Goal: Communication & Community: Answer question/provide support

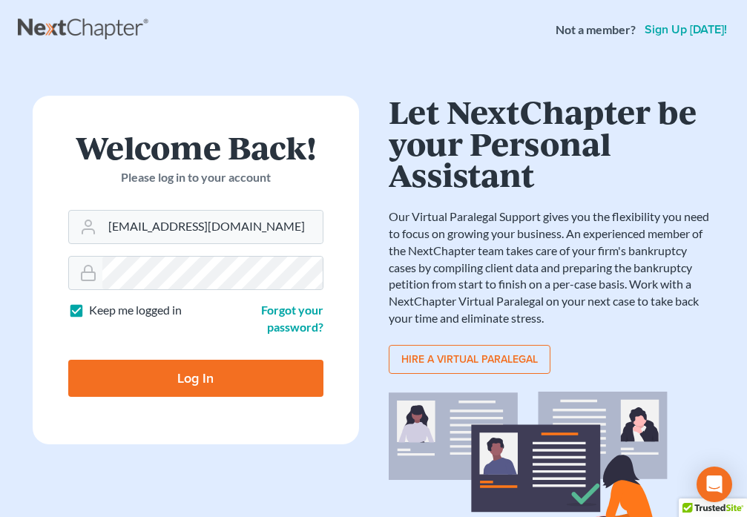
type input "[EMAIL_ADDRESS][DOMAIN_NAME]"
click at [213, 387] on input "Log In" at bounding box center [195, 378] width 255 height 37
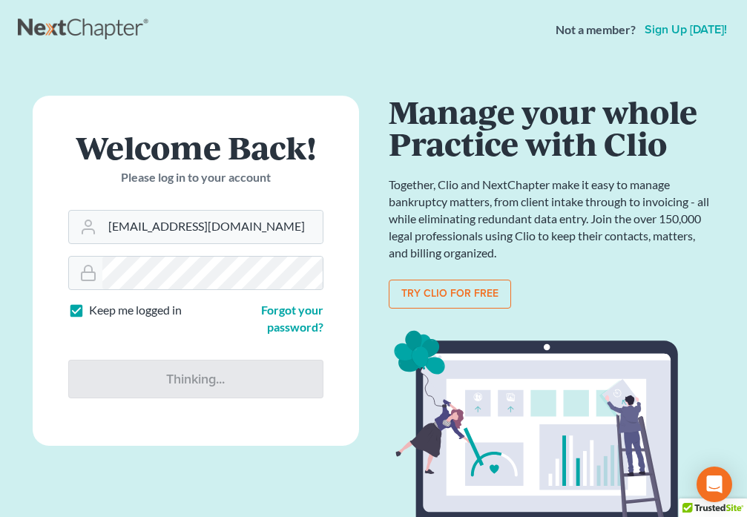
type input "Thinking..."
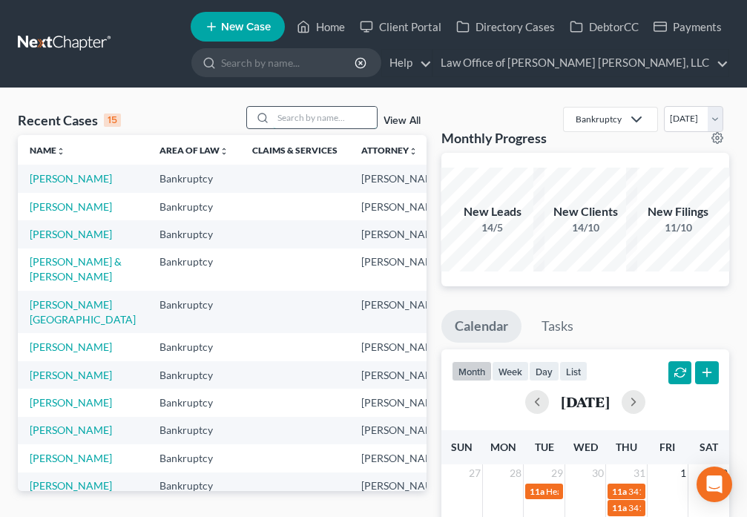
click at [294, 115] on input "search" at bounding box center [325, 118] width 104 height 22
type input "[PERSON_NAME]"
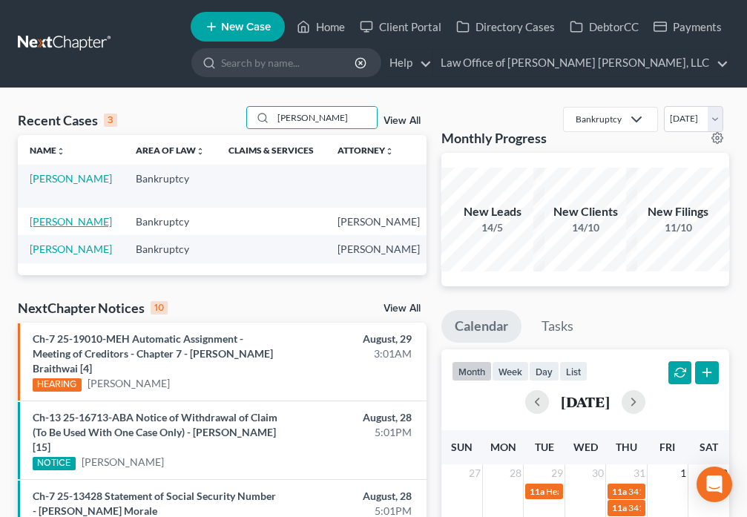
click at [35, 228] on link "[PERSON_NAME]" at bounding box center [71, 221] width 82 height 13
select select "6"
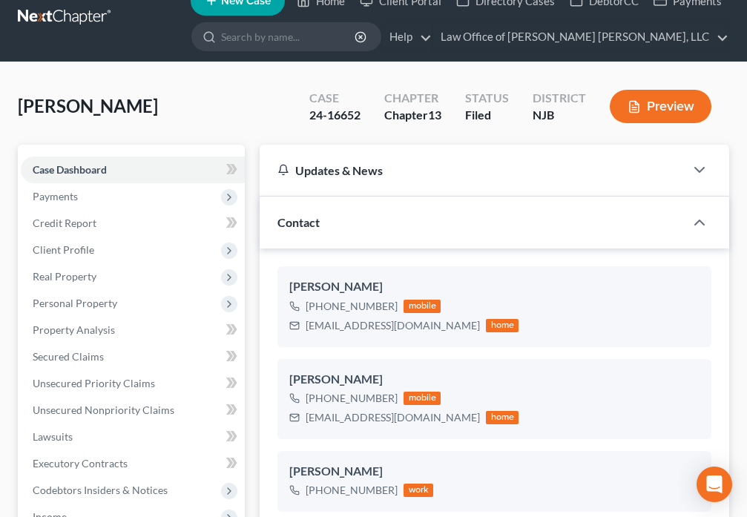
scroll to position [17, 0]
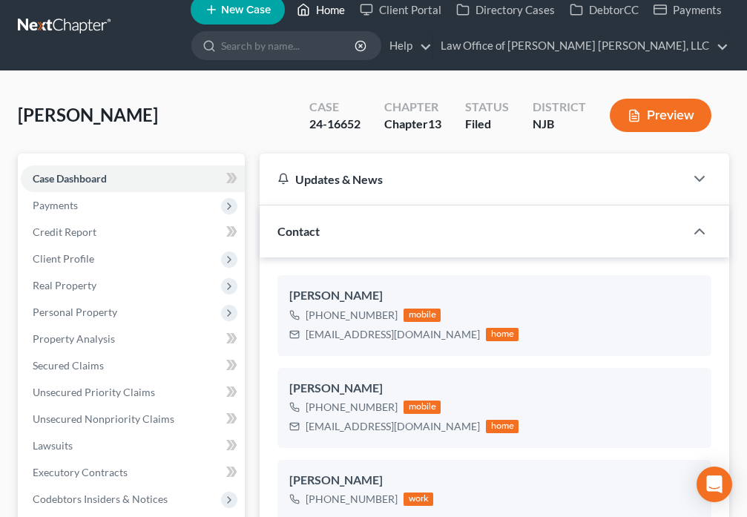
click at [309, 13] on icon at bounding box center [303, 10] width 13 height 18
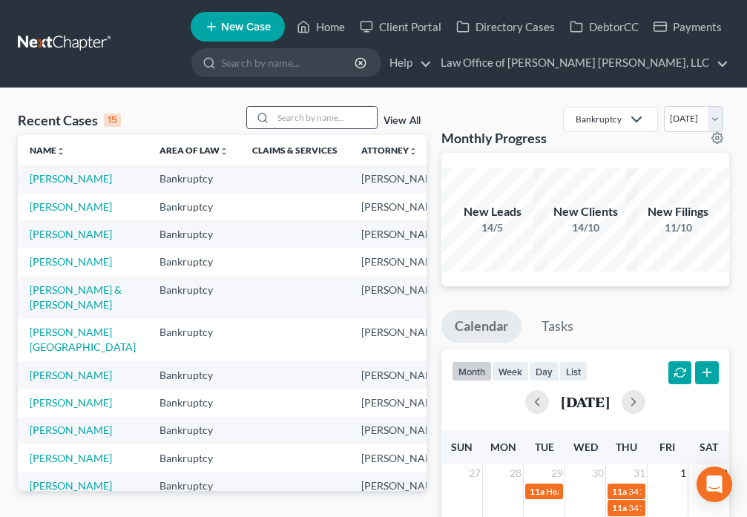
click at [306, 120] on input "search" at bounding box center [325, 118] width 104 height 22
type input "[PERSON_NAME]"
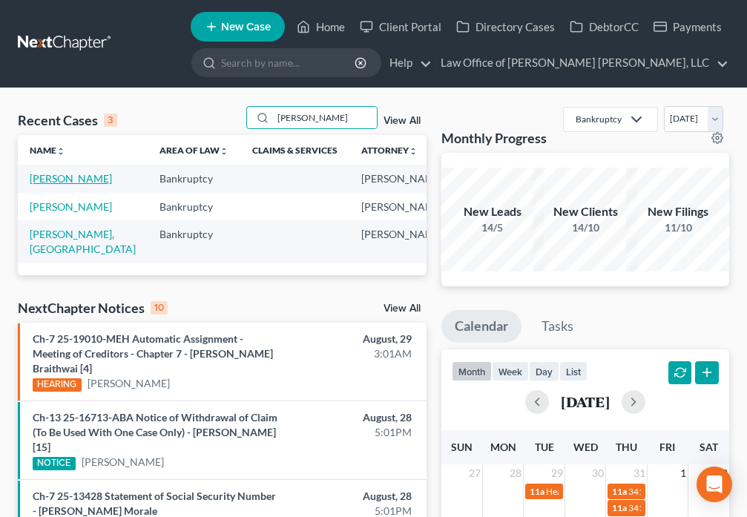
click at [40, 181] on link "[PERSON_NAME]" at bounding box center [71, 178] width 82 height 13
select select "6"
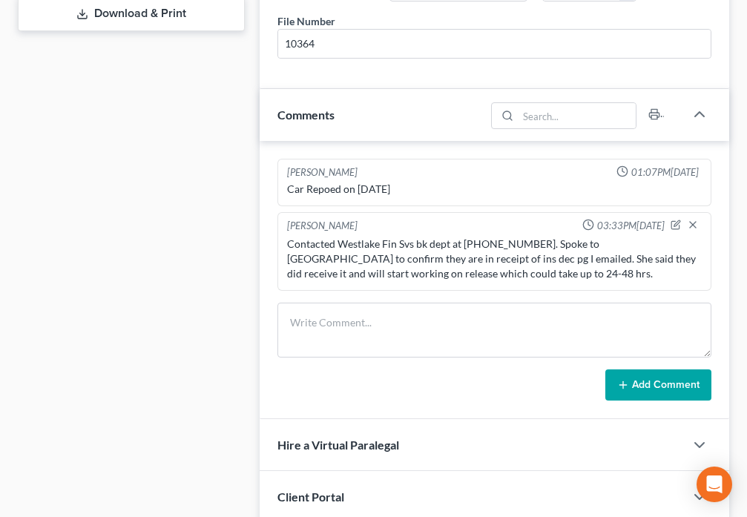
scroll to position [4484, 0]
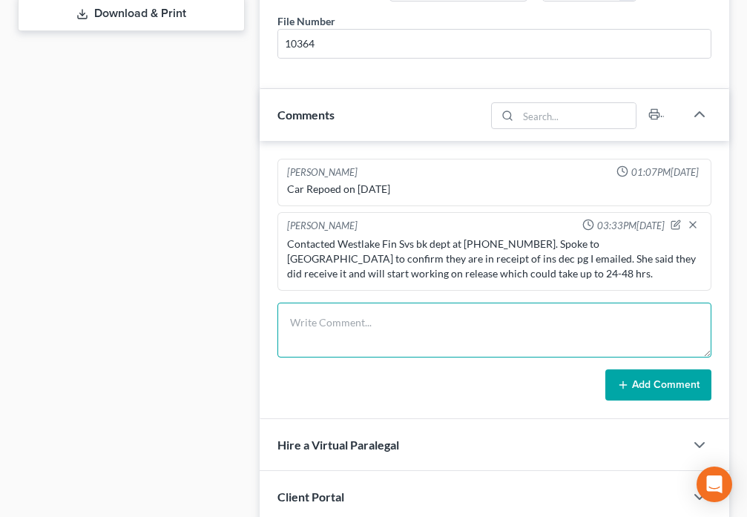
click at [376, 324] on textarea at bounding box center [495, 330] width 434 height 55
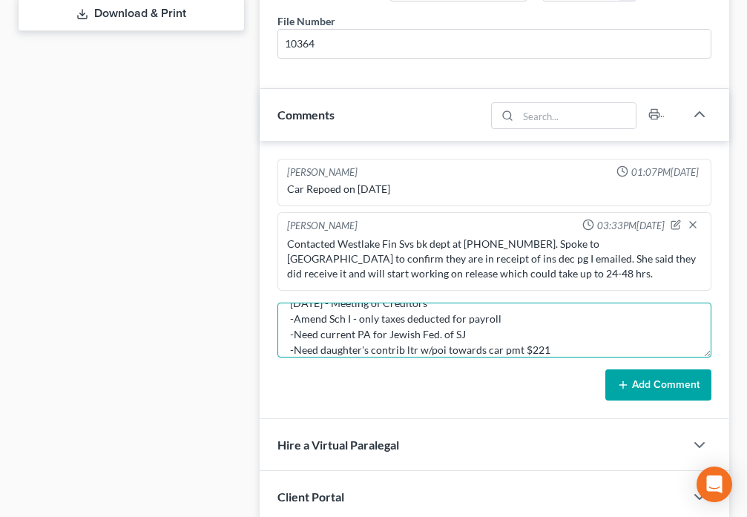
scroll to position [35, 0]
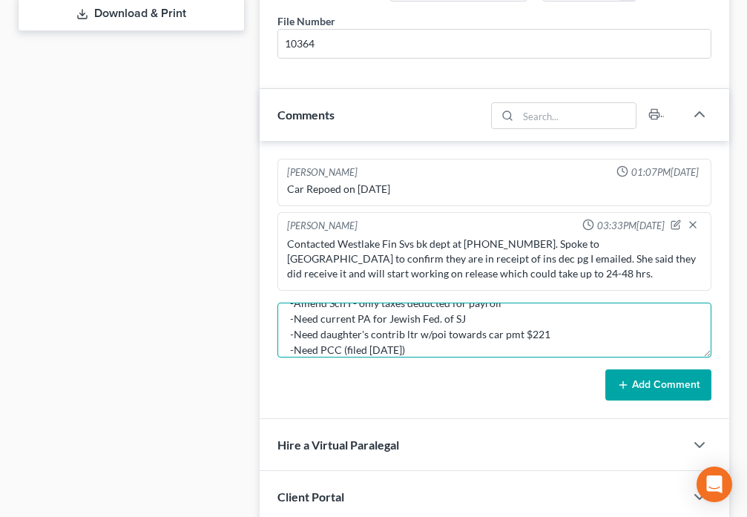
type textarea "[DATE] - Meeting of Creditors -Amend Sch I - only taxes deducted for payroll -N…"
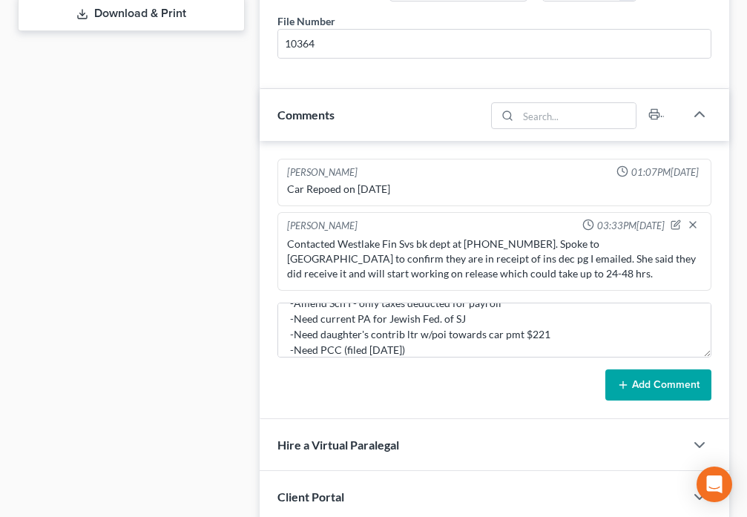
click at [623, 388] on line at bounding box center [623, 385] width 0 height 7
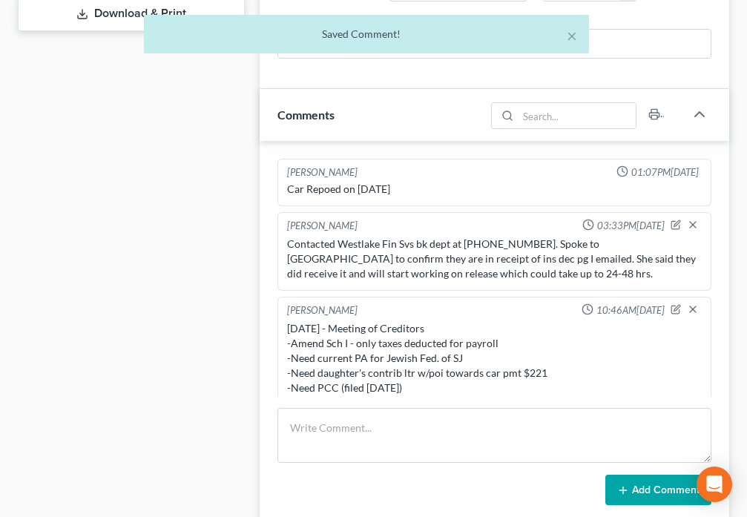
scroll to position [10, 0]
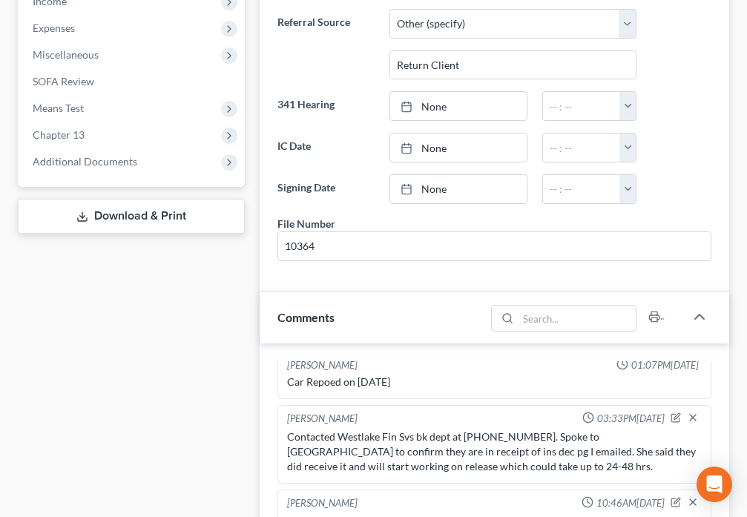
scroll to position [519, 0]
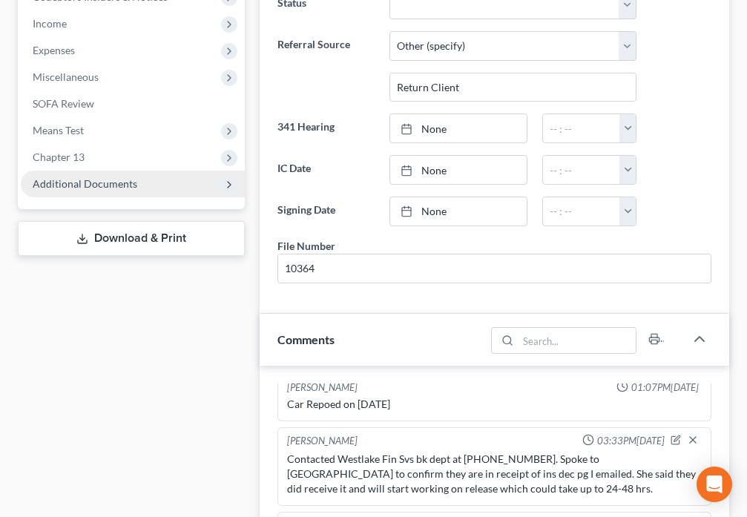
click at [107, 184] on span "Additional Documents" at bounding box center [85, 183] width 105 height 13
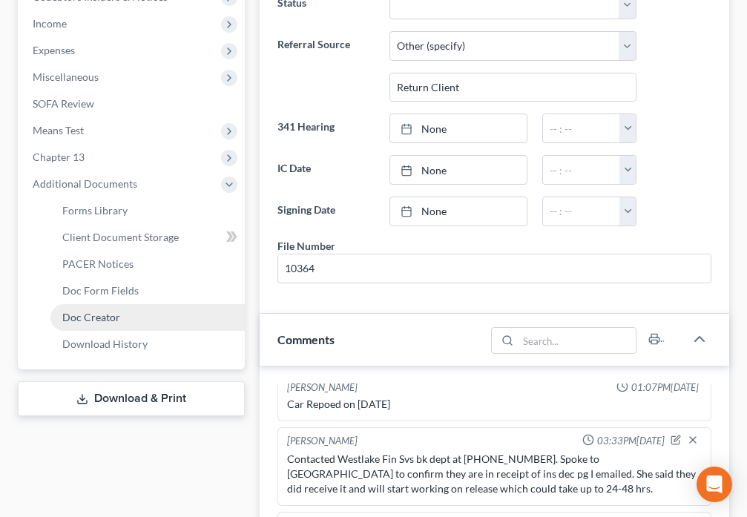
click at [105, 314] on span "Doc Creator" at bounding box center [91, 317] width 58 height 13
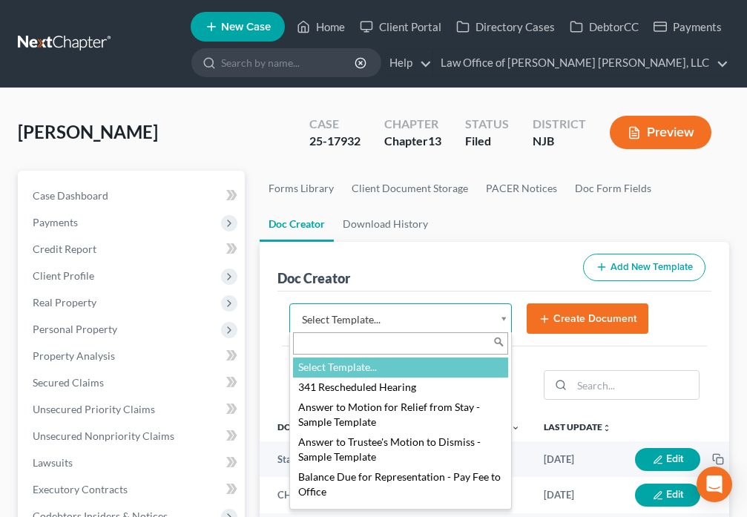
click at [498, 322] on body "Home New Case Client Portal Directory Cases DebtorCC Payments Law Office of [PE…" at bounding box center [373, 496] width 747 height 992
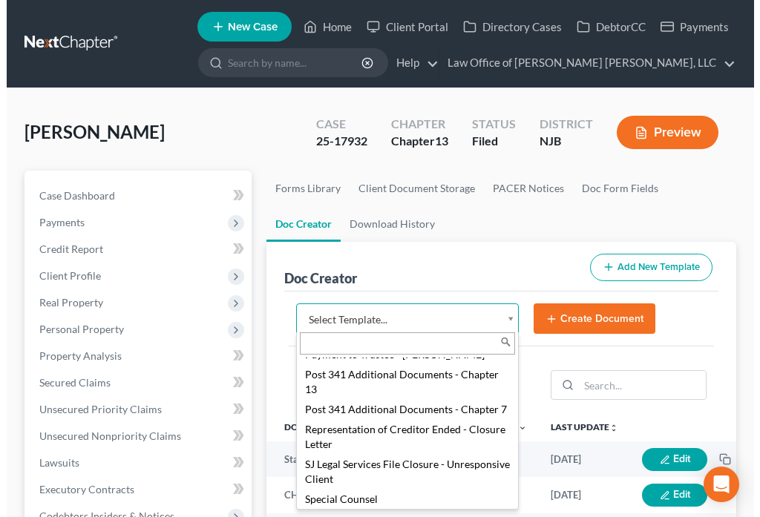
scroll to position [1835, 0]
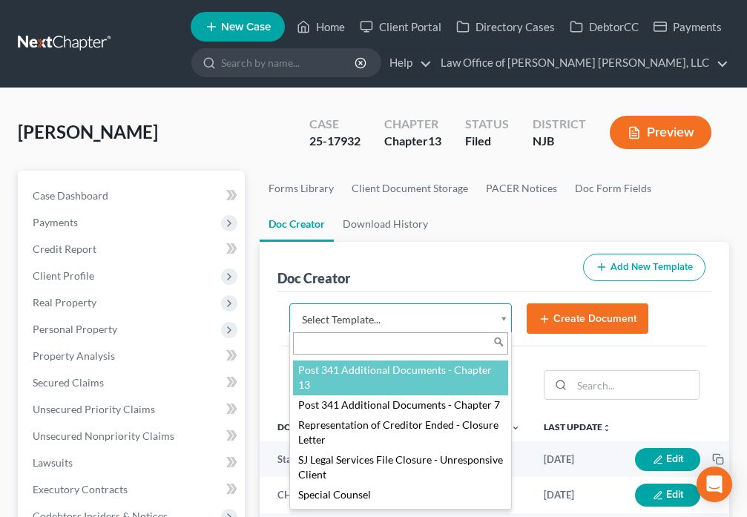
select select "89004"
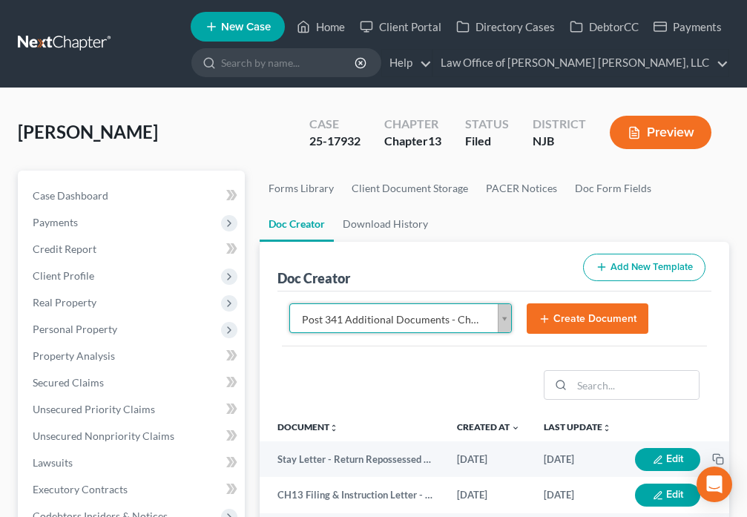
click at [603, 321] on button "Create Document" at bounding box center [588, 319] width 122 height 31
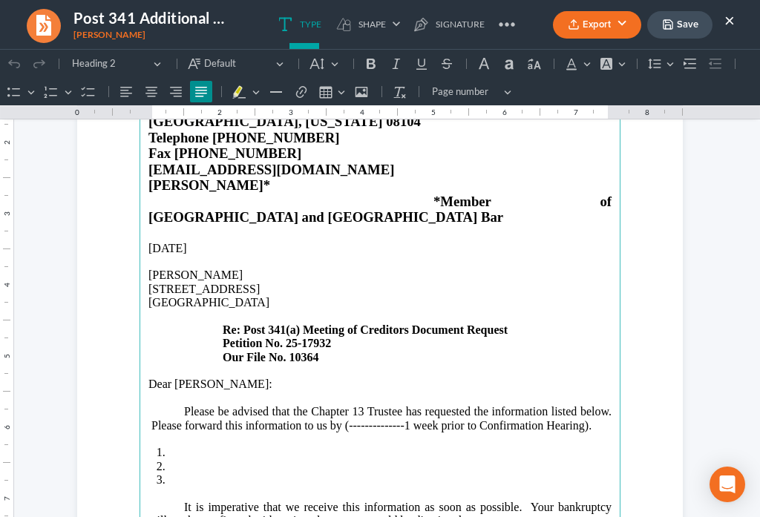
scroll to position [156, 0]
click at [577, 404] on p "Please be advised that the Chapter 13 Trustee has requested the information lis…" at bounding box center [379, 417] width 463 height 27
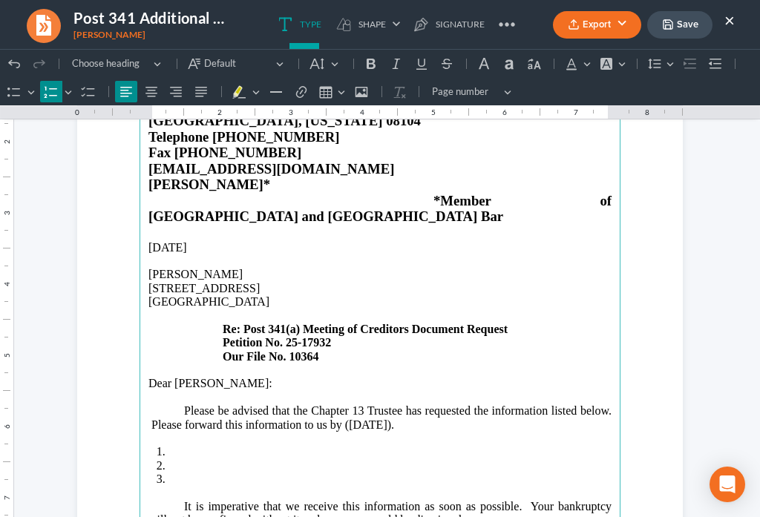
click at [206, 445] on li "Rich Text Editor, page-0-main" at bounding box center [389, 451] width 443 height 13
click at [183, 459] on li "Rich Text Editor, page-0-main" at bounding box center [389, 465] width 443 height 13
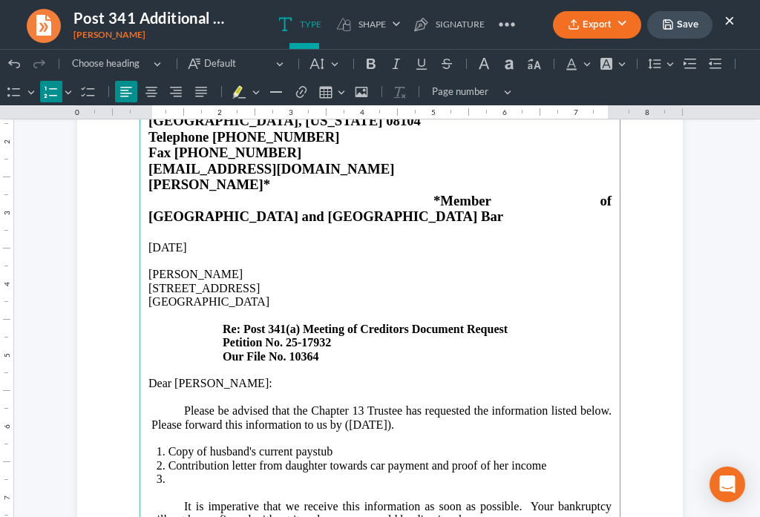
click at [186, 473] on li "Rich Text Editor, page-0-main" at bounding box center [389, 486] width 443 height 27
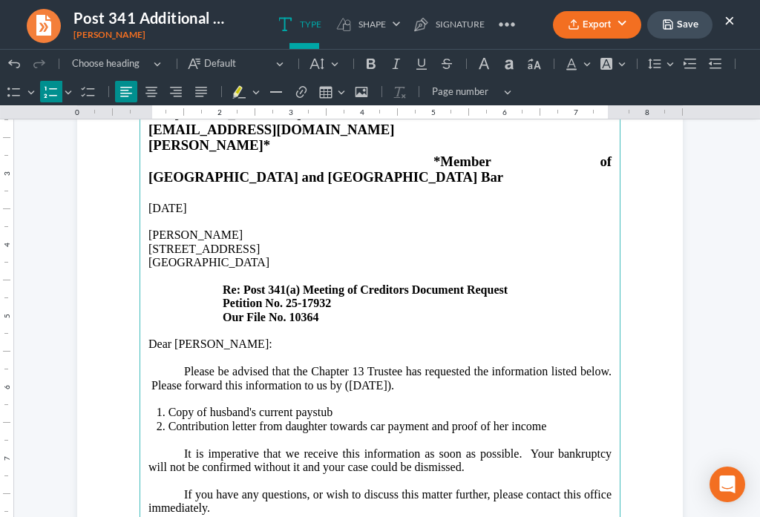
scroll to position [208, 0]
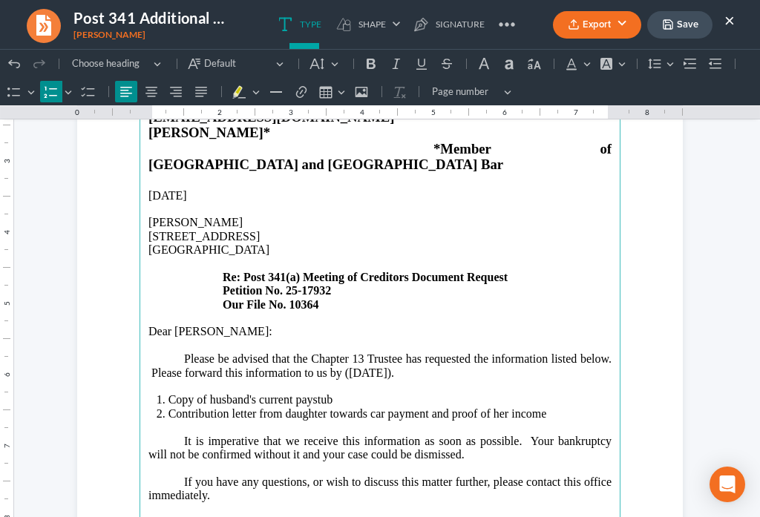
click at [361, 407] on li "Contribution letter from daughter towards car payment and proof of her income" at bounding box center [389, 420] width 443 height 27
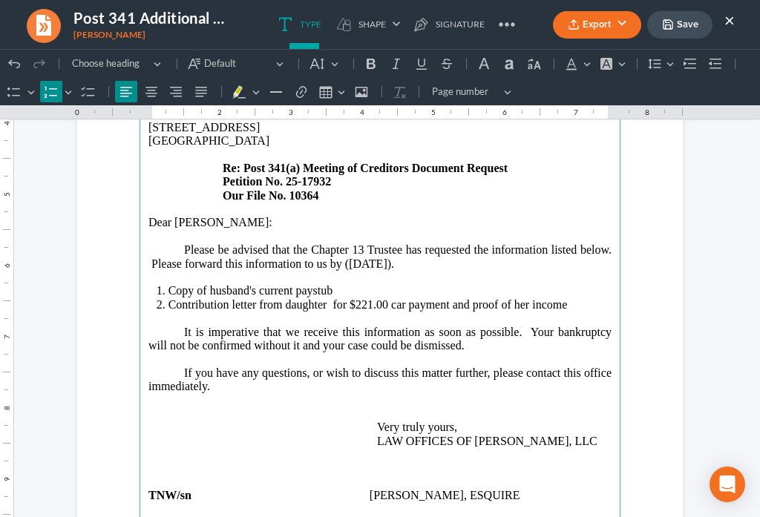
scroll to position [329, 0]
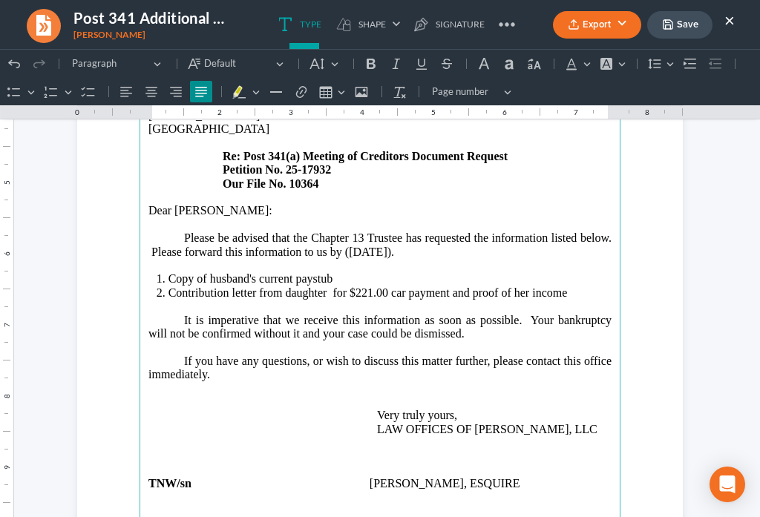
click at [251, 355] on p "If you have any questions, or wish to discuss this matter further, please conta…" at bounding box center [379, 396] width 463 height 82
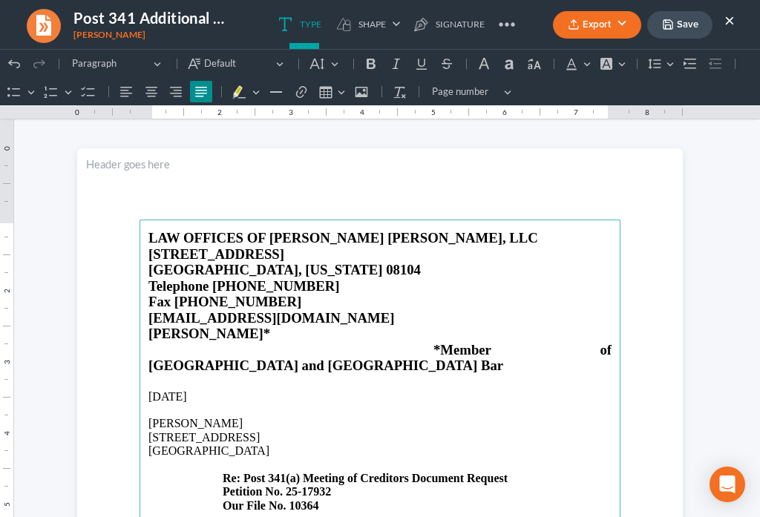
scroll to position [0, 0]
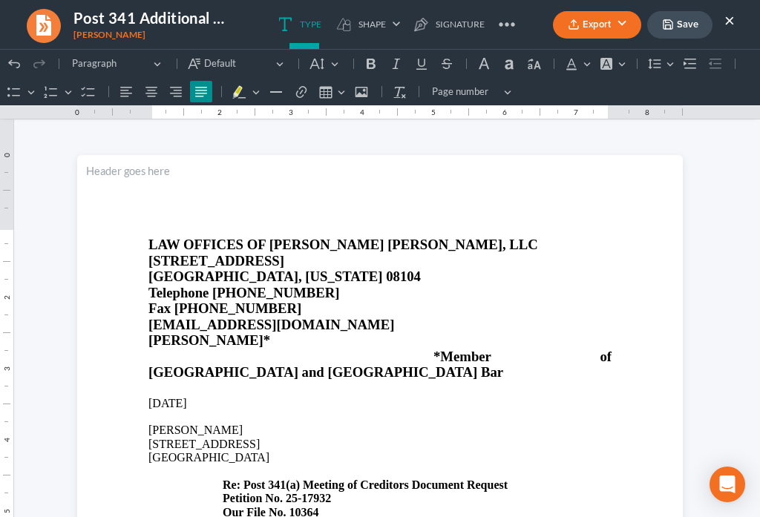
click at [657, 32] on button "Save" at bounding box center [679, 24] width 65 height 27
click at [579, 39] on ul "Export PDF Word Client Doc Storage Save ×" at bounding box center [644, 25] width 182 height 32
click at [580, 28] on button "Export" at bounding box center [597, 24] width 88 height 27
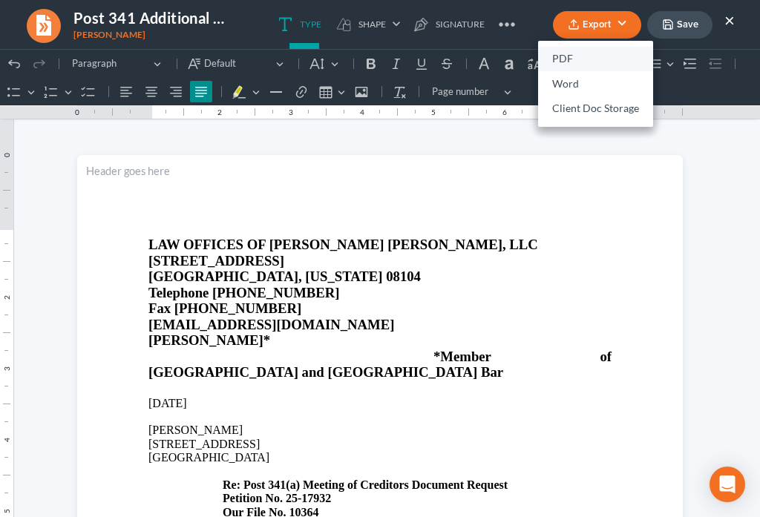
click at [572, 55] on link "PDF" at bounding box center [595, 59] width 115 height 25
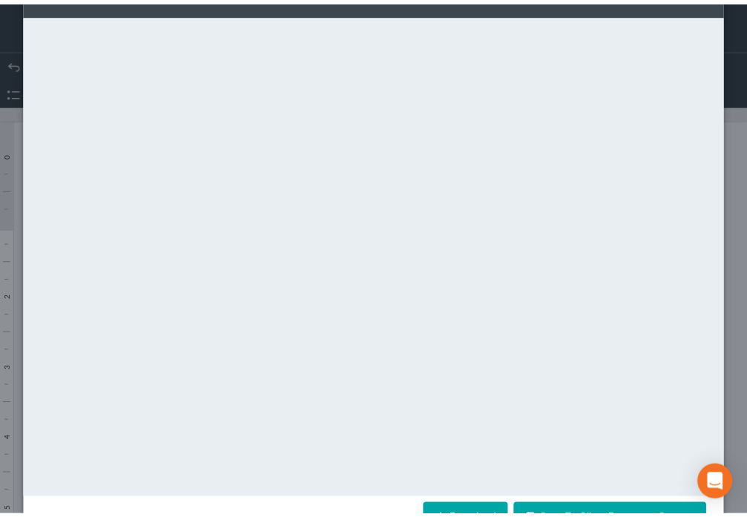
scroll to position [104, 0]
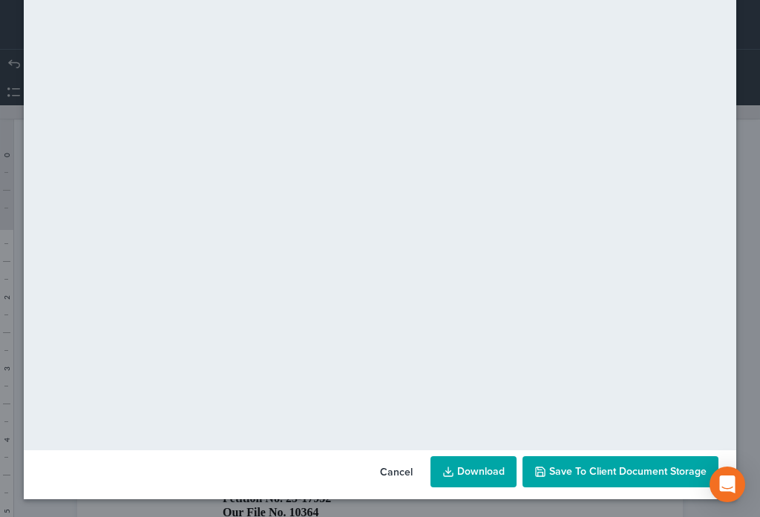
click at [614, 476] on span "Save to Client Document Storage" at bounding box center [627, 471] width 157 height 13
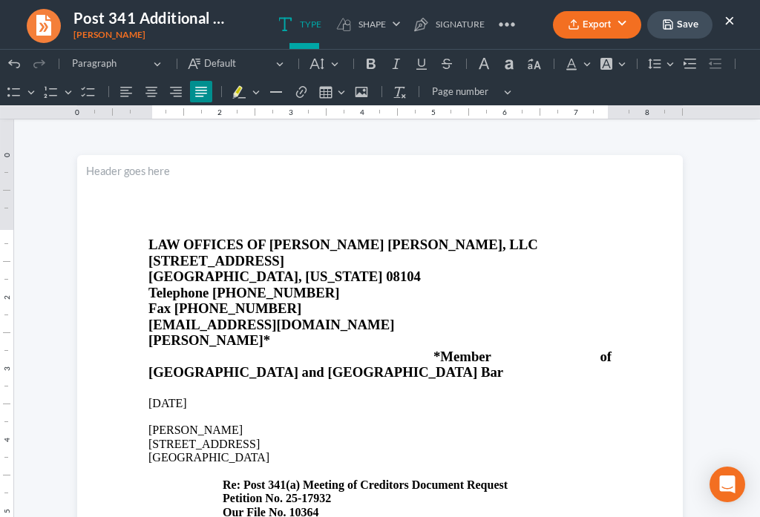
click at [731, 19] on button "×" at bounding box center [729, 20] width 10 height 18
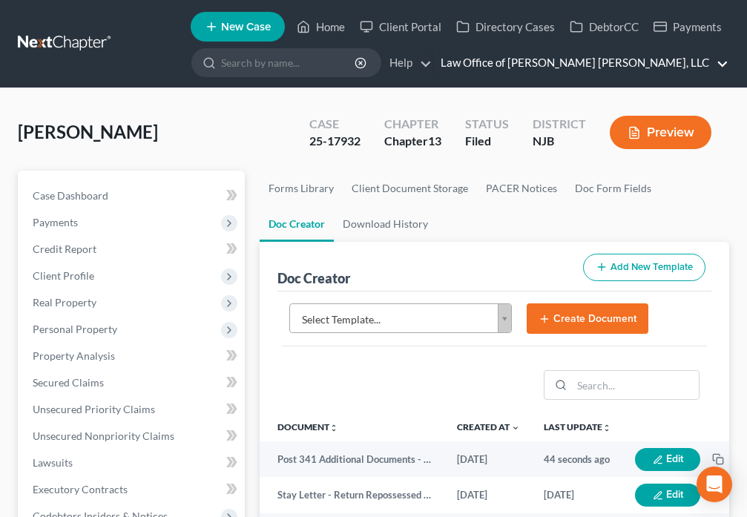
click at [717, 66] on link "Law Office of [PERSON_NAME] [PERSON_NAME], LLC" at bounding box center [580, 63] width 295 height 27
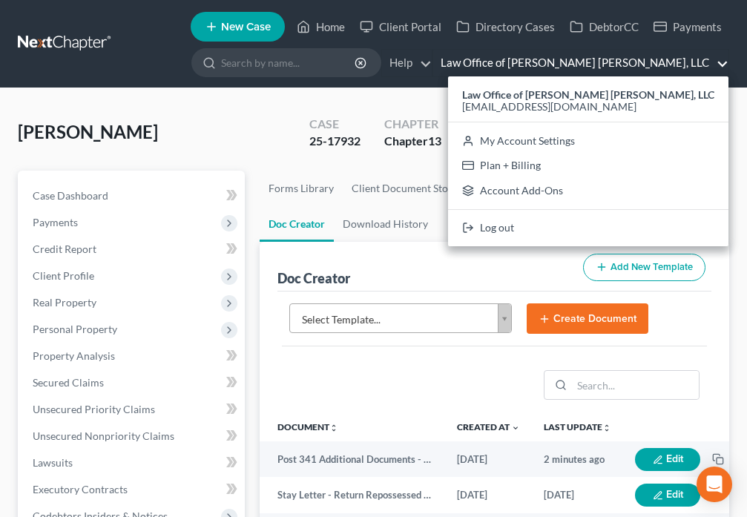
click at [465, 101] on div "[PERSON_NAME] Upgraded Case 25-17932 Chapter Chapter 13 Status [GEOGRAPHIC_DATA…" at bounding box center [373, 526] width 747 height 877
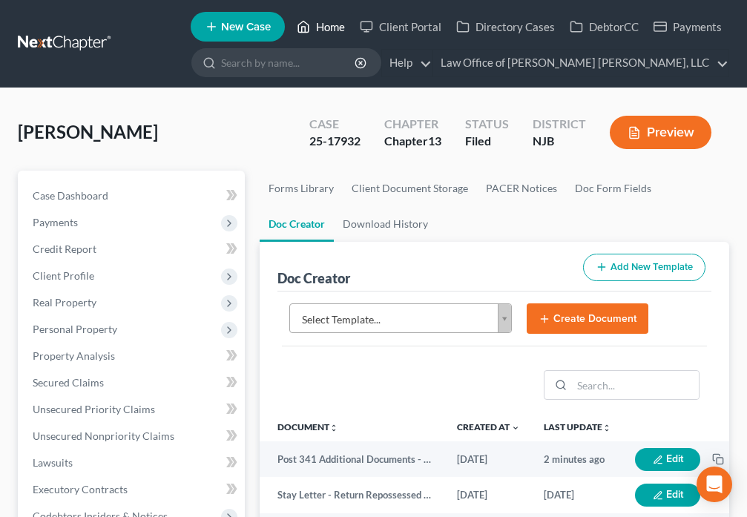
click at [315, 32] on link "Home" at bounding box center [320, 26] width 63 height 27
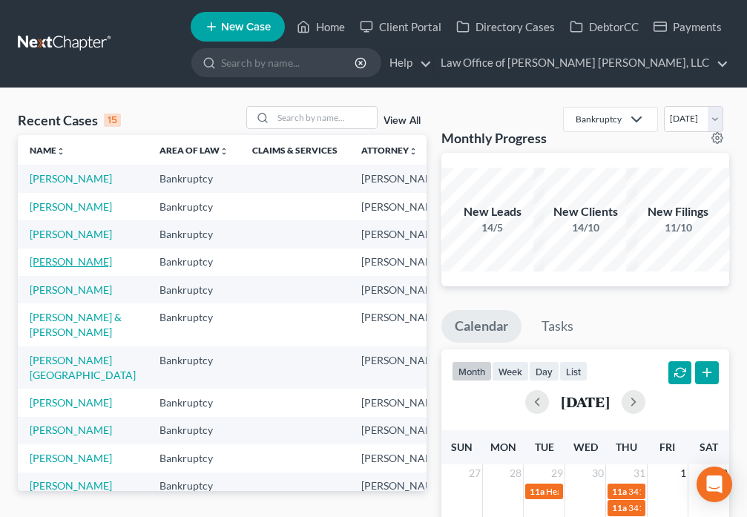
click at [45, 268] on link "[PERSON_NAME]" at bounding box center [71, 261] width 82 height 13
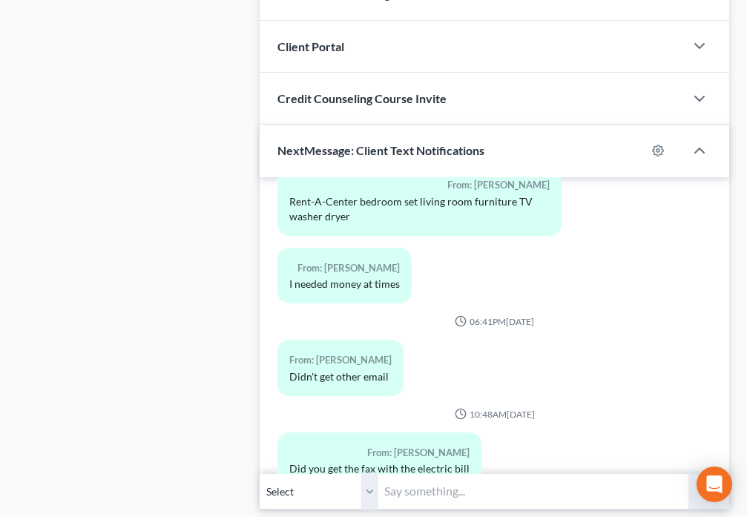
scroll to position [1091, 0]
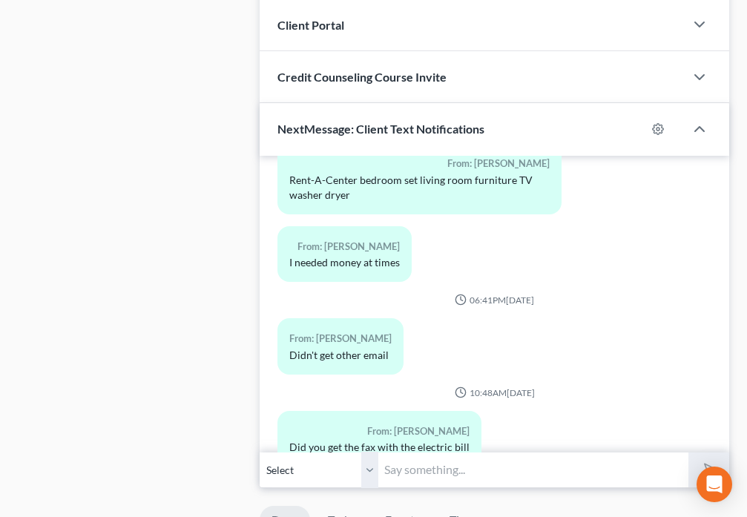
click at [450, 474] on input "text" at bounding box center [532, 470] width 309 height 36
type input "g"
type input "G"
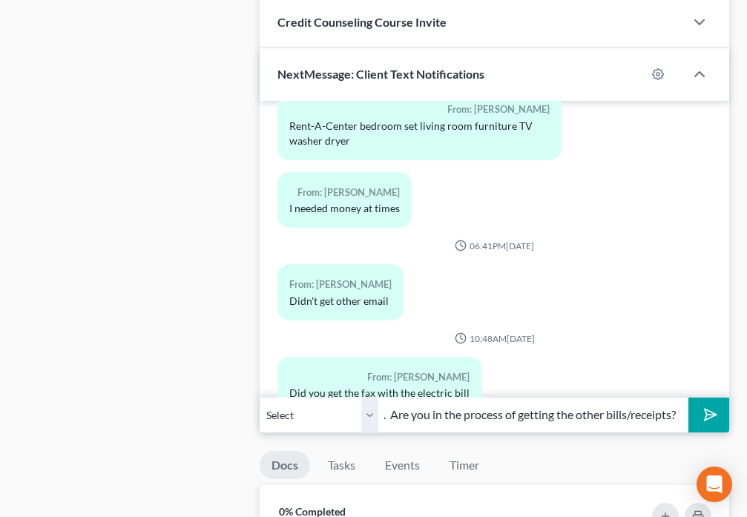
scroll to position [1212, 0]
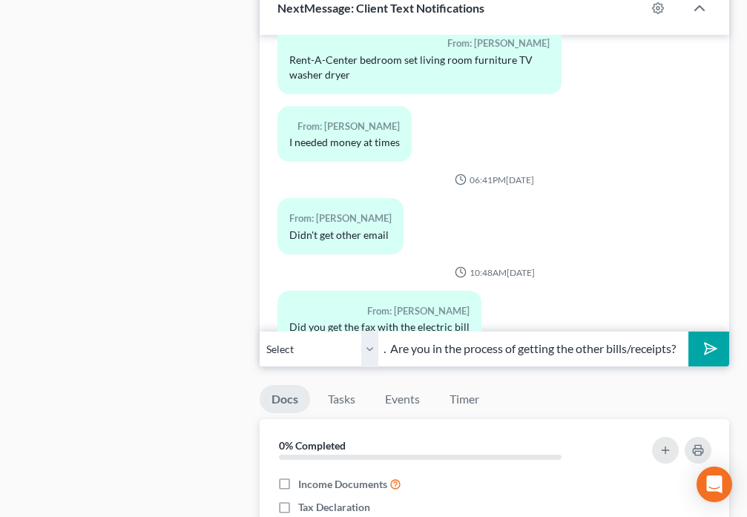
type input "Yes. Are you in the process of getting the other bills/receipts?"
click at [709, 353] on polygon "submit" at bounding box center [708, 349] width 18 height 18
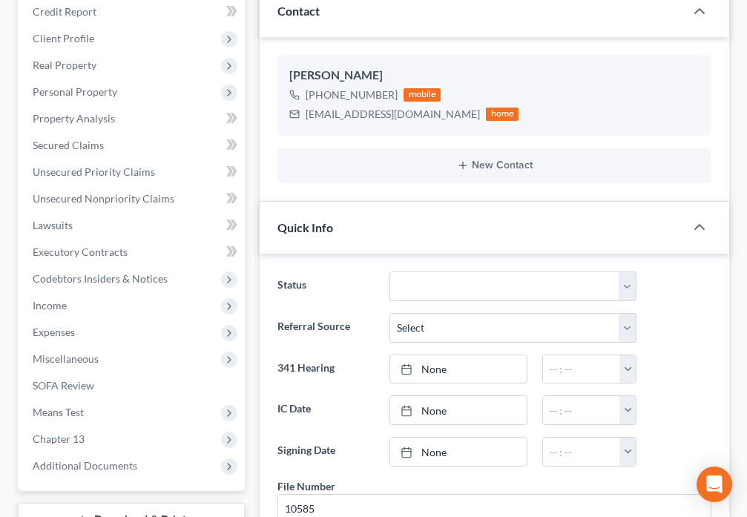
scroll to position [0, 0]
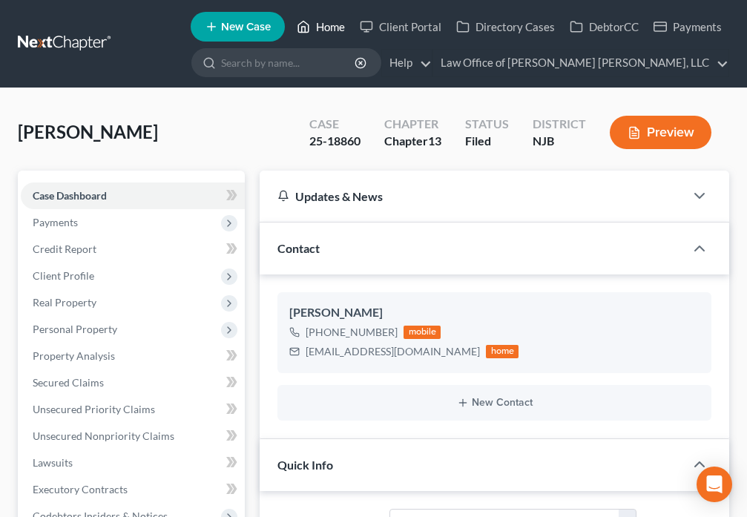
click at [321, 31] on link "Home" at bounding box center [320, 26] width 63 height 27
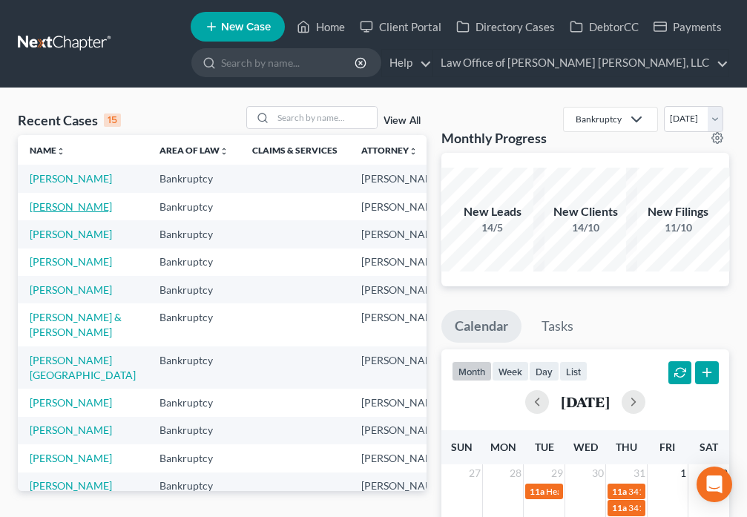
click at [39, 213] on link "[PERSON_NAME]" at bounding box center [71, 206] width 82 height 13
select select "6"
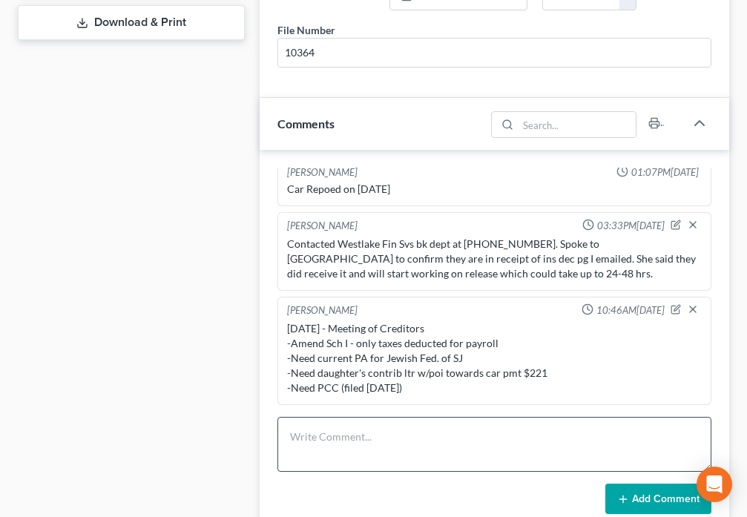
scroll to position [762, 0]
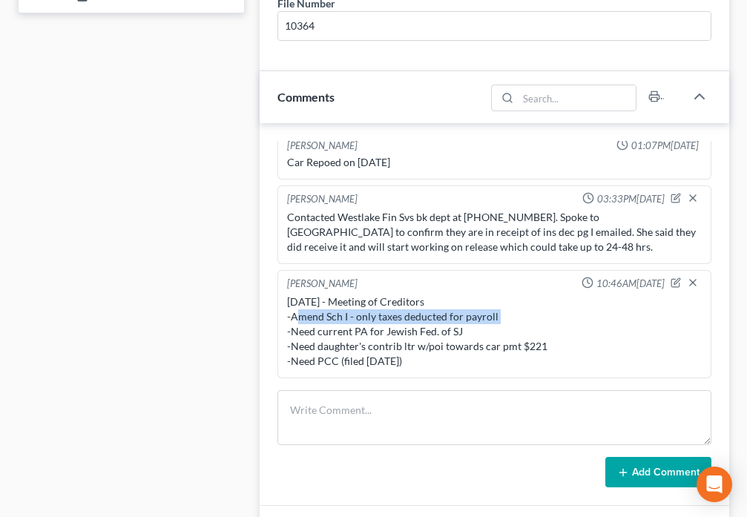
drag, startPoint x: 289, startPoint y: 320, endPoint x: 508, endPoint y: 314, distance: 218.3
click at [508, 314] on div "[DATE] - Meeting of Creditors -Amend Sch I - only taxes deducted for payroll -N…" at bounding box center [494, 332] width 415 height 74
click at [398, 341] on div "[DATE] - Meeting of Creditors -Amend Sch I - only taxes deducted for payroll -N…" at bounding box center [494, 332] width 415 height 74
drag, startPoint x: 287, startPoint y: 316, endPoint x: 495, endPoint y: 317, distance: 207.8
click at [495, 317] on div "[DATE] - Meeting of Creditors -Amend Sch I - only taxes deducted for payroll -N…" at bounding box center [494, 332] width 415 height 74
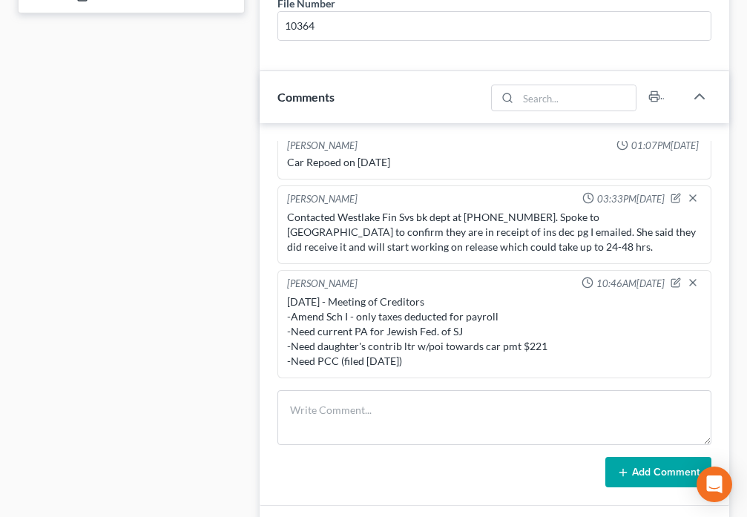
drag, startPoint x: 566, startPoint y: 326, endPoint x: 635, endPoint y: 312, distance: 70.4
click at [567, 326] on div "[DATE] - Meeting of Creditors -Amend Sch I - only taxes deducted for payroll -N…" at bounding box center [494, 332] width 415 height 74
click at [675, 283] on icon "button" at bounding box center [678, 281] width 6 height 6
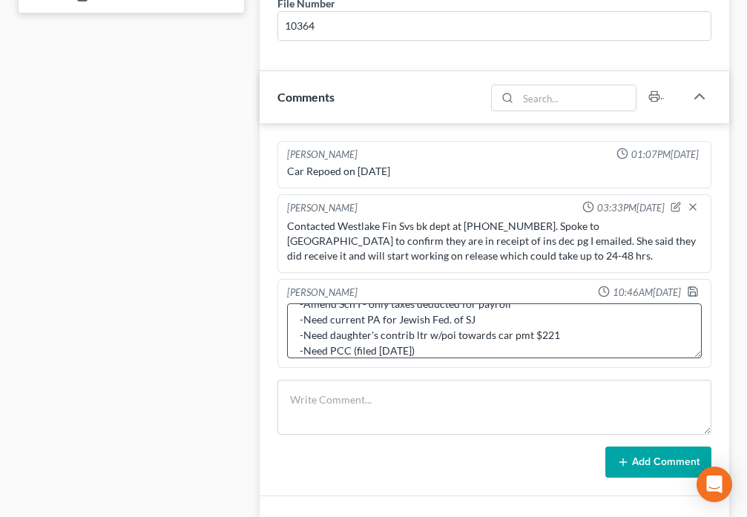
scroll to position [0, 0]
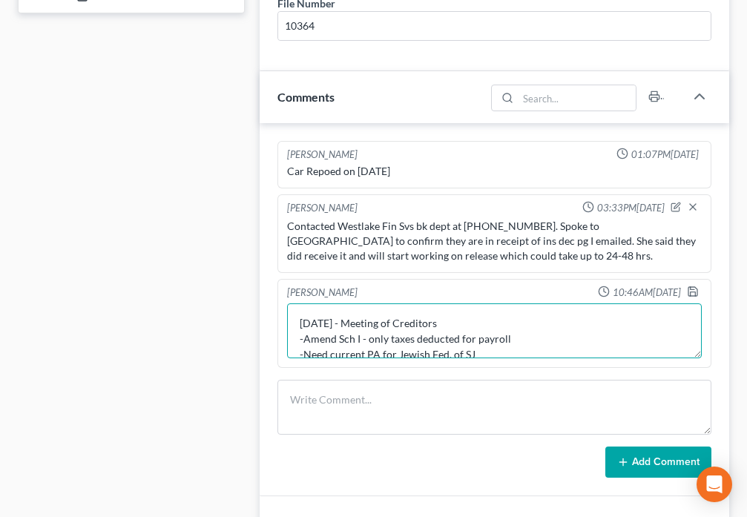
drag, startPoint x: 301, startPoint y: 341, endPoint x: 508, endPoint y: 333, distance: 207.2
click at [508, 333] on textarea "[DATE] - Meeting of Creditors -Amend Sch I - only taxes deducted for payroll -N…" at bounding box center [494, 331] width 415 height 55
type textarea "[DATE] - Meeting of Creditors -Need current PA for [DEMOGRAPHIC_DATA] Fed. of S…"
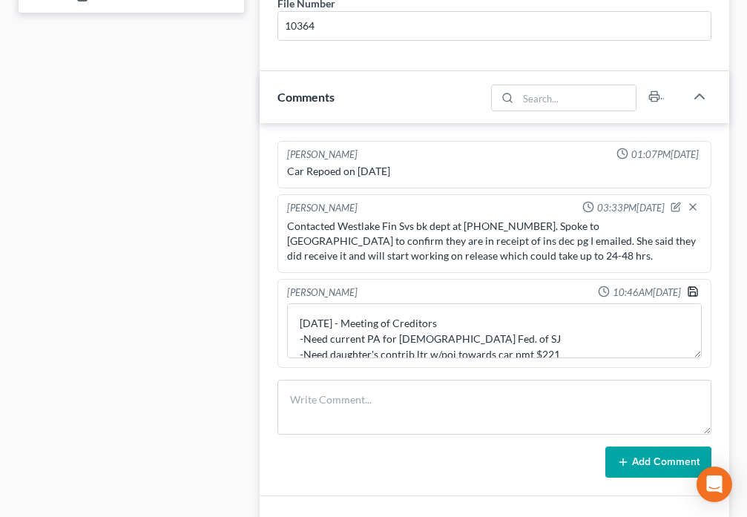
click at [691, 292] on icon "button" at bounding box center [693, 292] width 12 height 12
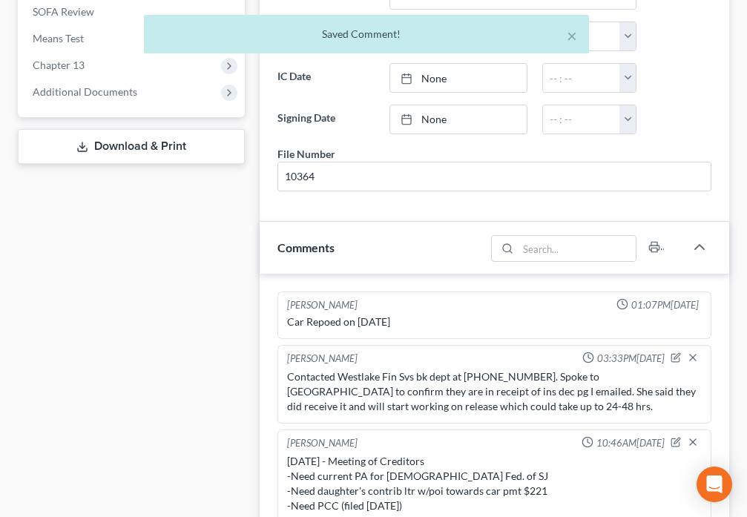
scroll to position [554, 0]
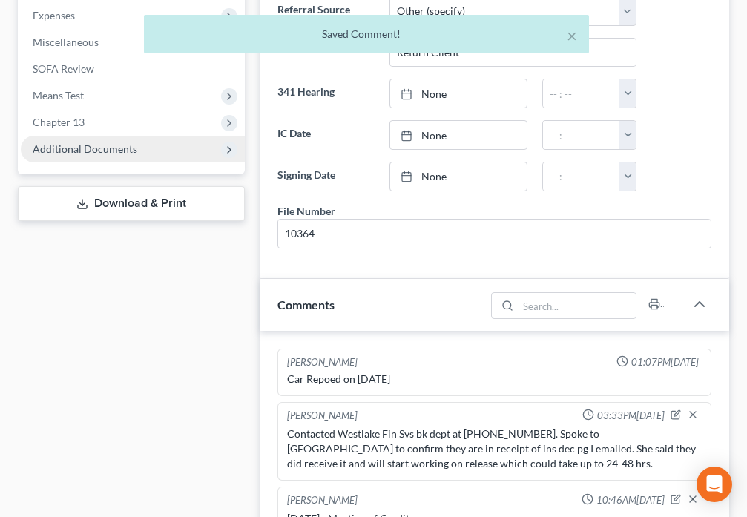
click at [109, 156] on span "Additional Documents" at bounding box center [133, 149] width 224 height 27
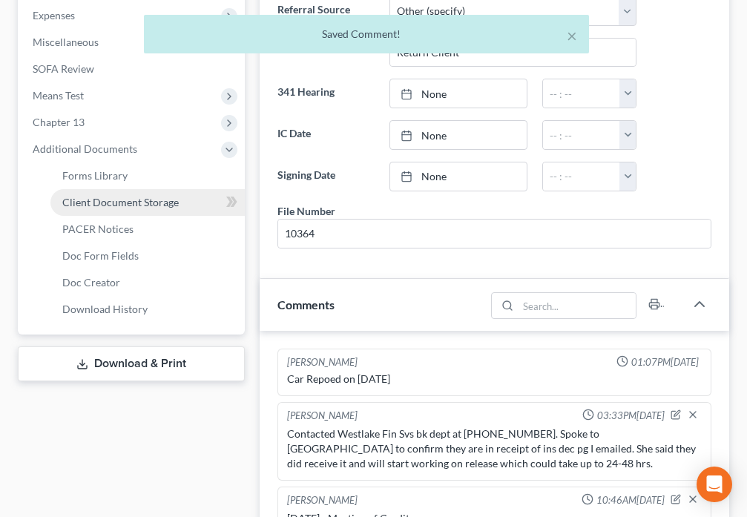
click at [171, 206] on span "Client Document Storage" at bounding box center [120, 202] width 117 height 13
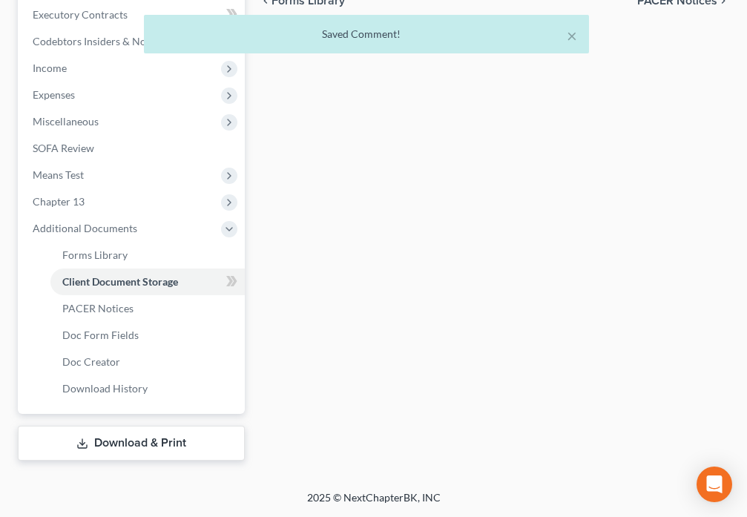
scroll to position [451, 0]
select select "9"
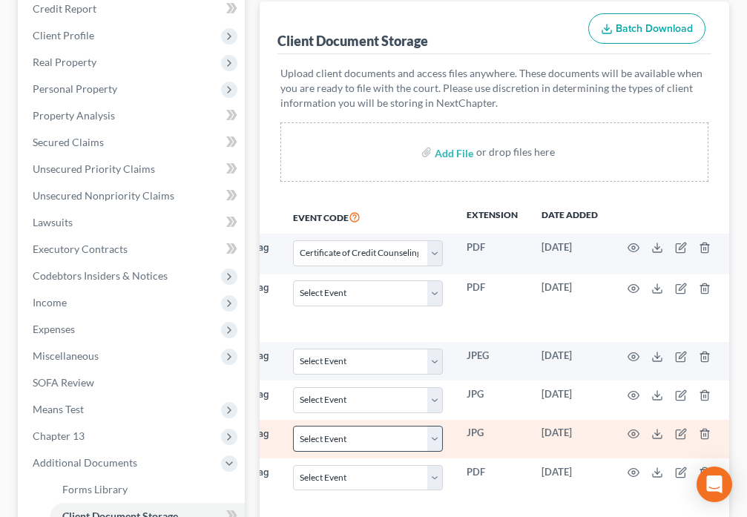
scroll to position [275, 0]
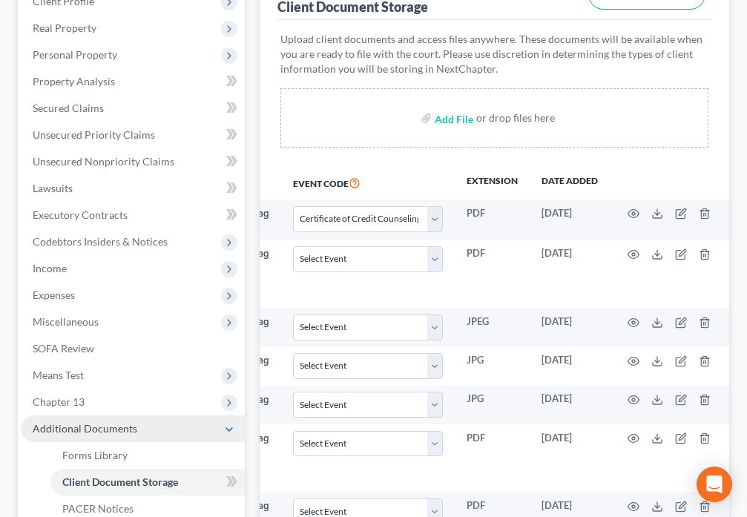
click at [153, 429] on span "Additional Documents" at bounding box center [133, 429] width 224 height 27
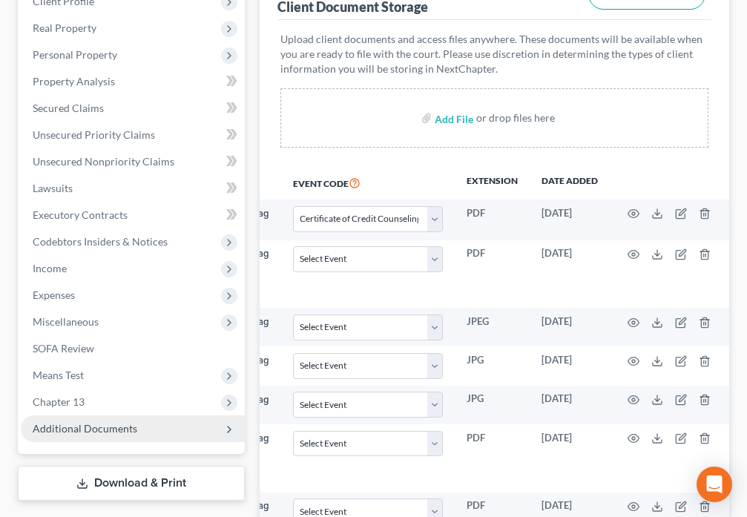
click at [159, 422] on span "Additional Documents" at bounding box center [133, 429] width 224 height 27
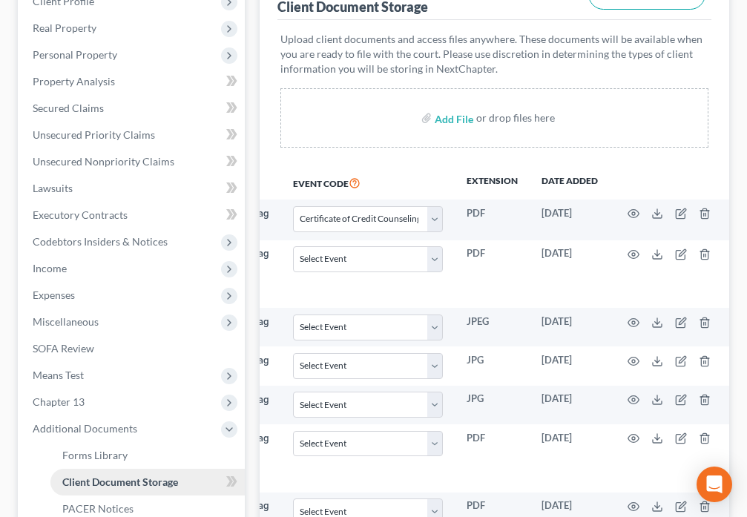
click at [155, 479] on span "Client Document Storage" at bounding box center [120, 482] width 116 height 13
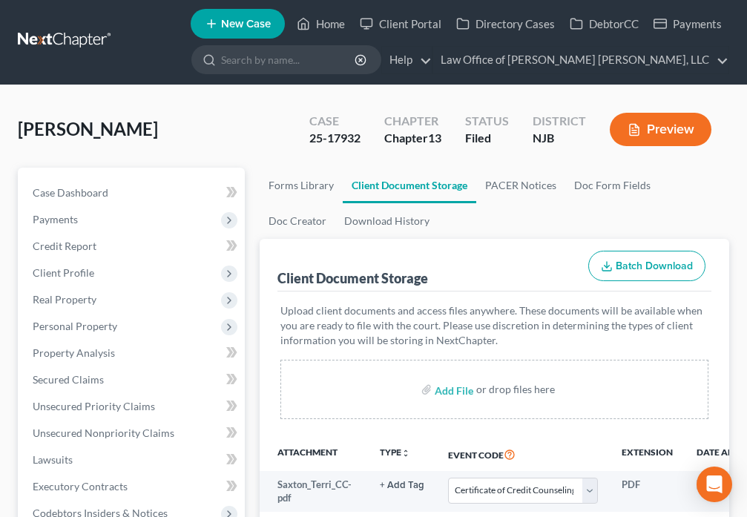
scroll to position [0, 0]
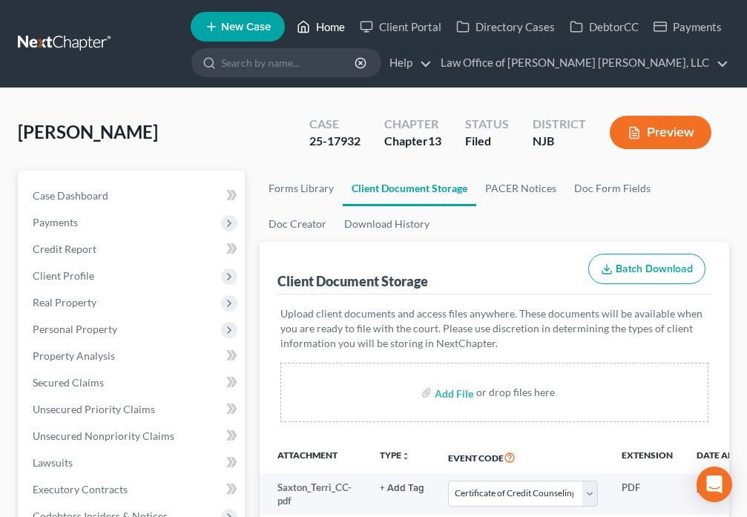
click at [306, 27] on polyline at bounding box center [304, 30] width 4 height 6
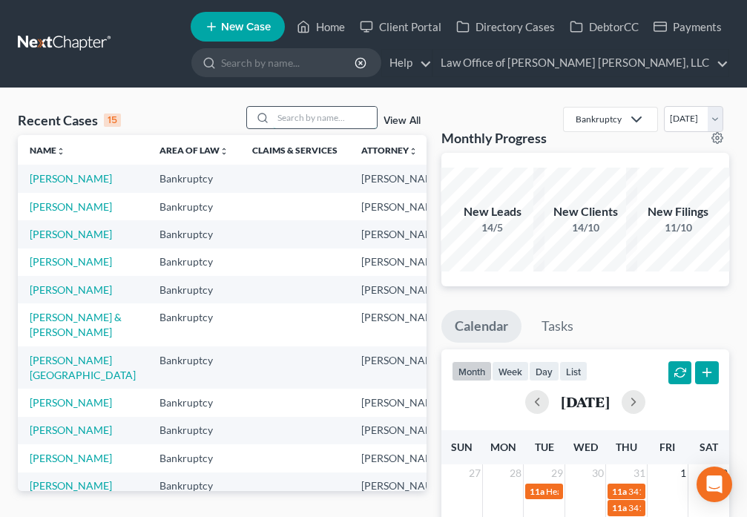
click at [301, 117] on input "search" at bounding box center [325, 118] width 104 height 22
type input "[PERSON_NAME]"
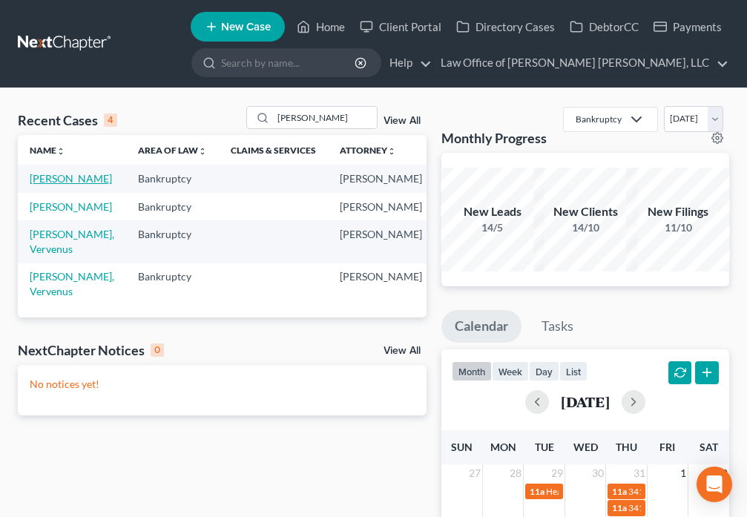
click at [35, 185] on link "[PERSON_NAME]" at bounding box center [71, 178] width 82 height 13
select select "6"
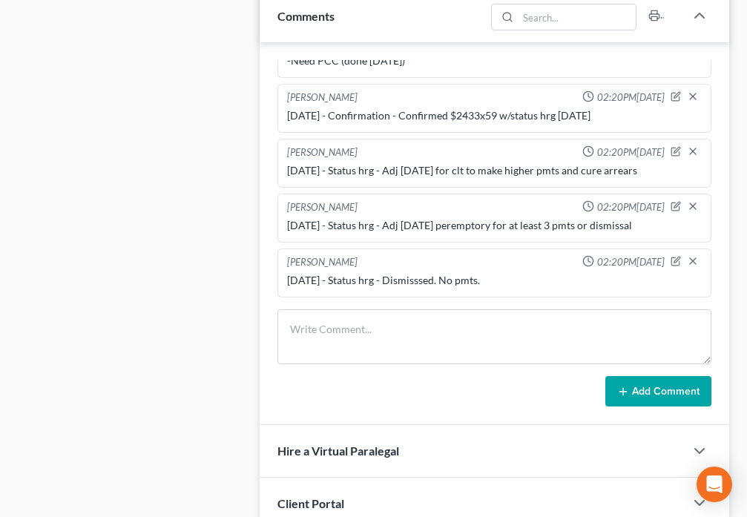
scroll to position [848, 0]
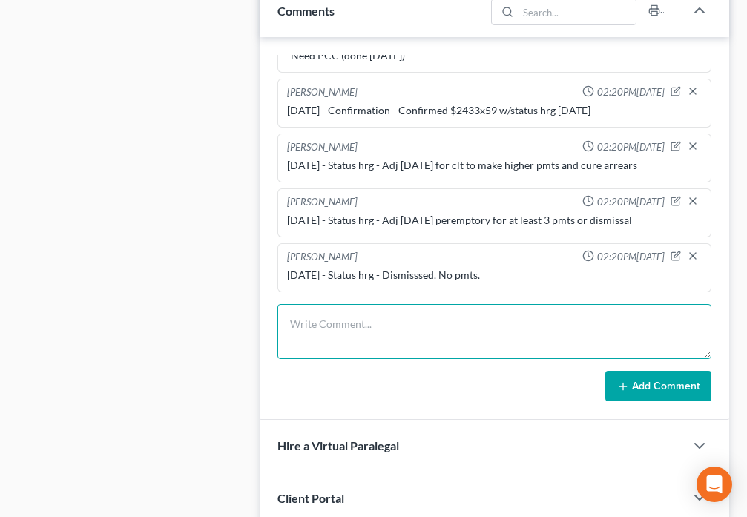
drag, startPoint x: 327, startPoint y: 325, endPoint x: 331, endPoint y: 308, distance: 17.5
click at [329, 323] on textarea at bounding box center [495, 331] width 434 height 55
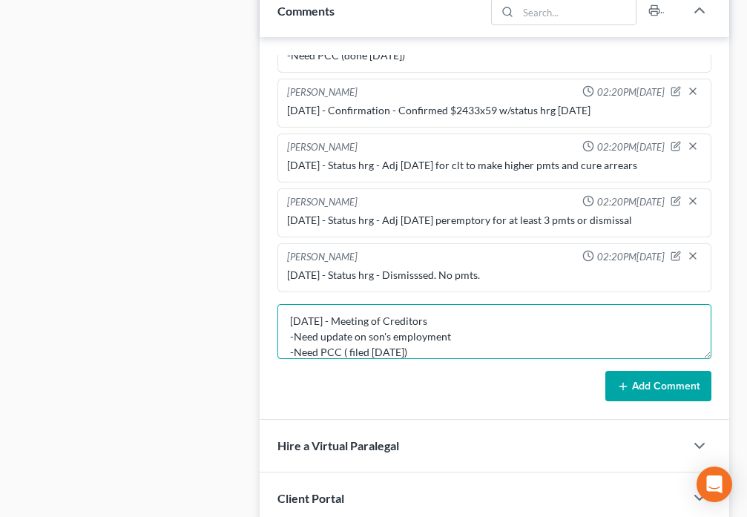
type textarea "[DATE] - Meeting of Creditors -Need update on son's employment -Need PCC ( file…"
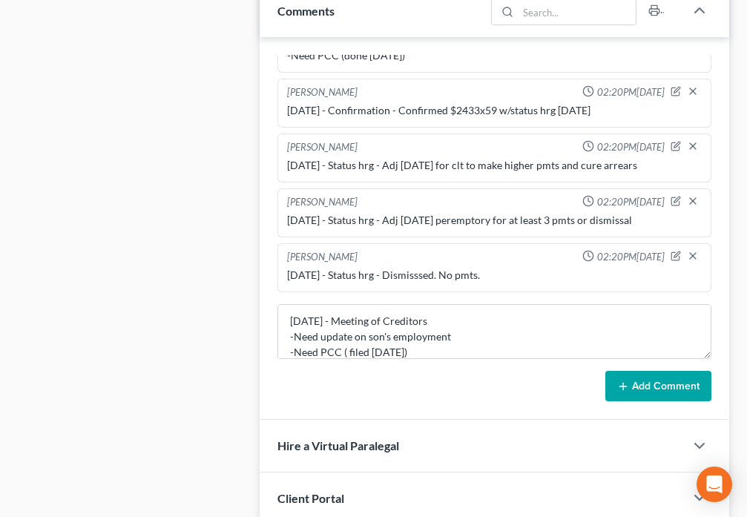
click at [667, 390] on button "Add Comment" at bounding box center [659, 386] width 106 height 31
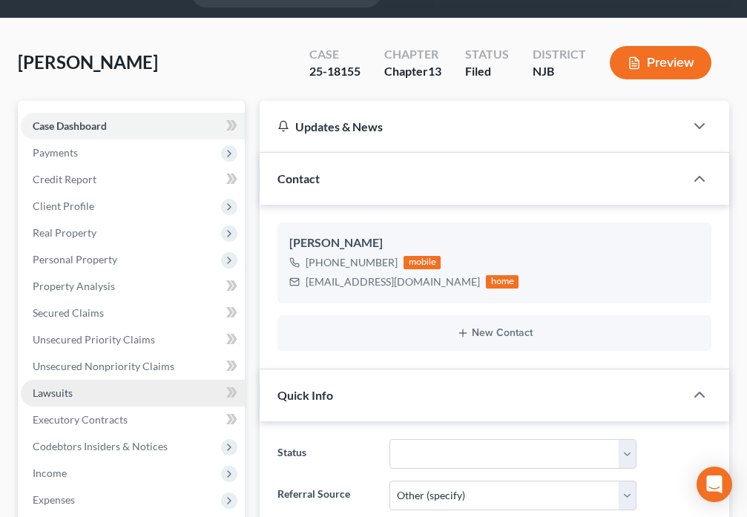
scroll to position [17, 0]
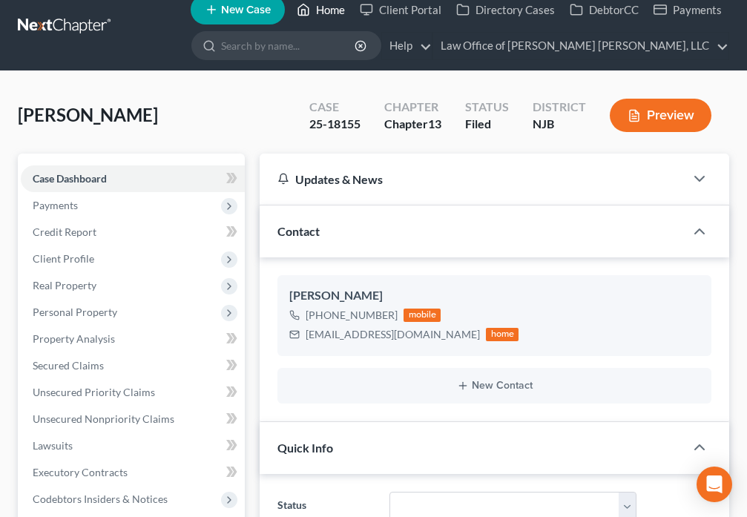
click at [306, 9] on icon at bounding box center [303, 10] width 13 height 18
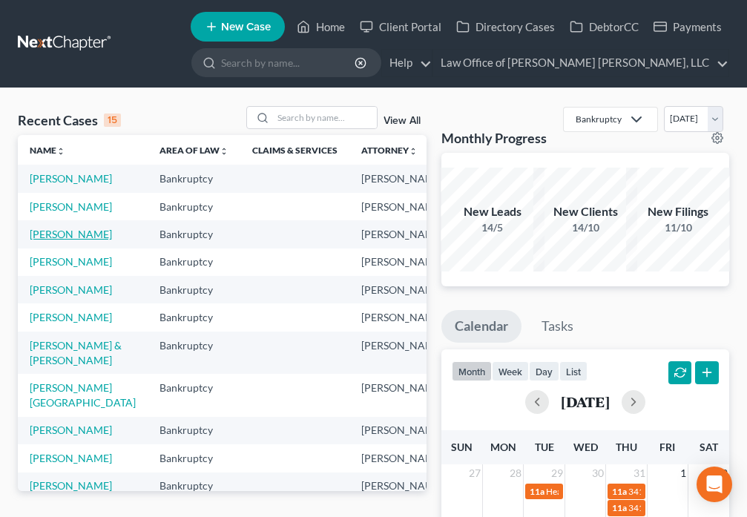
click at [53, 240] on link "[PERSON_NAME]" at bounding box center [71, 234] width 82 height 13
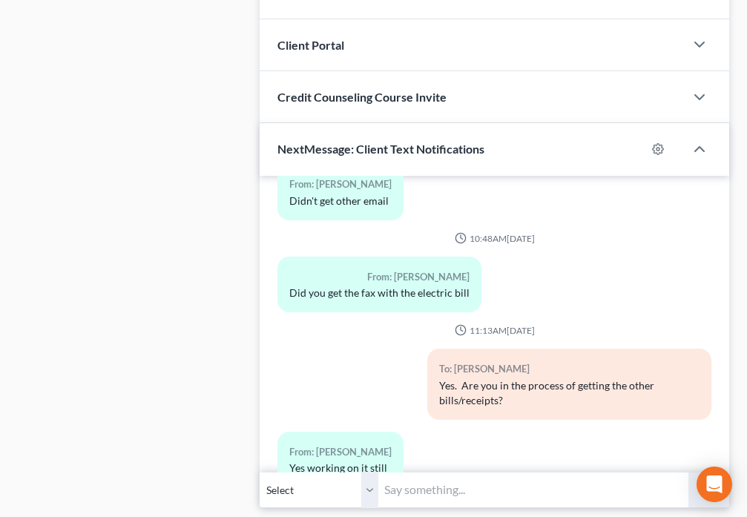
scroll to position [1264, 0]
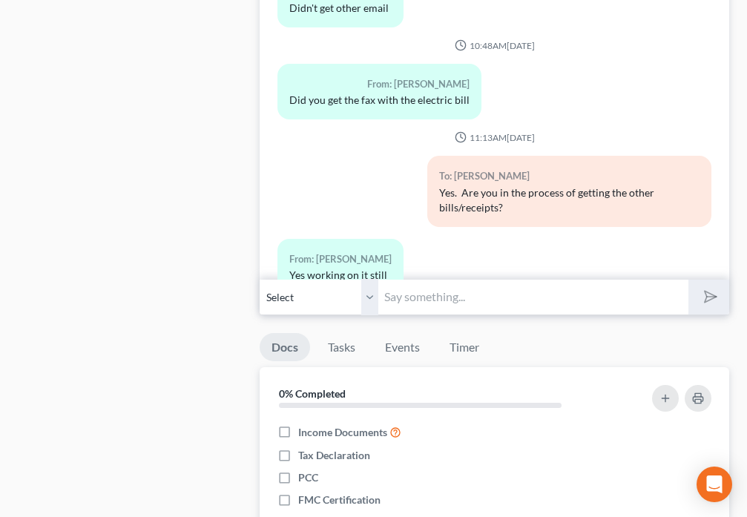
click at [471, 292] on input "text" at bounding box center [532, 297] width 309 height 36
type input "Do you have a gas bill also?"
click at [714, 304] on icon "submit" at bounding box center [708, 296] width 15 height 15
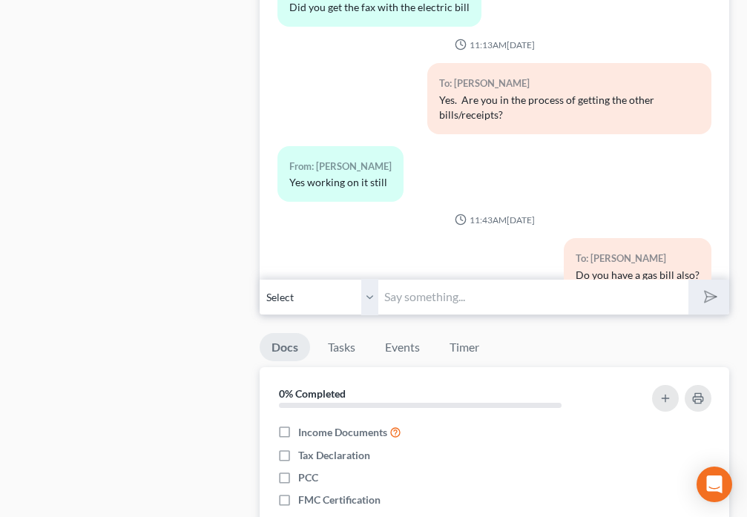
scroll to position [2359, 0]
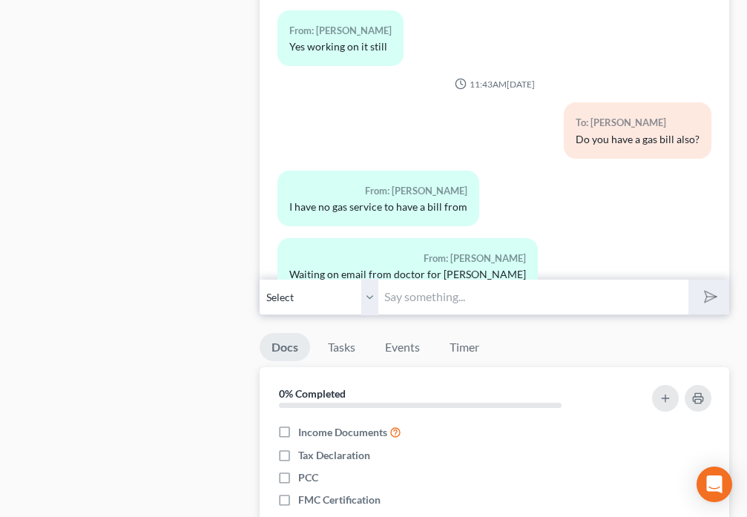
click at [488, 301] on input "text" at bounding box center [532, 297] width 309 height 36
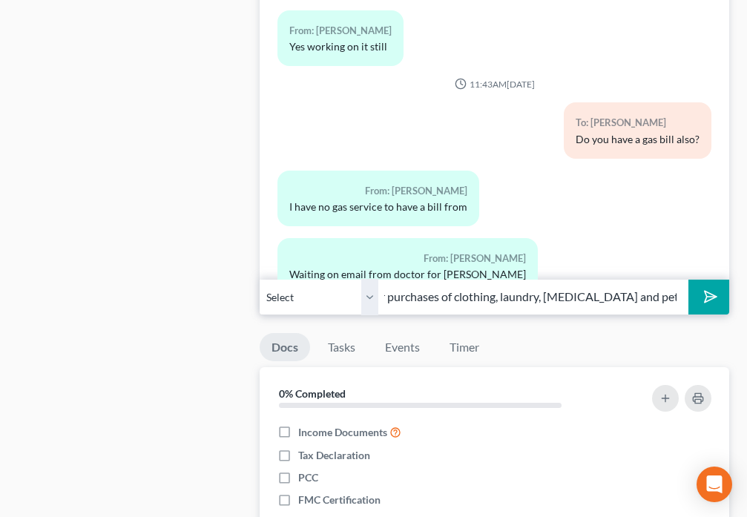
scroll to position [0, 148]
type input "Do you have any receipts for purchases of clothing, laundry, [MEDICAL_DATA] and…"
click at [707, 302] on polygon "submit" at bounding box center [708, 297] width 18 height 18
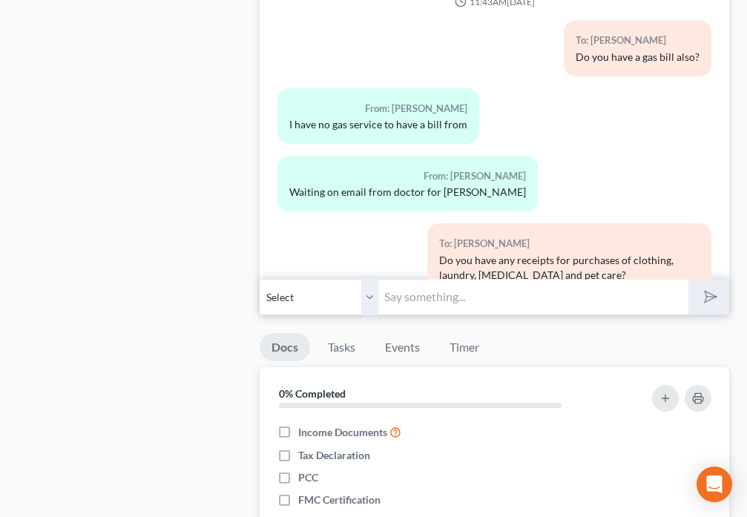
scroll to position [2525, 0]
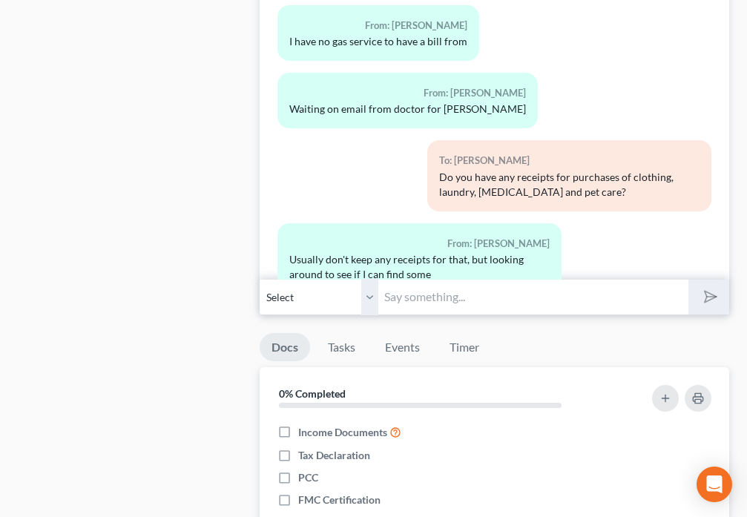
click at [428, 308] on input "text" at bounding box center [532, 297] width 309 height 36
click at [422, 297] on input "Do you have a mortgage statement?" at bounding box center [532, 297] width 309 height 36
click at [456, 296] on input "Do you have a mortgage statement?" at bounding box center [532, 297] width 309 height 36
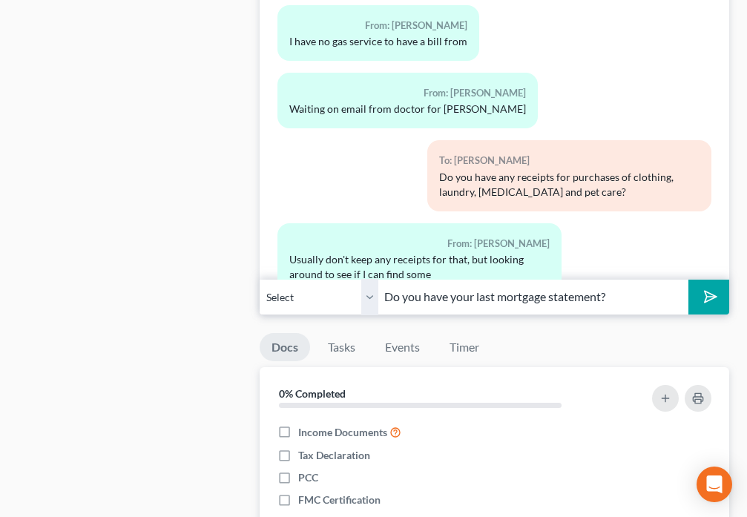
type input "Do you have your last mortgage statement?"
click at [692, 304] on button "submit" at bounding box center [709, 297] width 41 height 35
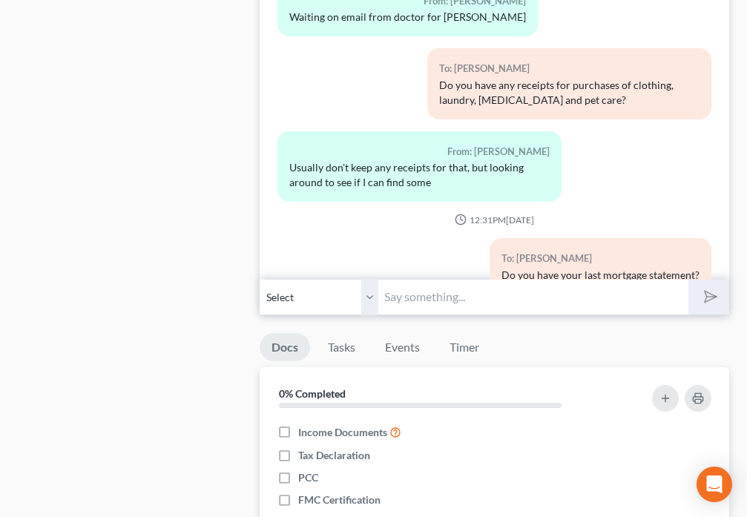
scroll to position [2685, 0]
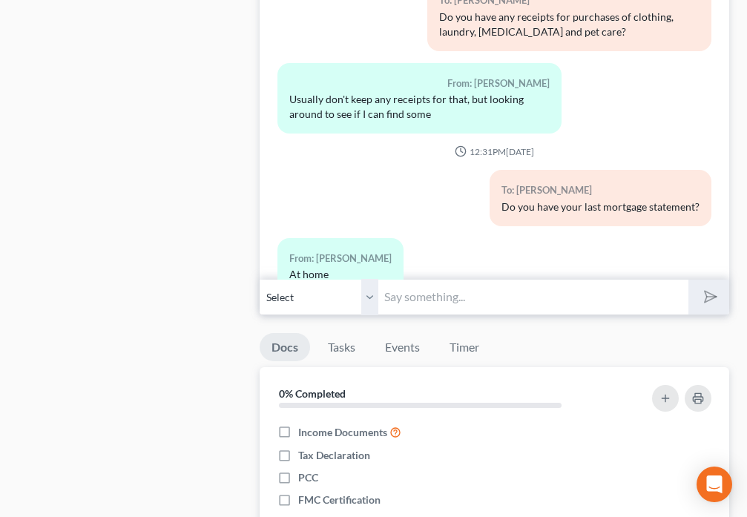
click at [415, 297] on input "text" at bounding box center [532, 297] width 309 height 36
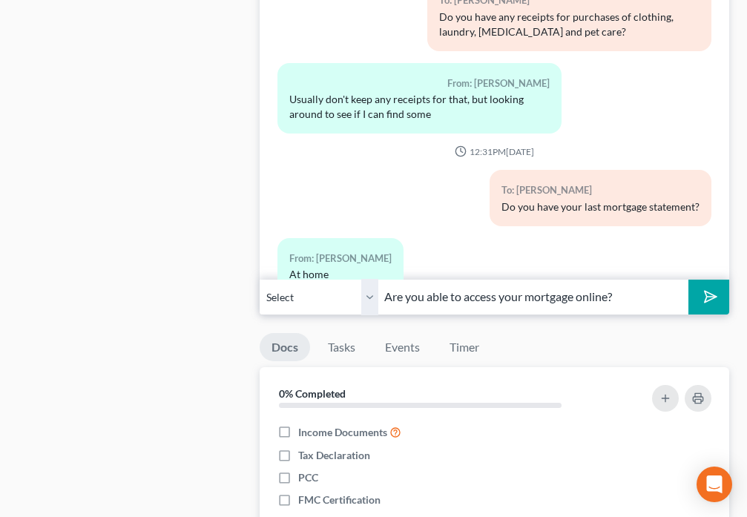
click at [579, 295] on input "Are you able to access your mortgage online?" at bounding box center [532, 297] width 309 height 36
drag, startPoint x: 629, startPoint y: 294, endPoint x: 384, endPoint y: 306, distance: 245.2
click at [384, 306] on input "Are you able to access your mortgage aonline?" at bounding box center [532, 297] width 309 height 36
type input "Can you have someone at the house text you a copy of the mortgage statement?"
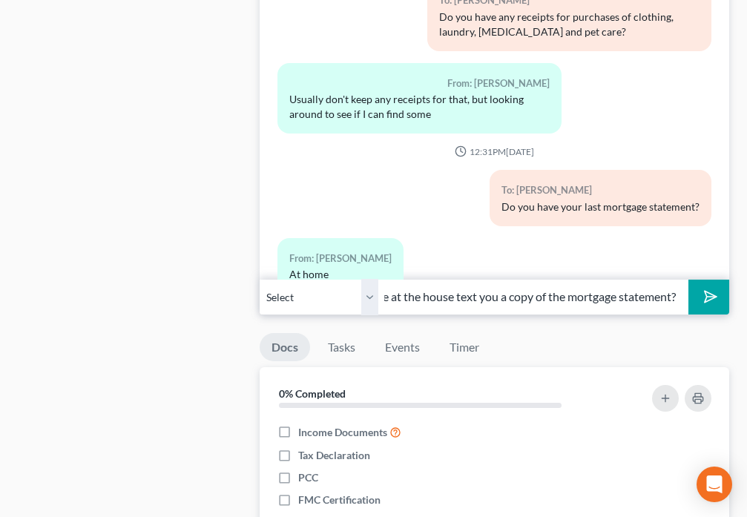
click at [705, 293] on icon "submit" at bounding box center [708, 296] width 21 height 21
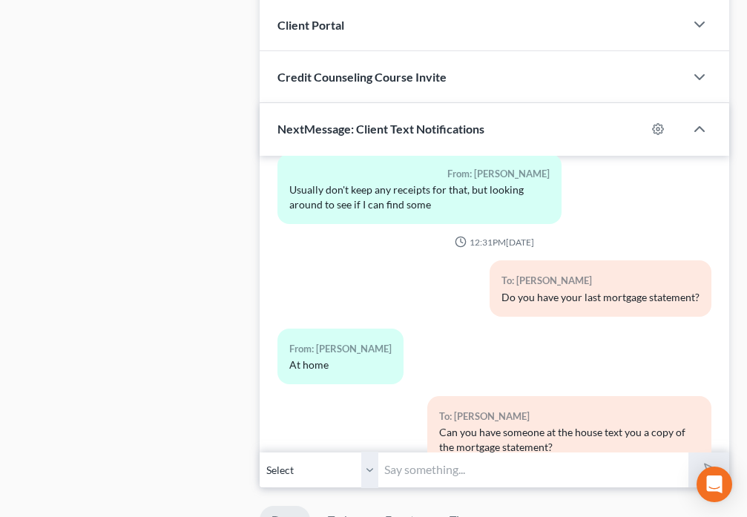
scroll to position [2835, 0]
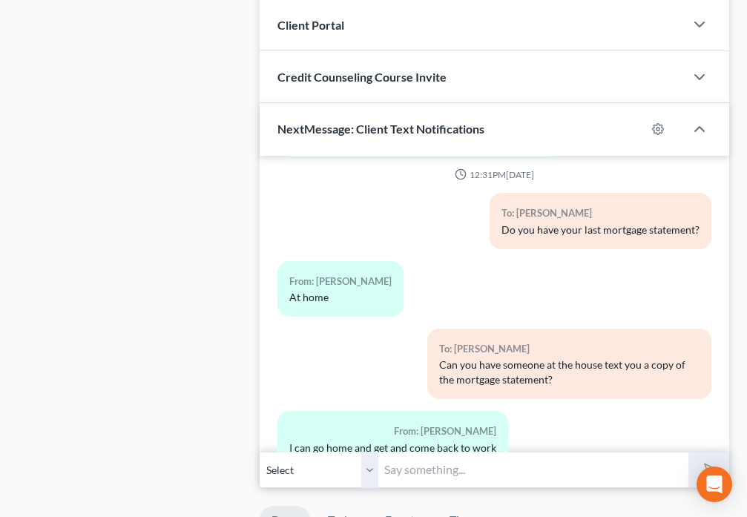
click at [444, 470] on input "text" at bounding box center [532, 470] width 309 height 36
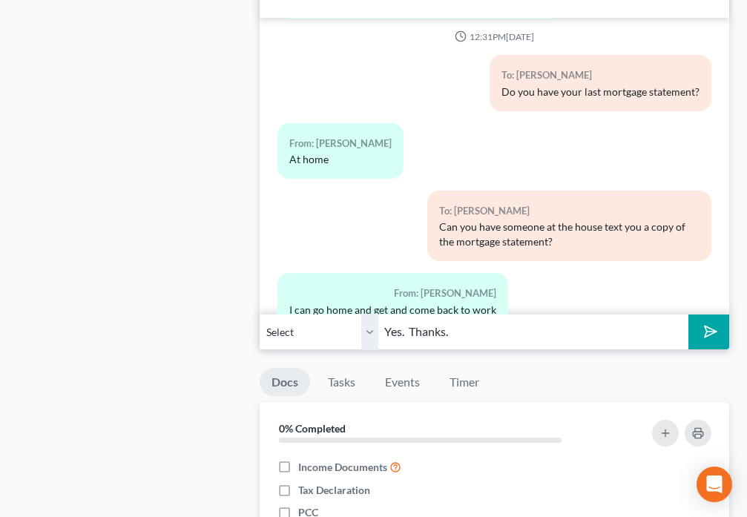
scroll to position [1230, 0]
type input "Yes. Thanks."
click at [698, 342] on button "submit" at bounding box center [709, 331] width 41 height 35
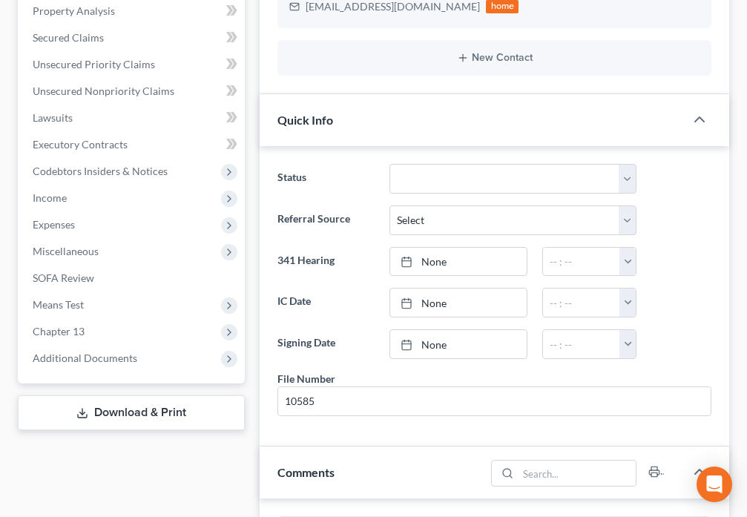
scroll to position [0, 0]
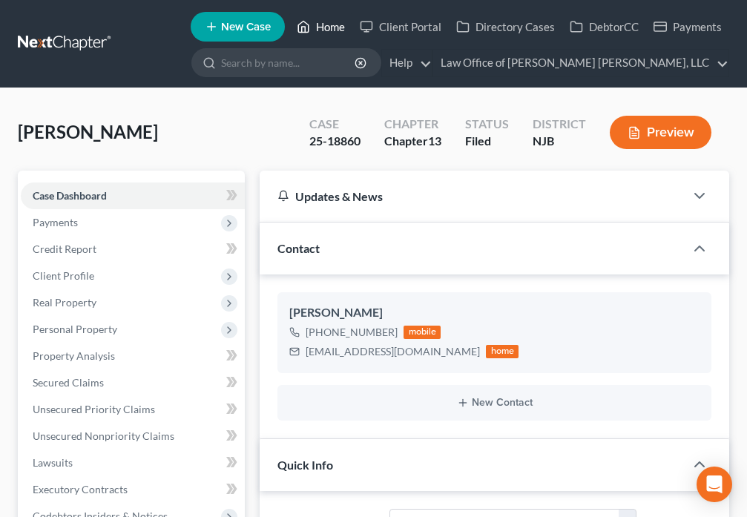
drag, startPoint x: 322, startPoint y: 24, endPoint x: 501, endPoint y: 94, distance: 192.0
click at [322, 24] on link "Home" at bounding box center [320, 26] width 63 height 27
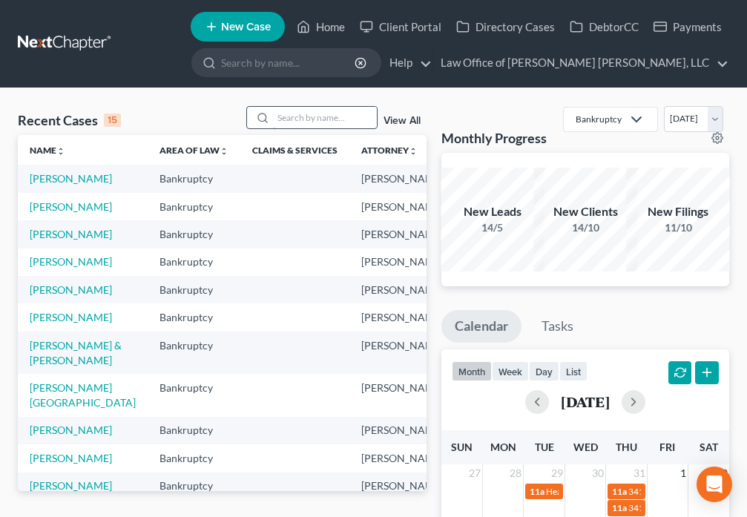
click at [303, 123] on input "search" at bounding box center [325, 118] width 104 height 22
type input "[PERSON_NAME]"
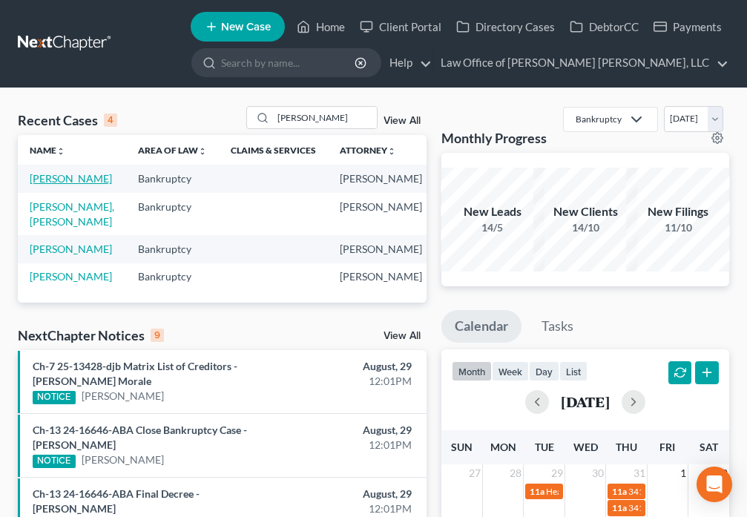
click at [36, 185] on link "[PERSON_NAME]" at bounding box center [71, 178] width 82 height 13
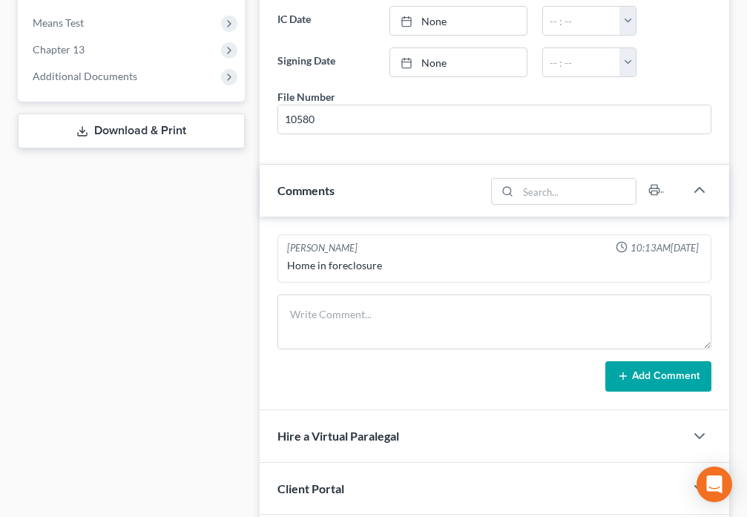
scroll to position [606, 0]
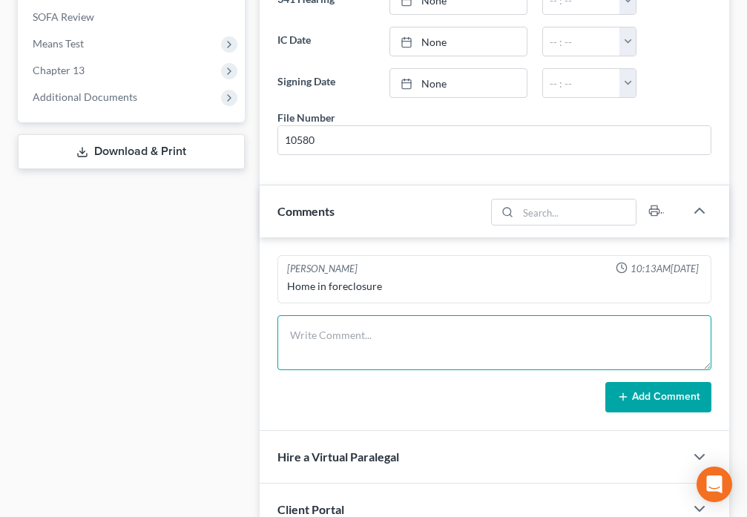
click at [383, 328] on textarea at bounding box center [495, 342] width 434 height 55
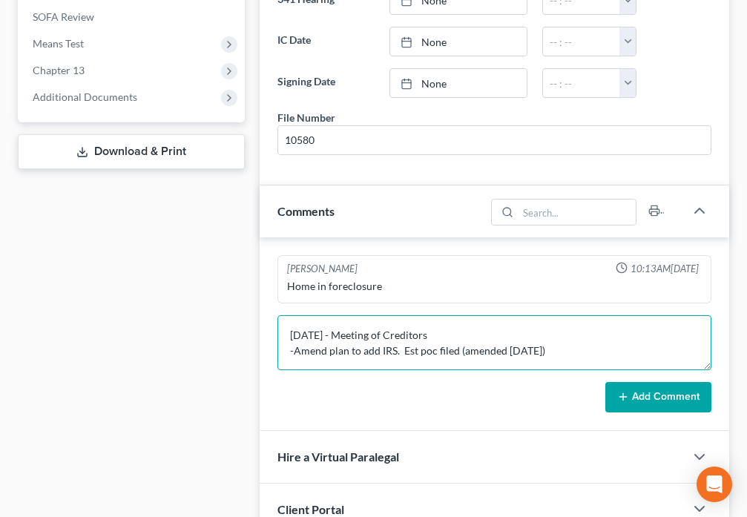
scroll to position [3, 0]
type textarea "[DATE] - Meeting of Creditors -Amend plan to add IRS. Est poc filed (amended [D…"
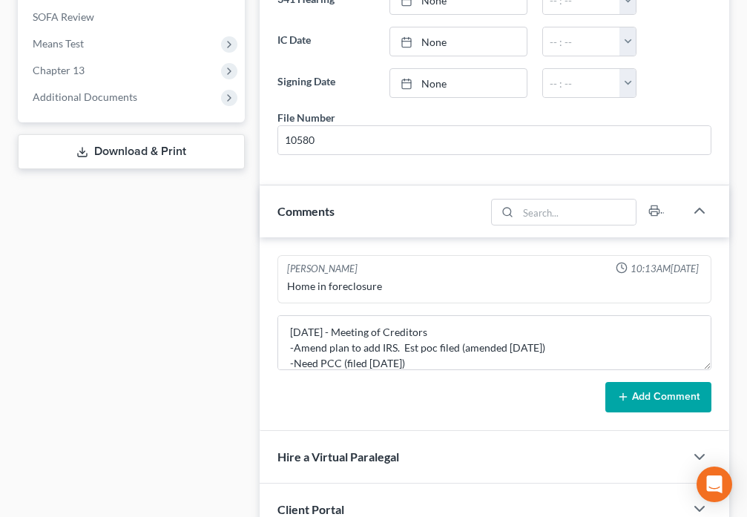
click at [643, 401] on button "Add Comment" at bounding box center [659, 397] width 106 height 31
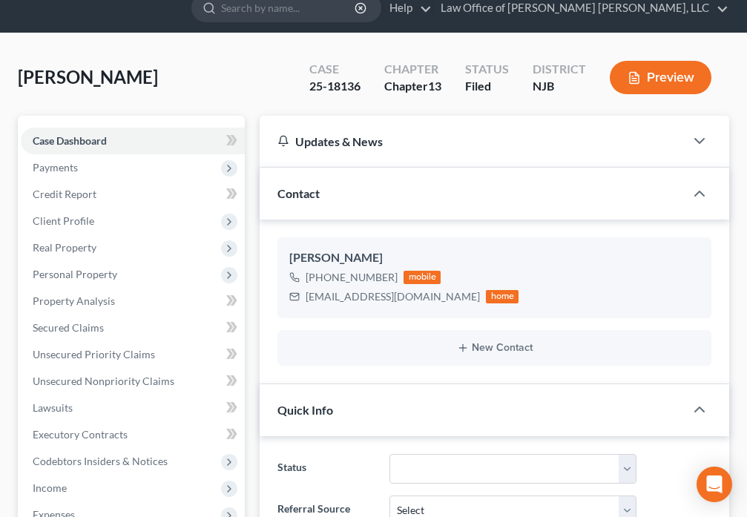
scroll to position [0, 0]
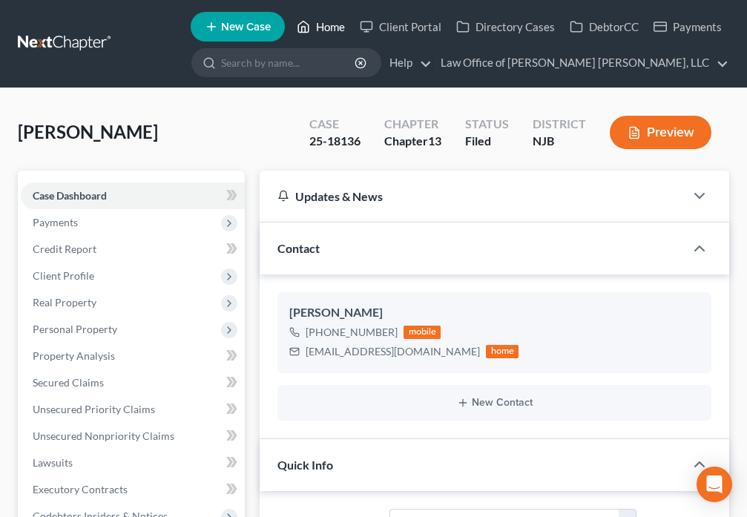
click at [322, 23] on link "Home" at bounding box center [320, 26] width 63 height 27
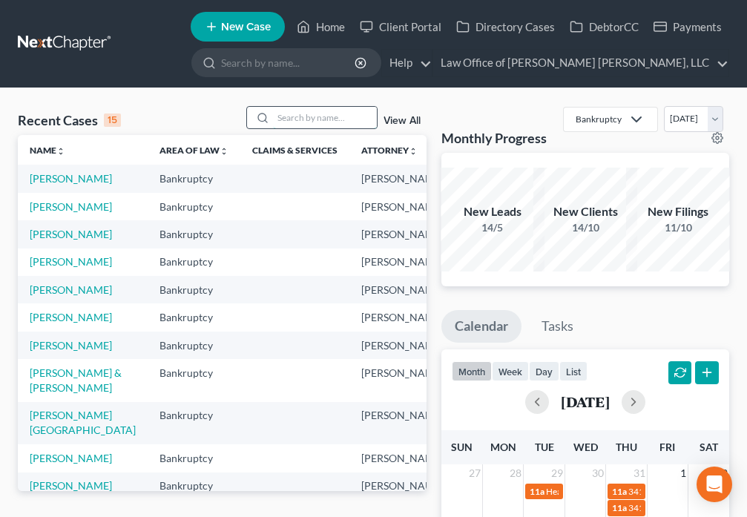
click at [313, 116] on input "search" at bounding box center [325, 118] width 104 height 22
type input "[PERSON_NAME]"
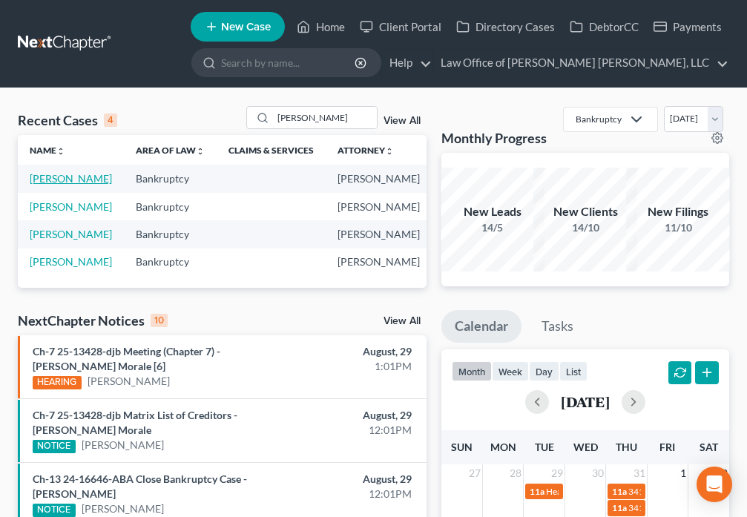
click at [45, 182] on link "[PERSON_NAME]" at bounding box center [71, 178] width 82 height 13
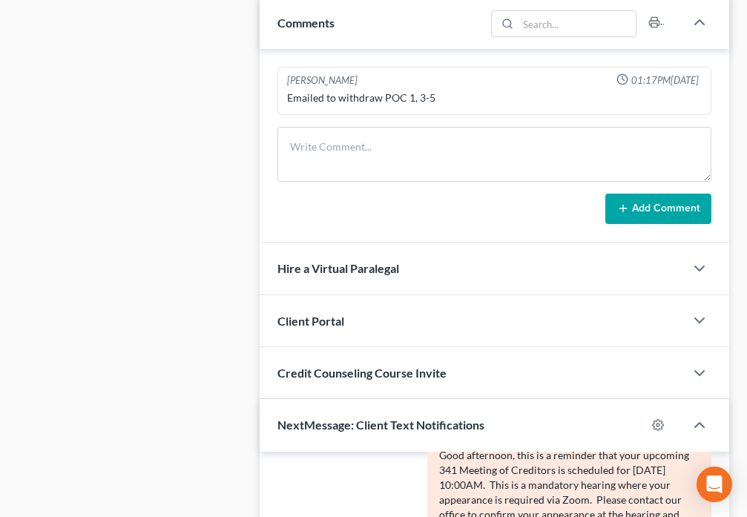
scroll to position [796, 0]
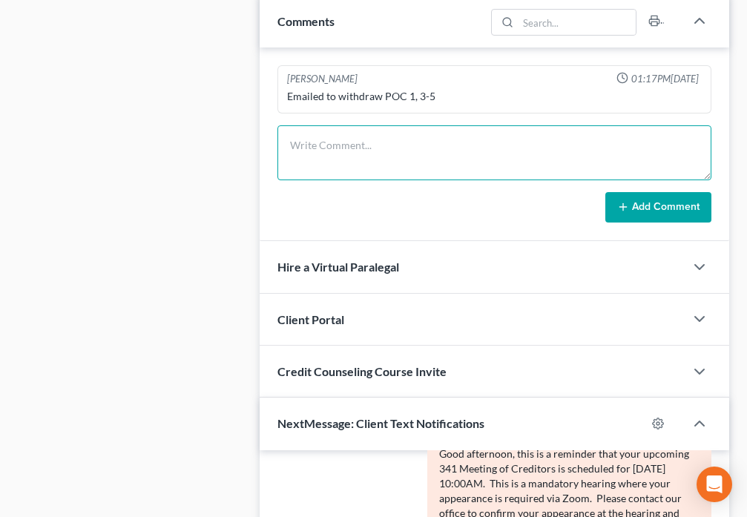
click at [313, 151] on textarea at bounding box center [495, 152] width 434 height 55
click at [466, 157] on textarea "[DATE] - Meeting of Creditors -Amend Sch B to add sec dep to" at bounding box center [495, 152] width 434 height 55
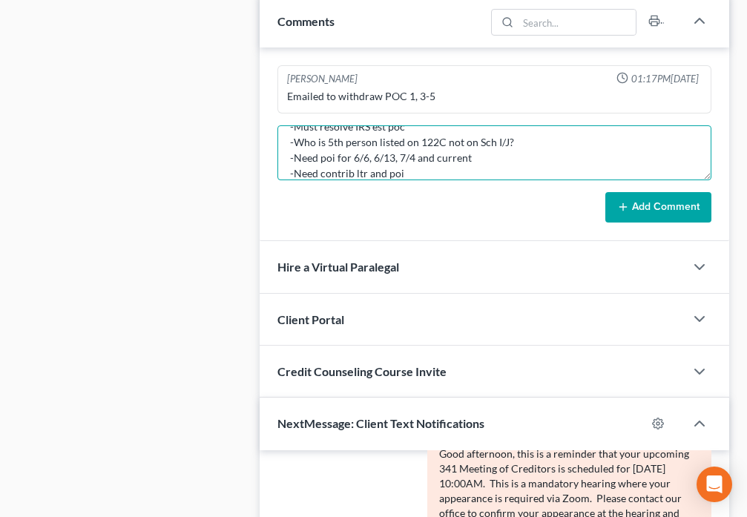
scroll to position [65, 0]
type textarea "[DATE] - Meeting of Creditors -Amend Sch B to add sec deposit to LL -Must resol…"
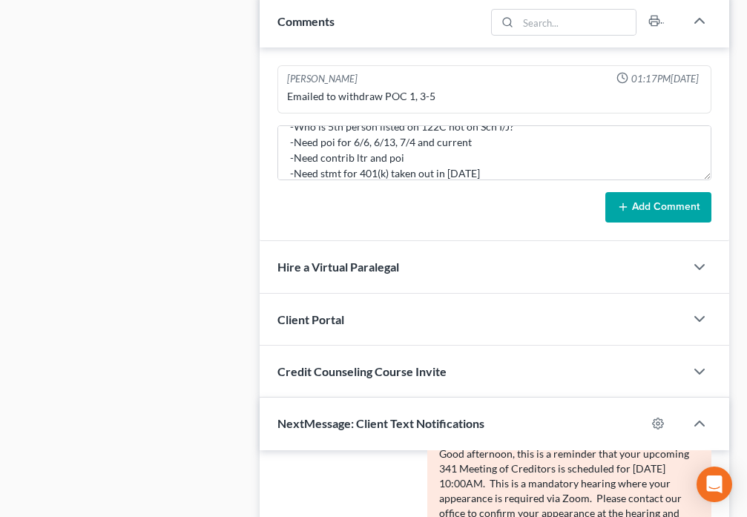
click at [620, 203] on icon at bounding box center [623, 207] width 12 height 12
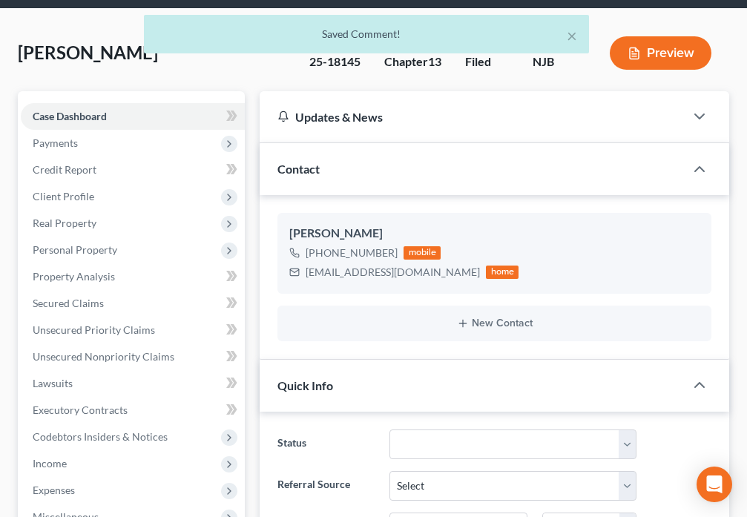
scroll to position [0, 0]
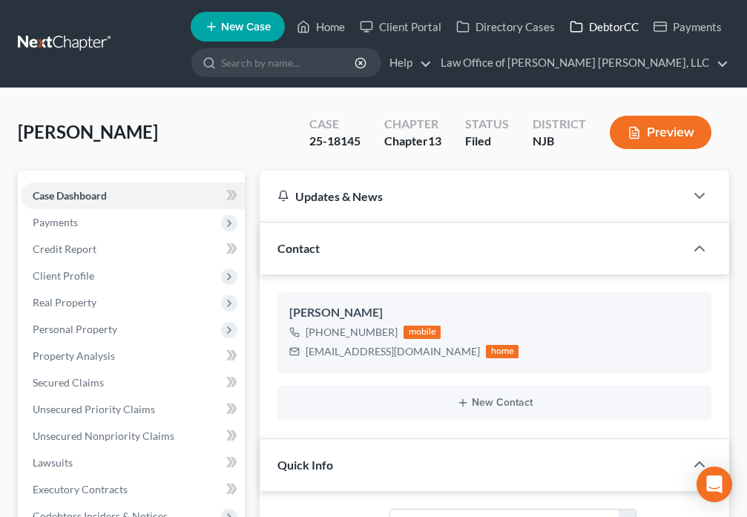
click at [574, 36] on link "DebtorCC" at bounding box center [604, 26] width 84 height 27
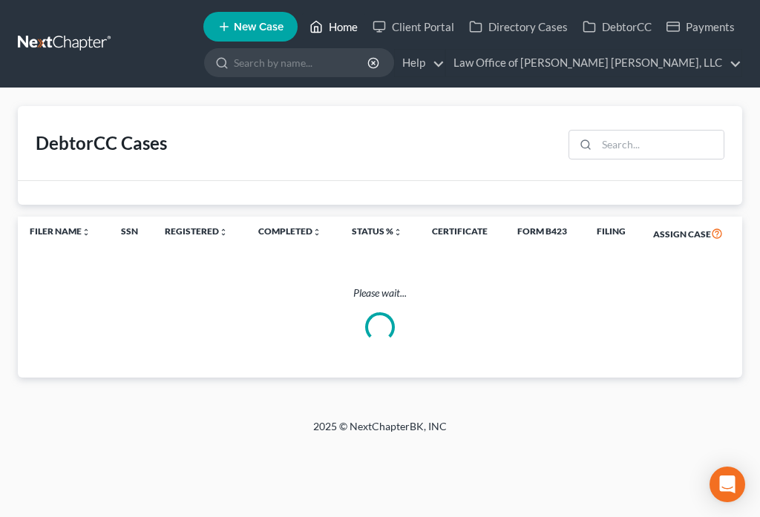
click at [312, 27] on icon at bounding box center [315, 27] width 13 height 18
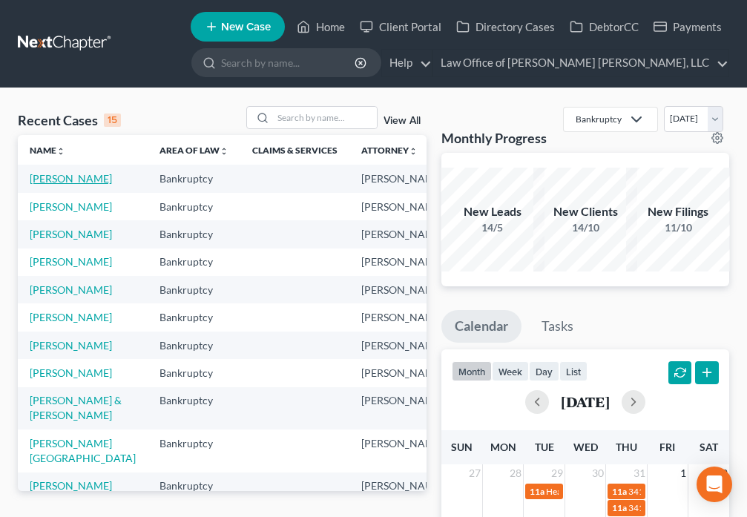
click at [43, 184] on link "[PERSON_NAME]" at bounding box center [71, 178] width 82 height 13
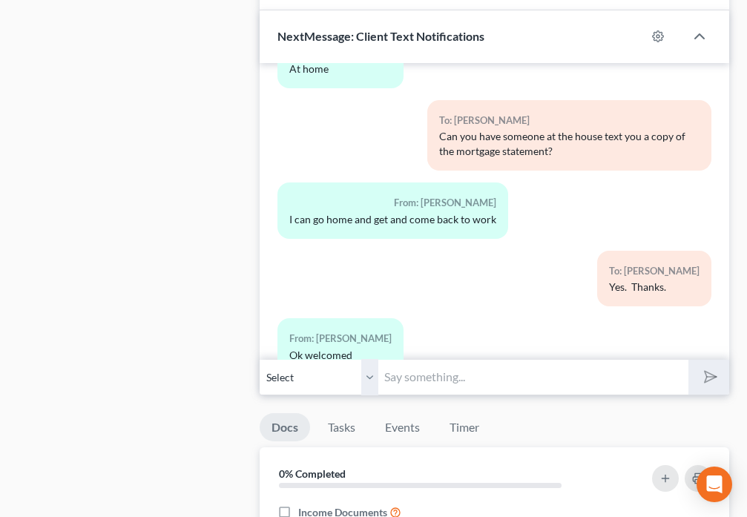
scroll to position [1212, 0]
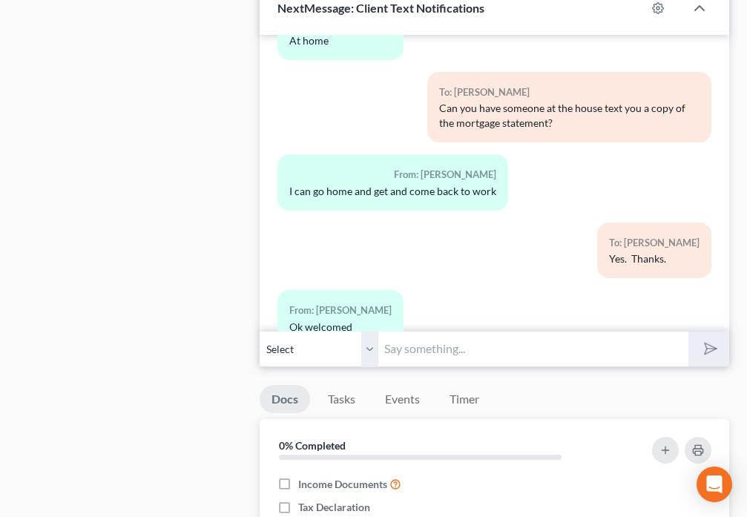
click at [368, 352] on select "Select [PHONE_NUMBER] - [PERSON_NAME]" at bounding box center [319, 349] width 119 height 36
click at [438, 354] on input "text" at bounding box center [532, 349] width 309 height 36
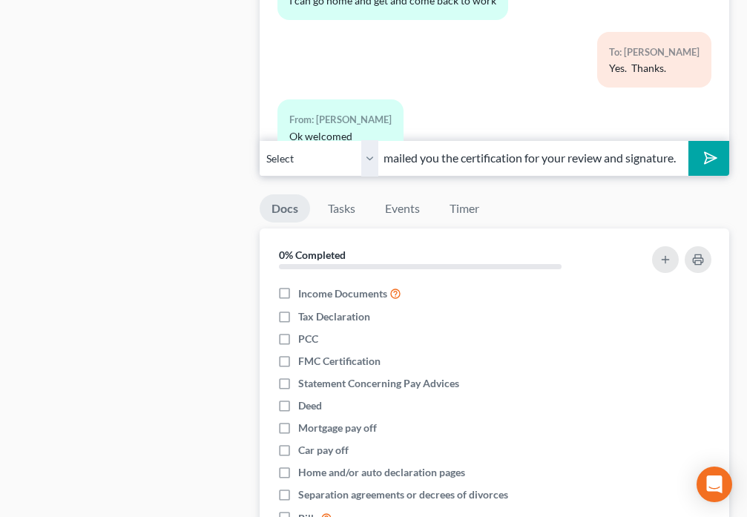
scroll to position [0, 39]
type input "I just emailed you the certification for your review and signature."
click at [705, 165] on icon "submit" at bounding box center [708, 158] width 21 height 21
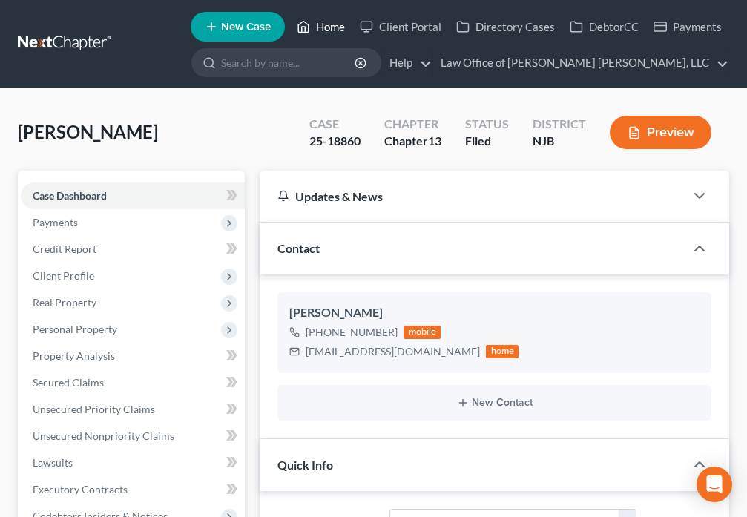
click at [309, 32] on icon at bounding box center [303, 27] width 10 height 11
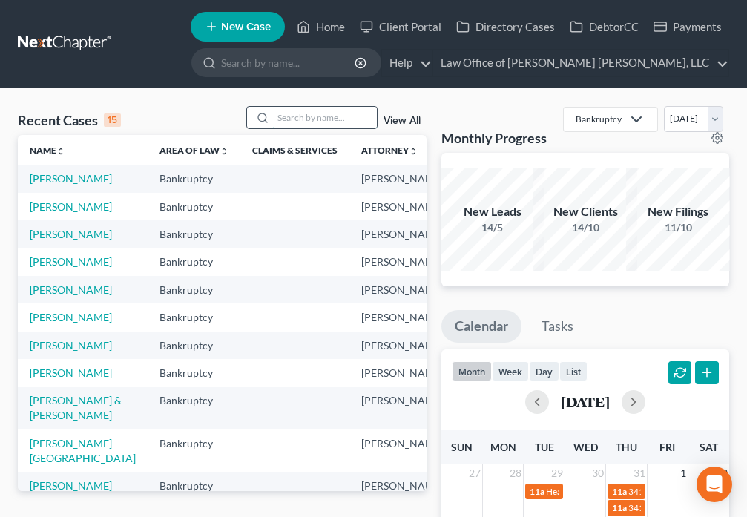
click at [310, 117] on input "search" at bounding box center [325, 118] width 104 height 22
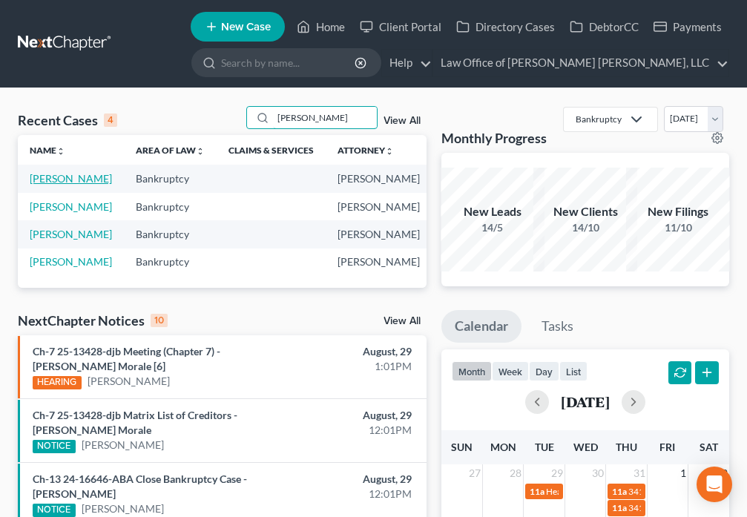
type input "[PERSON_NAME]"
click at [41, 183] on link "[PERSON_NAME]" at bounding box center [71, 178] width 82 height 13
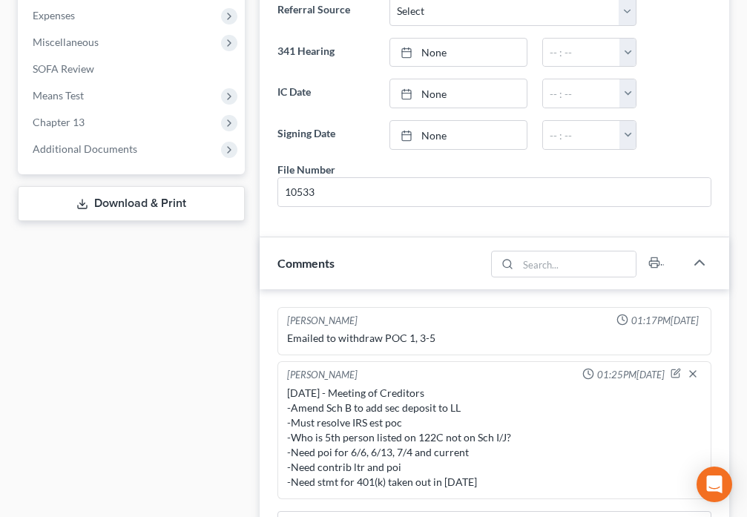
scroll to position [537, 0]
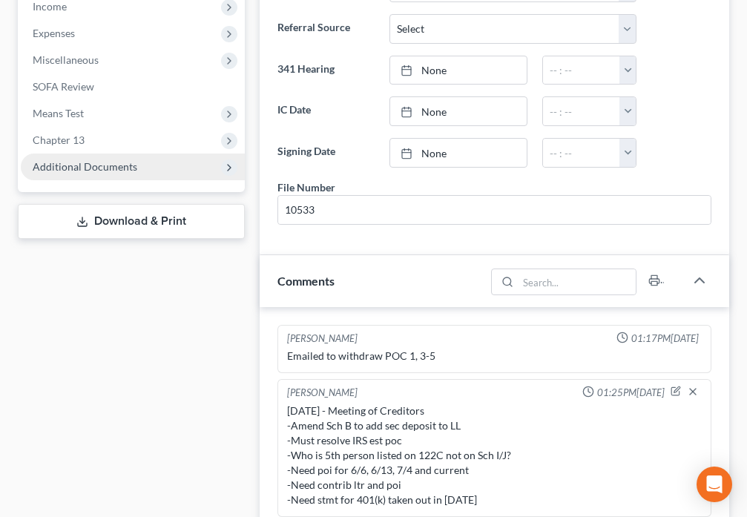
click at [136, 172] on span "Additional Documents" at bounding box center [133, 167] width 224 height 27
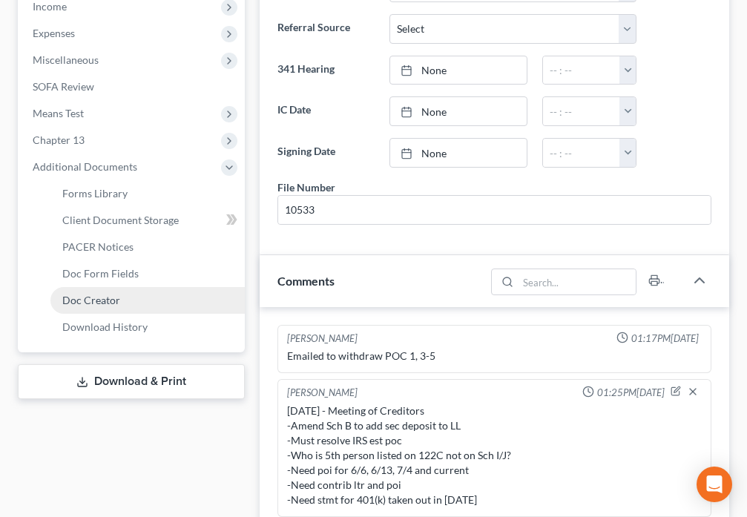
click at [118, 301] on span "Doc Creator" at bounding box center [91, 300] width 58 height 13
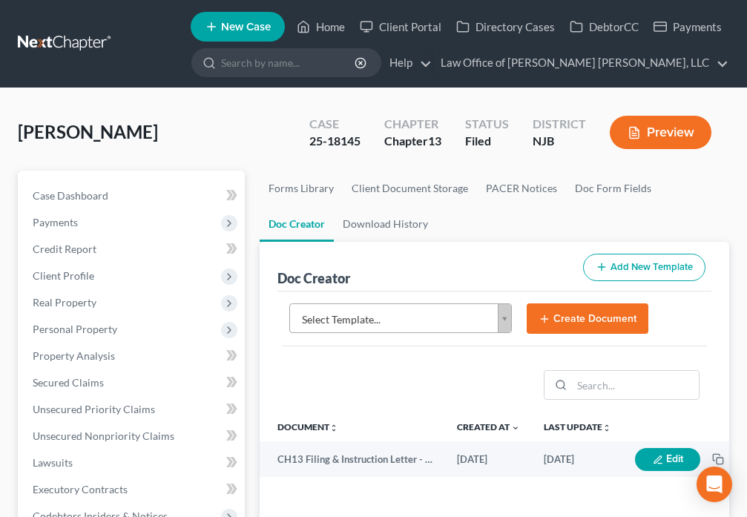
click at [501, 319] on body "Home New Case Client Portal Directory Cases DebtorCC Payments Law Office of [PE…" at bounding box center [373, 496] width 747 height 992
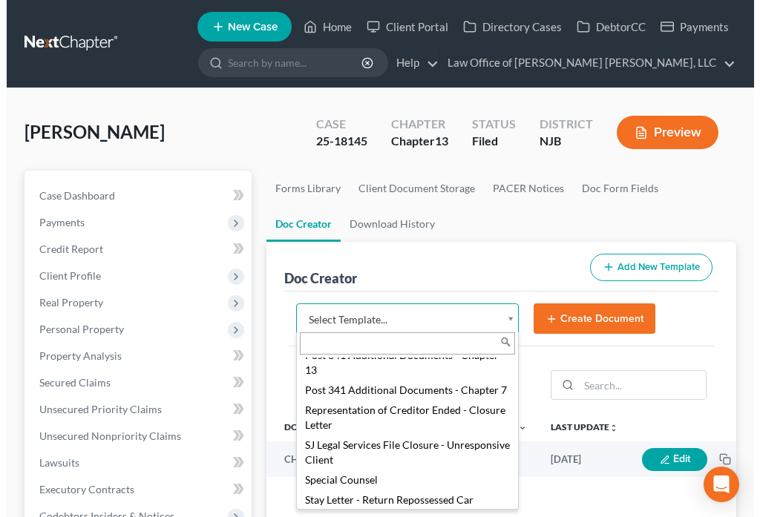
scroll to position [1801, 0]
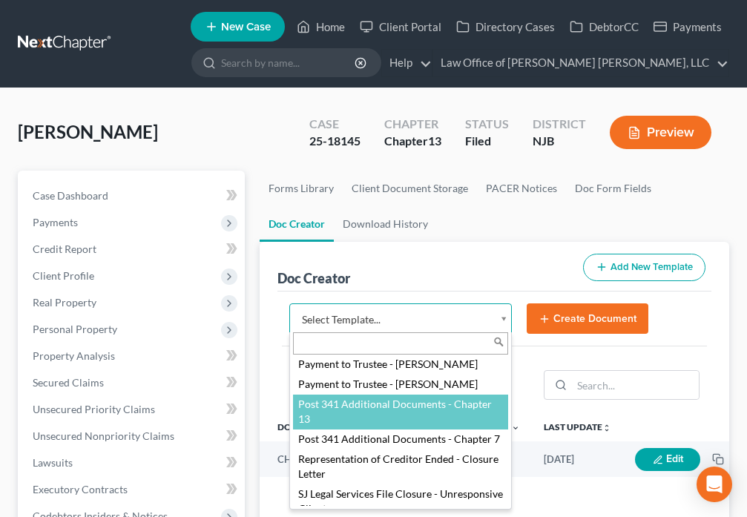
select select "89004"
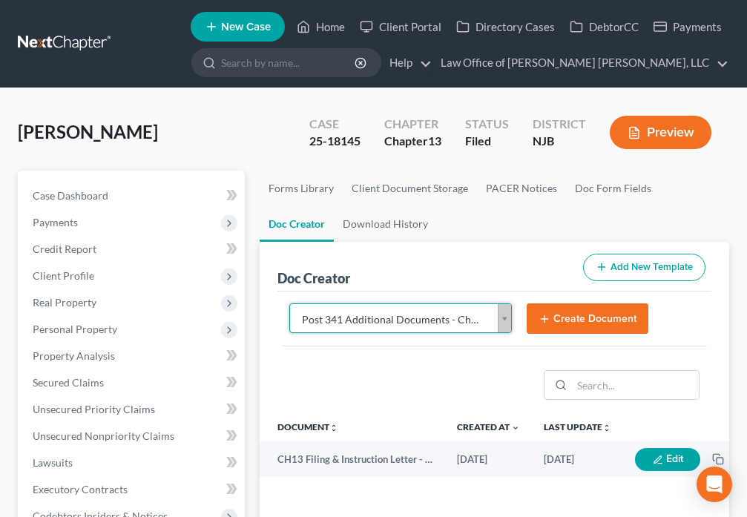
click at [578, 322] on button "Create Document" at bounding box center [588, 319] width 122 height 31
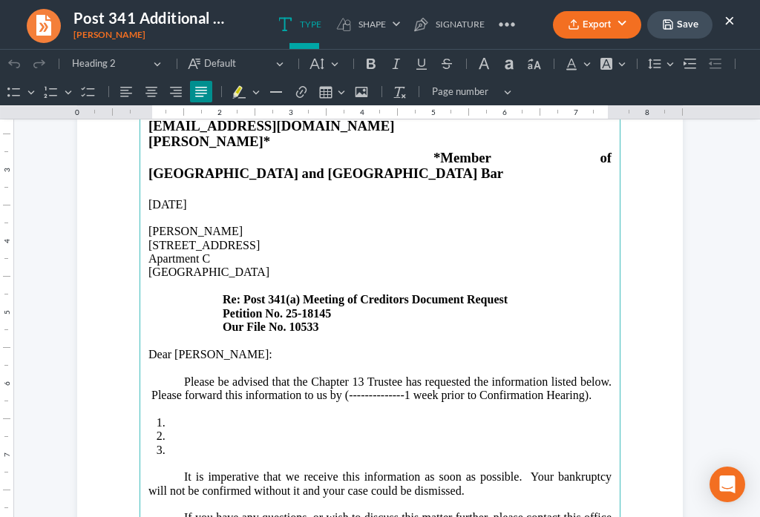
scroll to position [208, 0]
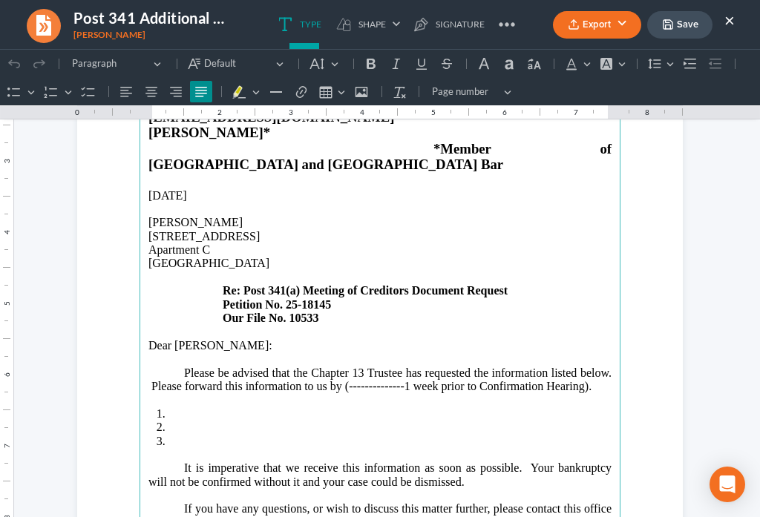
click at [577, 367] on p "Please be advised that the Chapter 13 Trustee has requested the information lis…" at bounding box center [379, 380] width 463 height 27
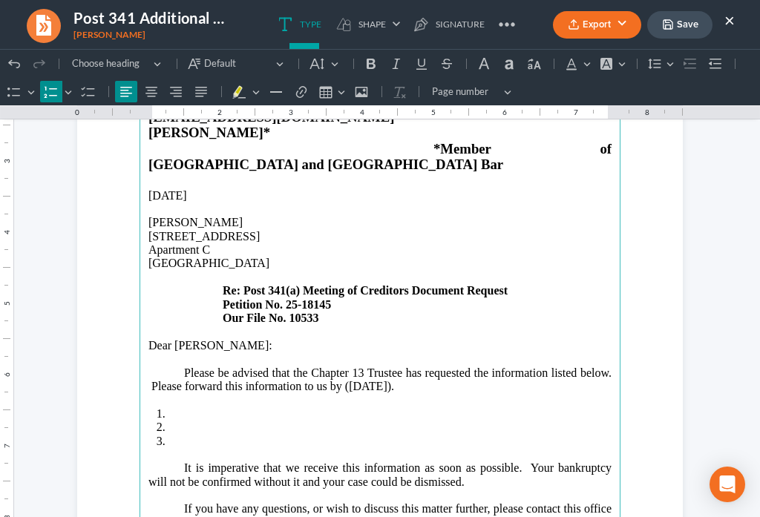
click at [200, 407] on li "Rich Text Editor, page-0-main" at bounding box center [389, 413] width 443 height 13
click at [232, 407] on li "Statement from 401(k) $2,000.00 loan taken out in [DATE]." at bounding box center [389, 413] width 443 height 13
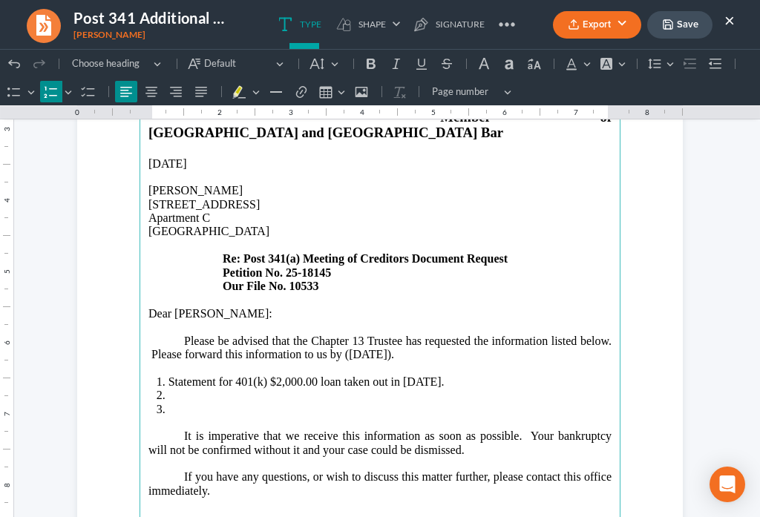
scroll to position [364, 0]
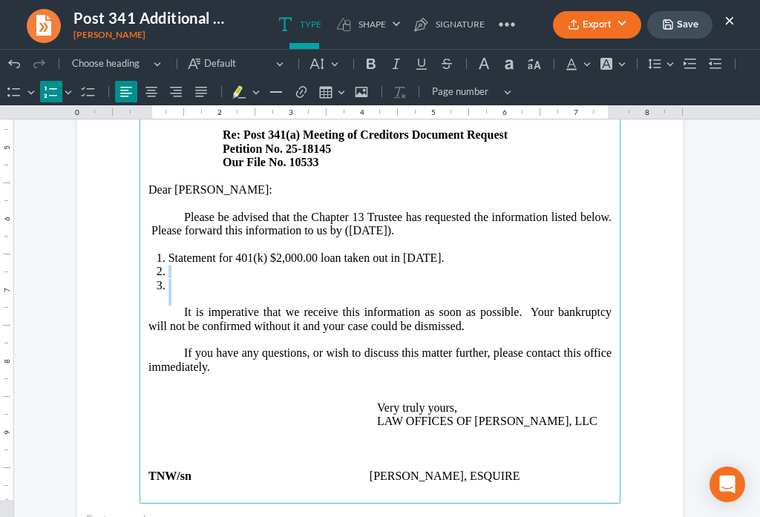
drag, startPoint x: 151, startPoint y: 241, endPoint x: 234, endPoint y: 263, distance: 86.0
click at [234, 263] on ol "Statement for 401(k) $2,000.00 loan taken out in [DATE]." at bounding box center [379, 279] width 463 height 55
click at [236, 279] on li "Rich Text Editor, page-0-main" at bounding box center [389, 292] width 443 height 27
click at [414, 265] on li "Rich Text Editor, page-0-main" at bounding box center [389, 271] width 443 height 13
click at [438, 252] on li "Statement for 401(k) $2,000.00 loan taken out in [DATE]." at bounding box center [389, 258] width 443 height 13
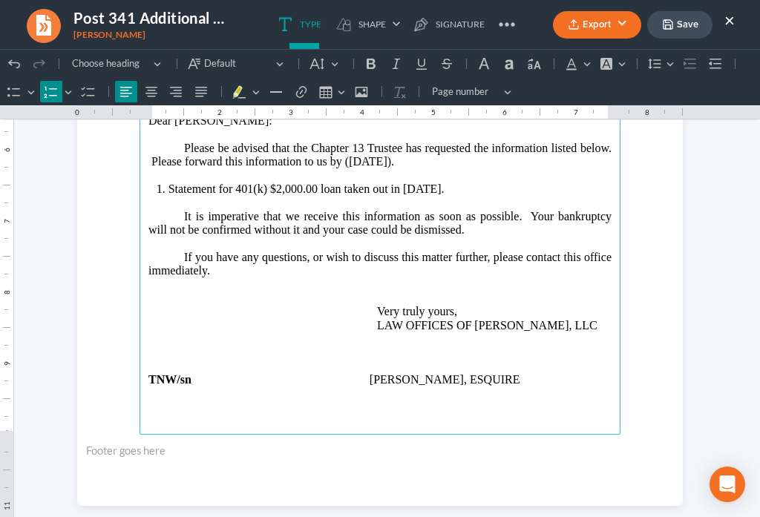
scroll to position [450, 0]
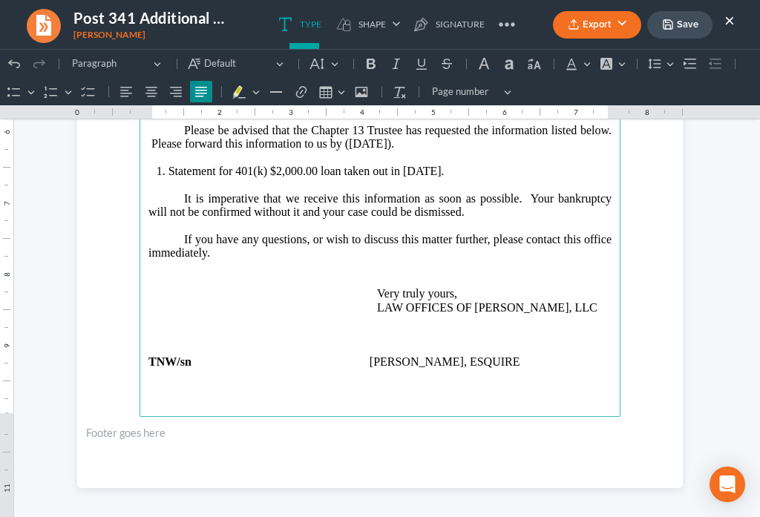
click at [295, 233] on p "If you have any questions, or wish to discuss this matter further, please conta…" at bounding box center [379, 274] width 463 height 82
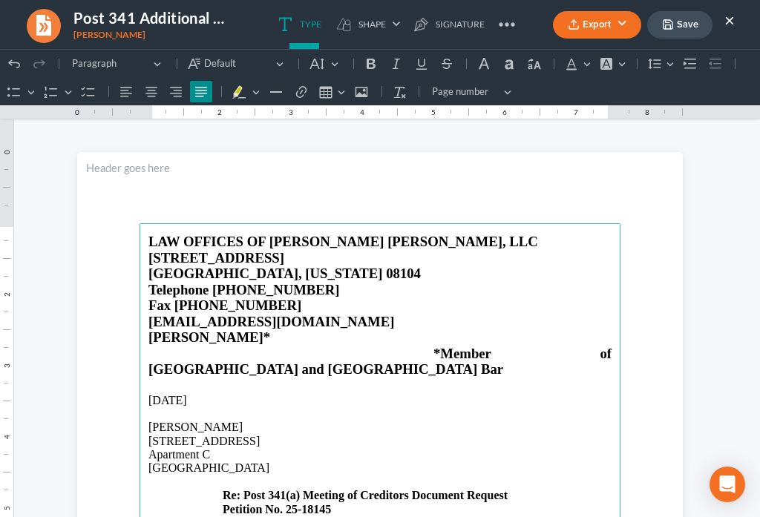
scroll to position [0, 0]
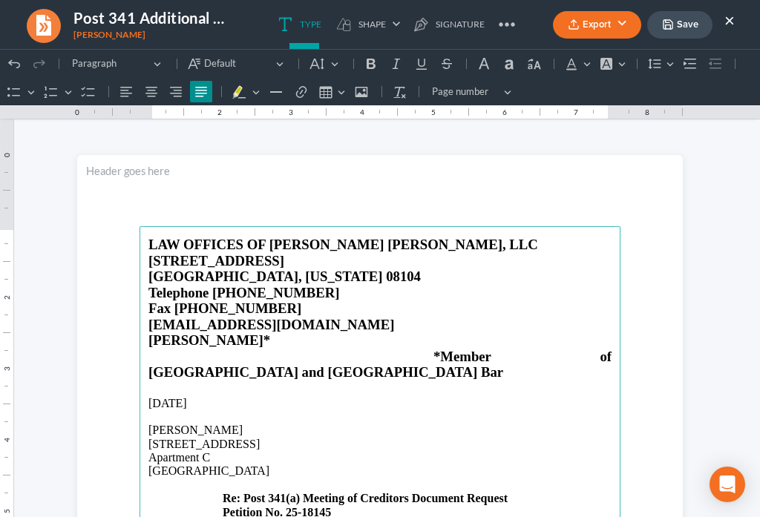
click at [672, 28] on icon "button" at bounding box center [668, 25] width 12 height 12
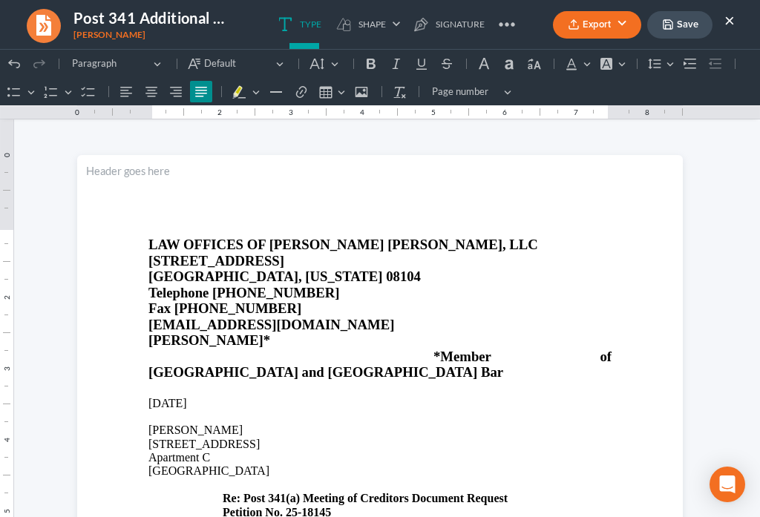
click at [581, 40] on ul "Export PDF Word Client Doc Storage Save ×" at bounding box center [644, 25] width 182 height 32
click at [581, 25] on button "Export" at bounding box center [597, 24] width 88 height 27
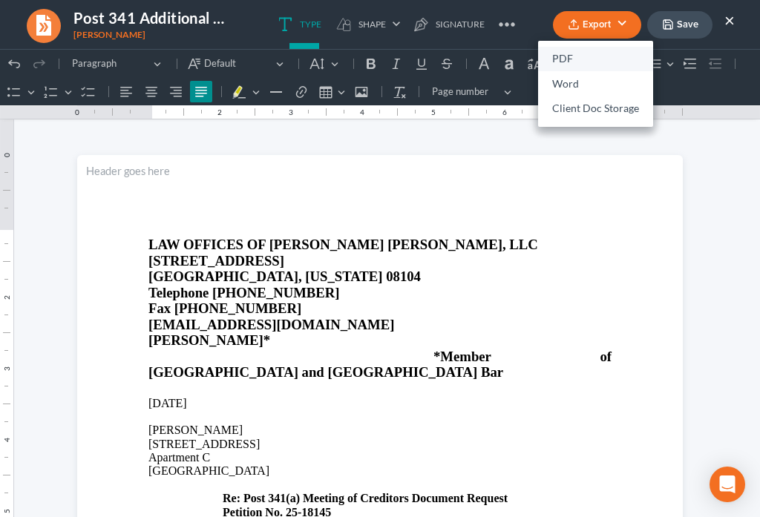
click at [560, 56] on link "PDF" at bounding box center [595, 59] width 115 height 25
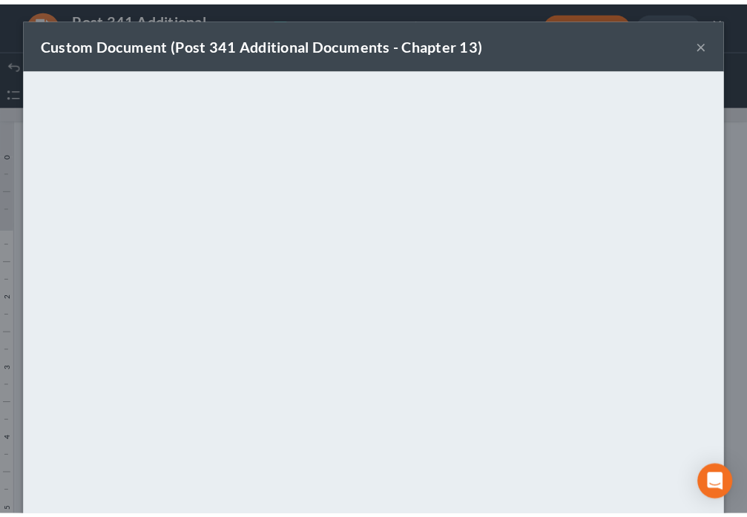
scroll to position [104, 0]
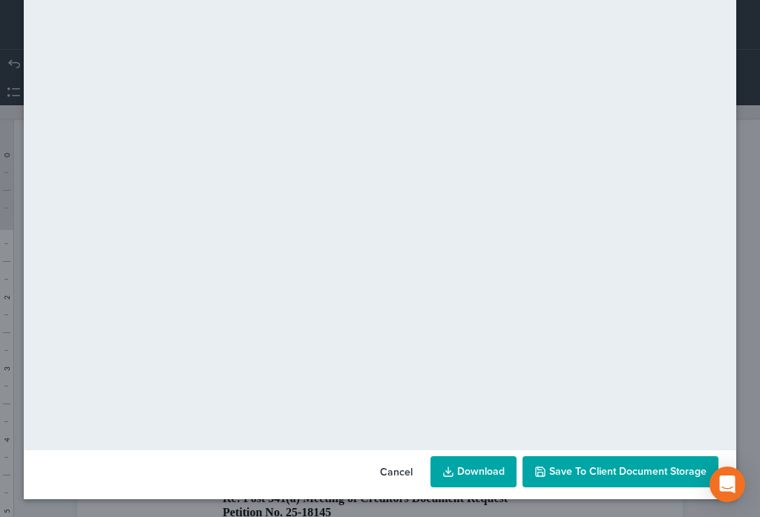
click at [611, 476] on span "Save to Client Document Storage" at bounding box center [627, 471] width 157 height 13
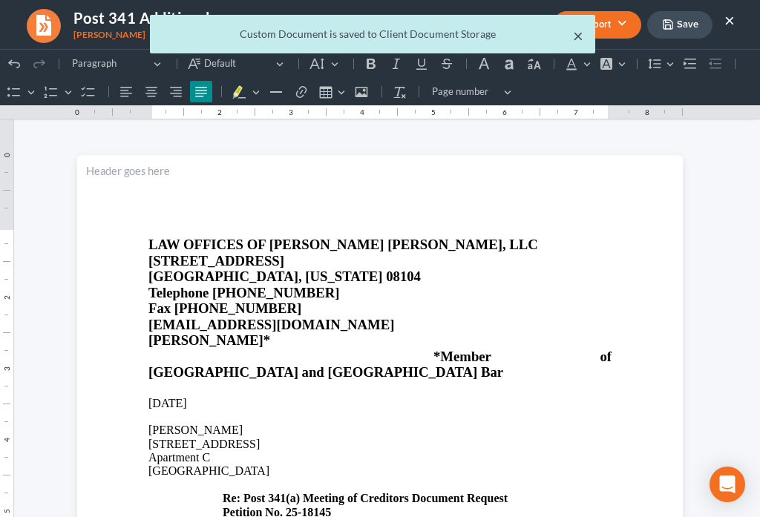
click at [578, 39] on button "×" at bounding box center [578, 36] width 10 height 18
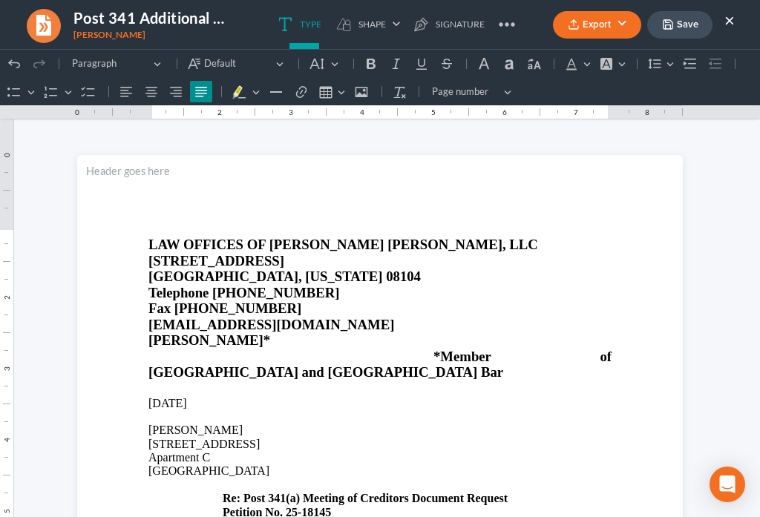
click at [732, 24] on button "×" at bounding box center [729, 20] width 10 height 18
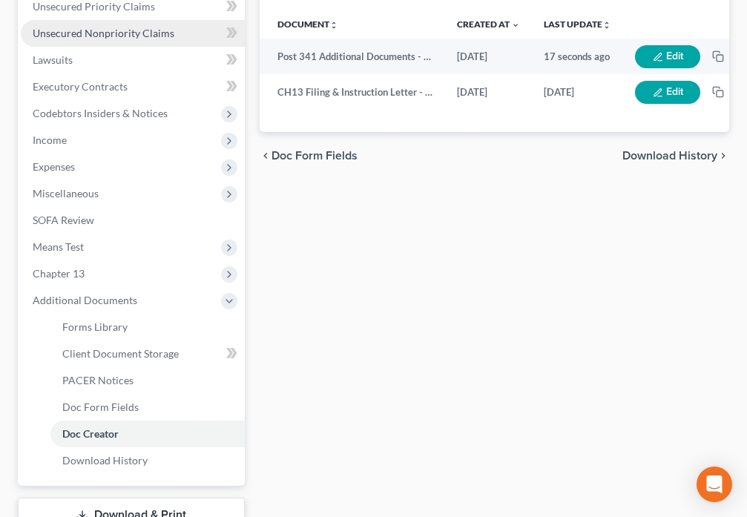
scroll to position [450, 0]
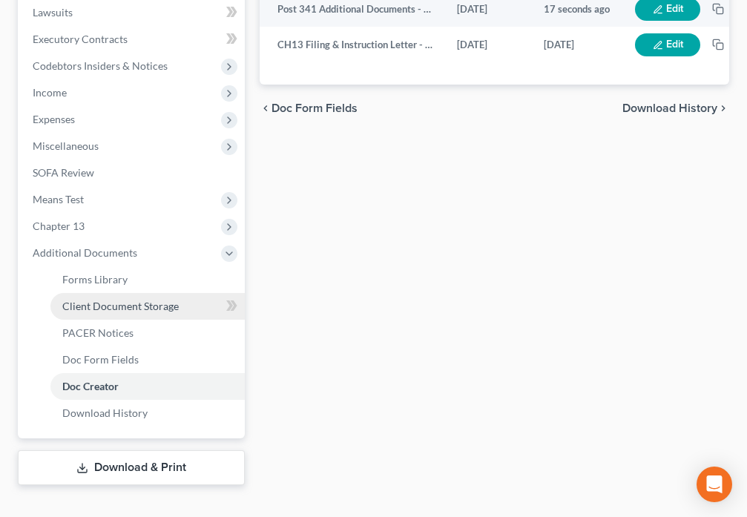
click at [131, 314] on link "Client Document Storage" at bounding box center [147, 306] width 194 height 27
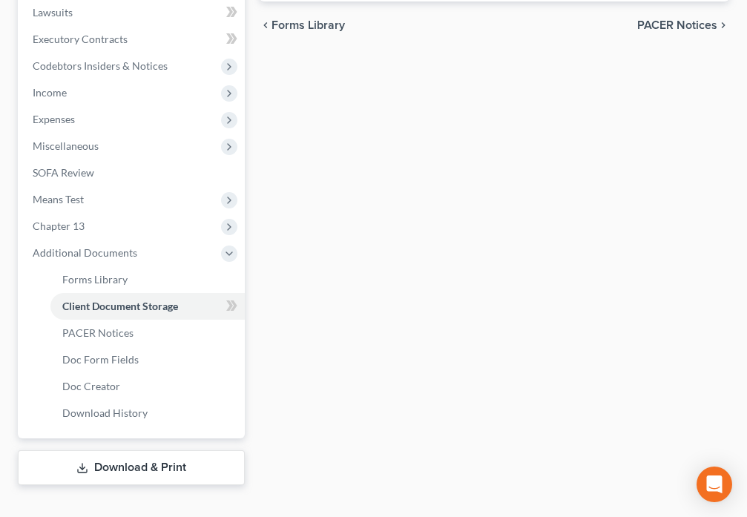
scroll to position [413, 0]
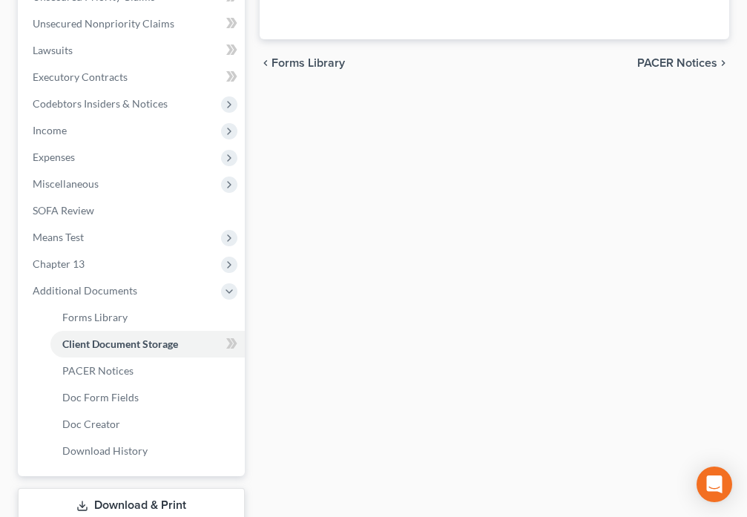
select select "9"
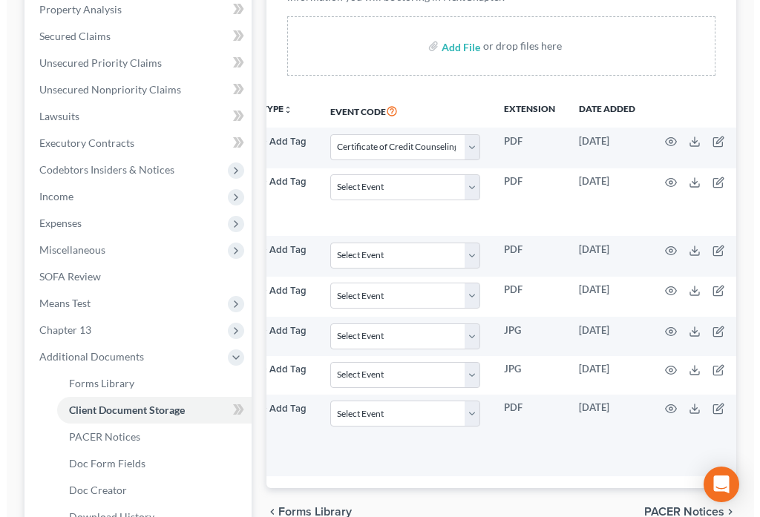
scroll to position [0, 171]
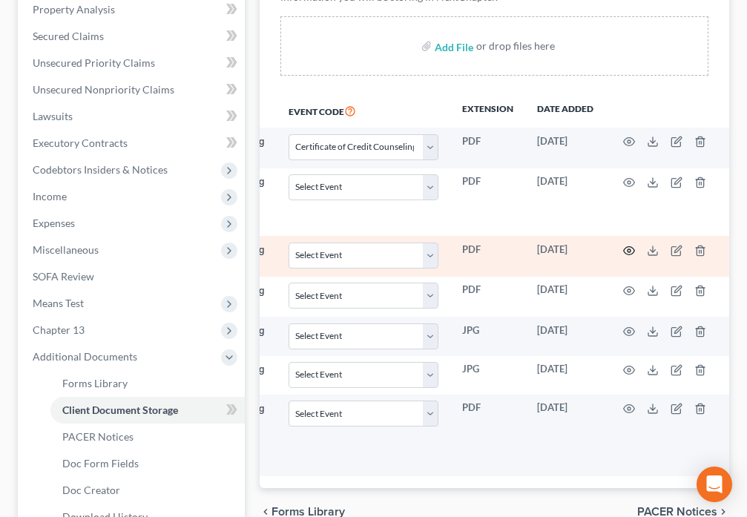
click at [626, 251] on icon "button" at bounding box center [629, 251] width 12 height 12
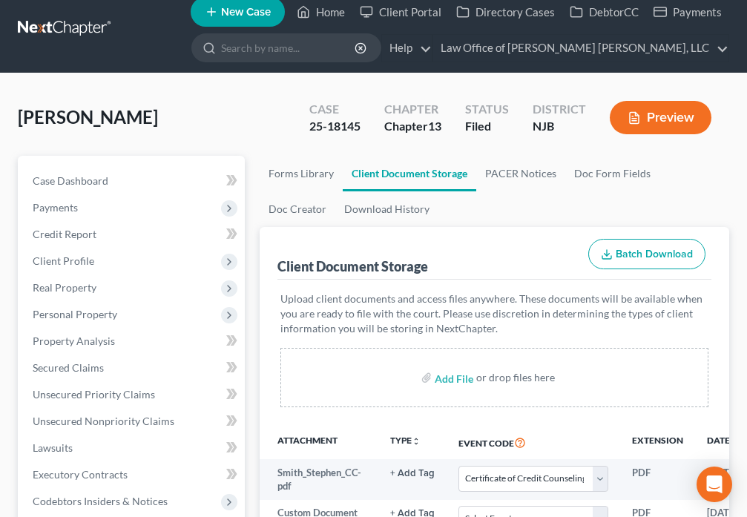
scroll to position [0, 0]
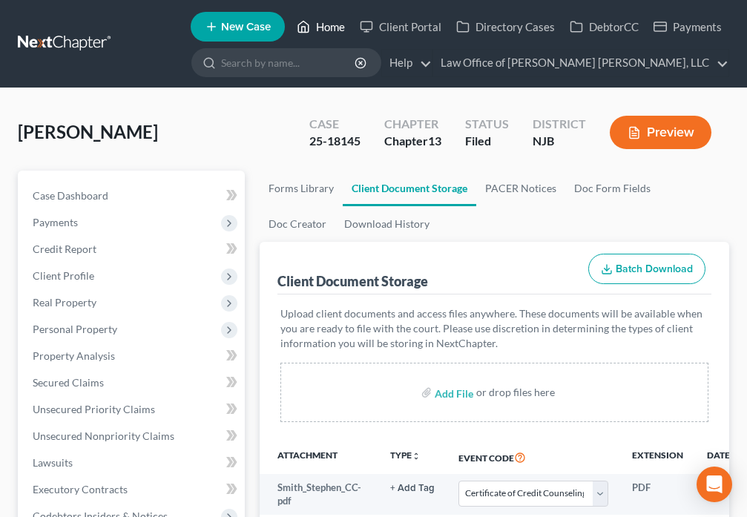
click at [338, 30] on link "Home" at bounding box center [320, 26] width 63 height 27
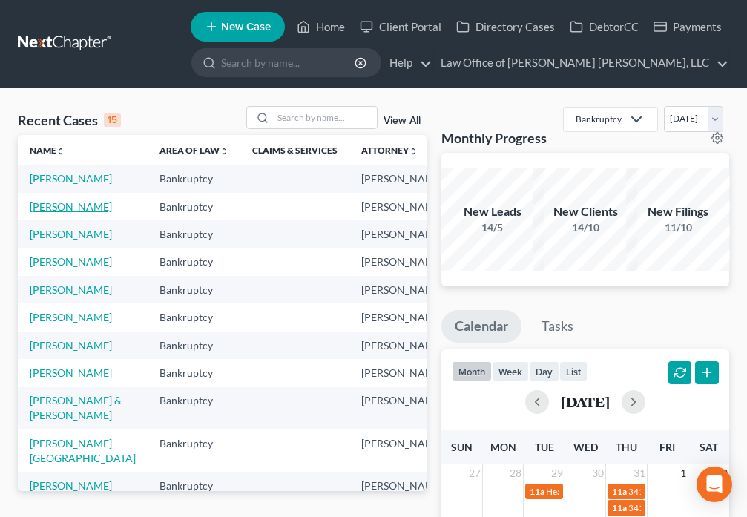
click at [45, 213] on link "[PERSON_NAME]" at bounding box center [71, 206] width 82 height 13
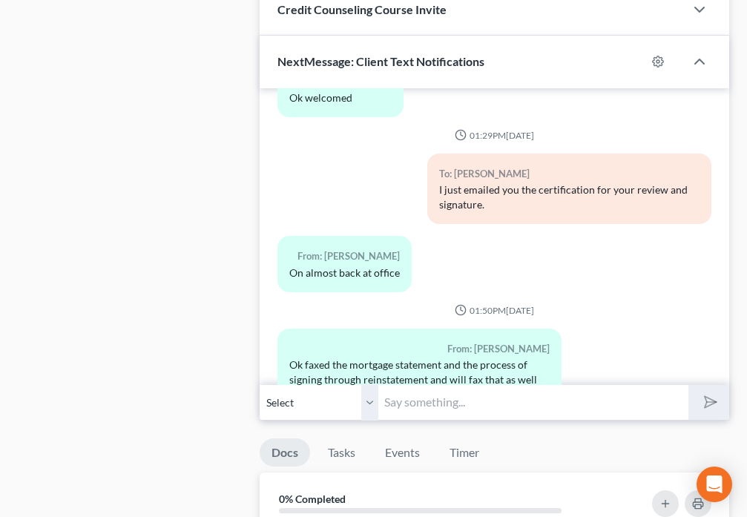
scroll to position [1420, 0]
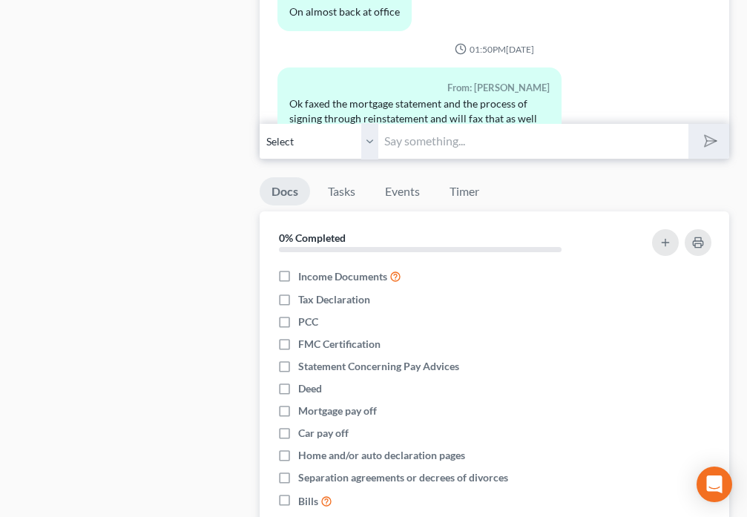
click at [412, 151] on input "text" at bounding box center [532, 141] width 309 height 36
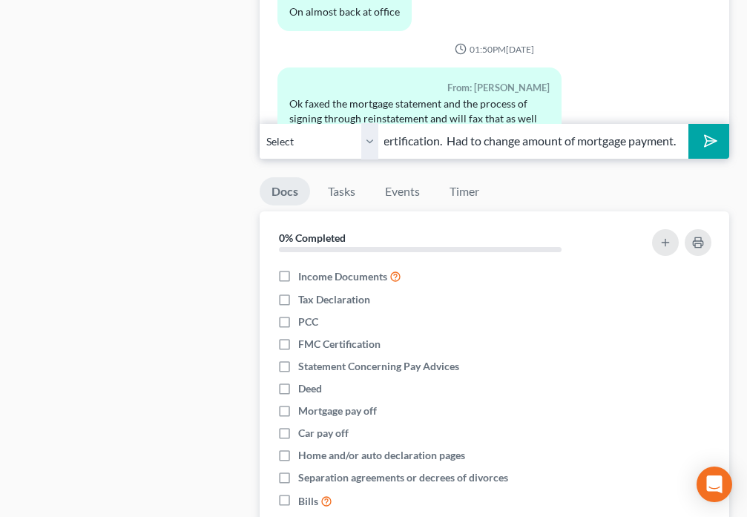
scroll to position [0, 95]
type input "Going to resend certification. Had to change amount of mortgage payment."
click at [701, 147] on icon "submit" at bounding box center [708, 141] width 15 height 15
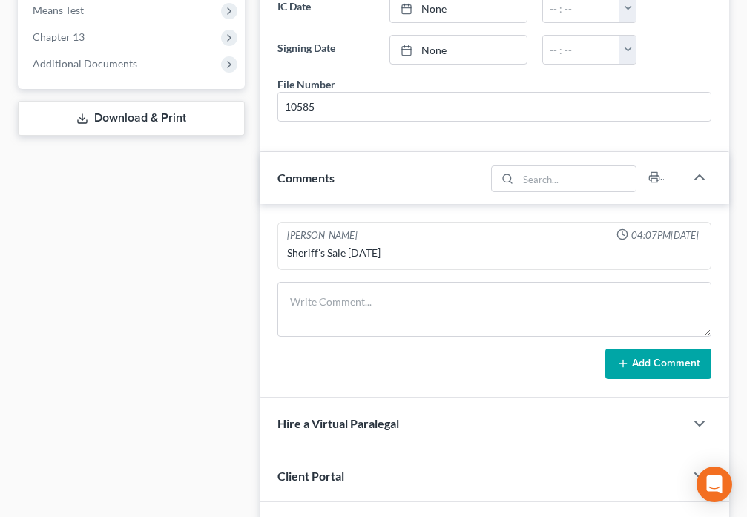
scroll to position [398, 0]
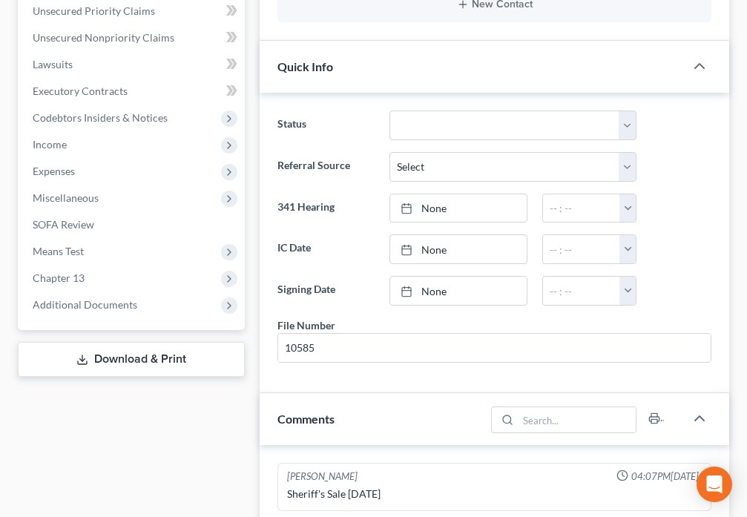
drag, startPoint x: 744, startPoint y: 151, endPoint x: 759, endPoint y: 64, distance: 88.8
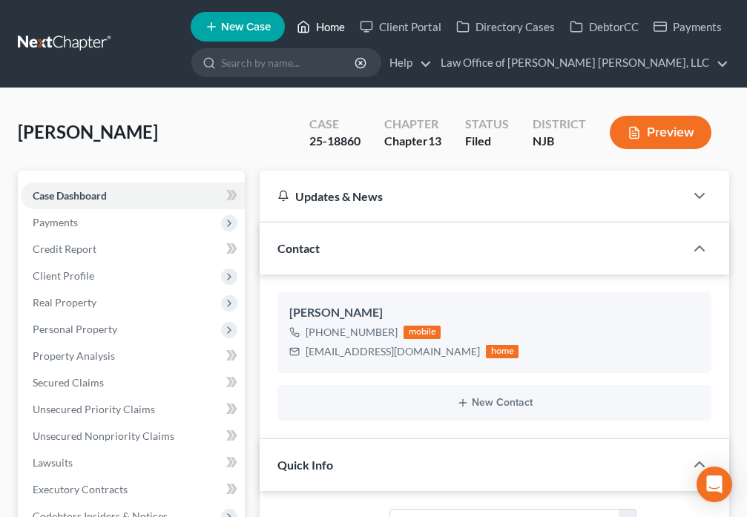
click at [321, 26] on link "Home" at bounding box center [320, 26] width 63 height 27
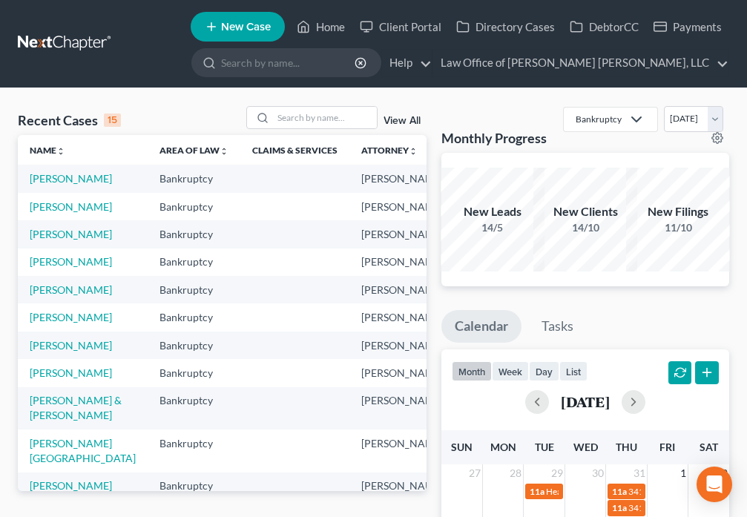
click at [45, 220] on td "[PERSON_NAME]" at bounding box center [83, 206] width 130 height 27
click at [42, 220] on td "[PERSON_NAME]" at bounding box center [83, 206] width 130 height 27
click at [42, 213] on link "[PERSON_NAME]" at bounding box center [71, 206] width 82 height 13
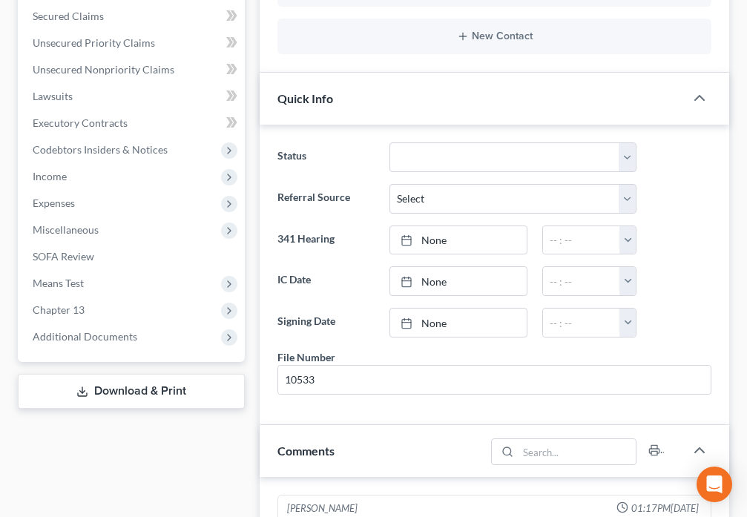
scroll to position [2979, 0]
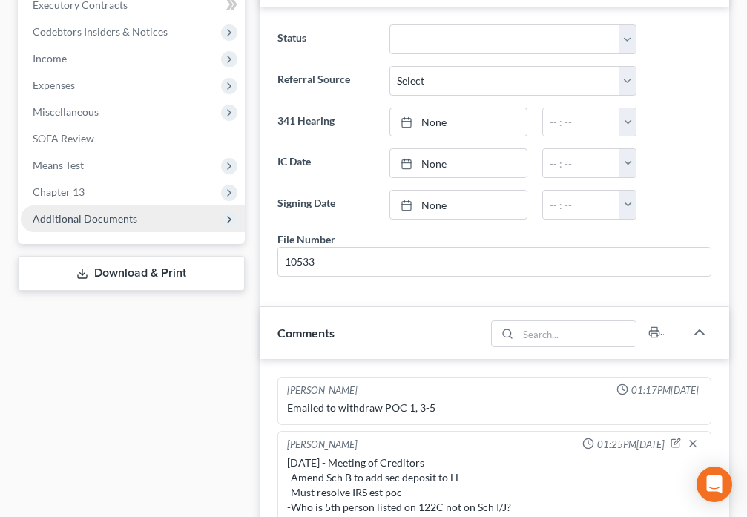
click at [144, 220] on span "Additional Documents" at bounding box center [133, 219] width 224 height 27
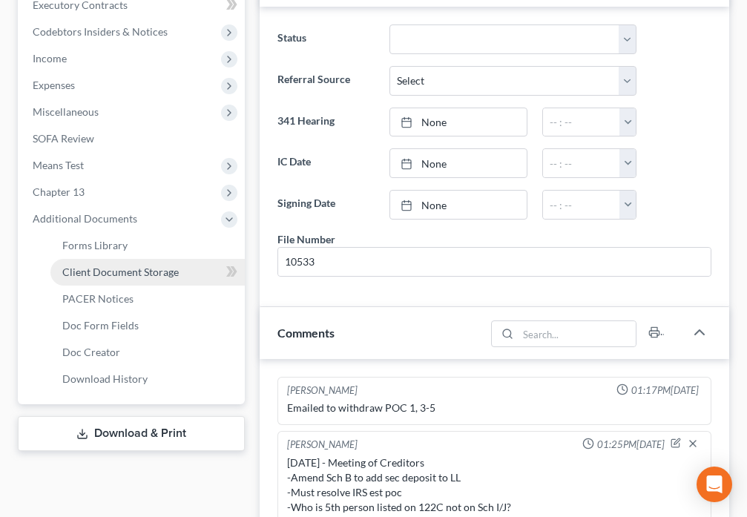
click at [168, 272] on span "Client Document Storage" at bounding box center [120, 272] width 117 height 13
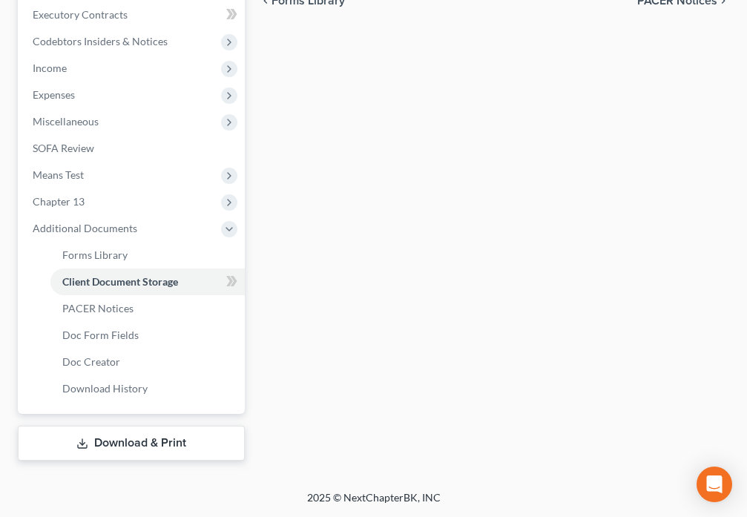
select select "9"
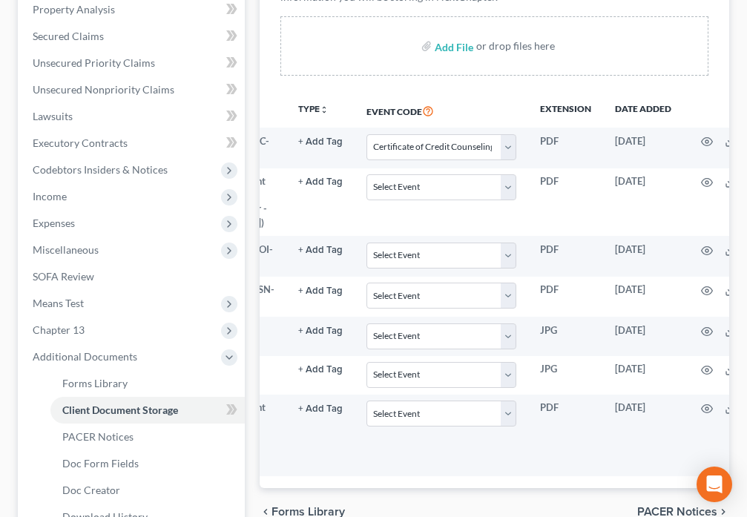
scroll to position [0, 94]
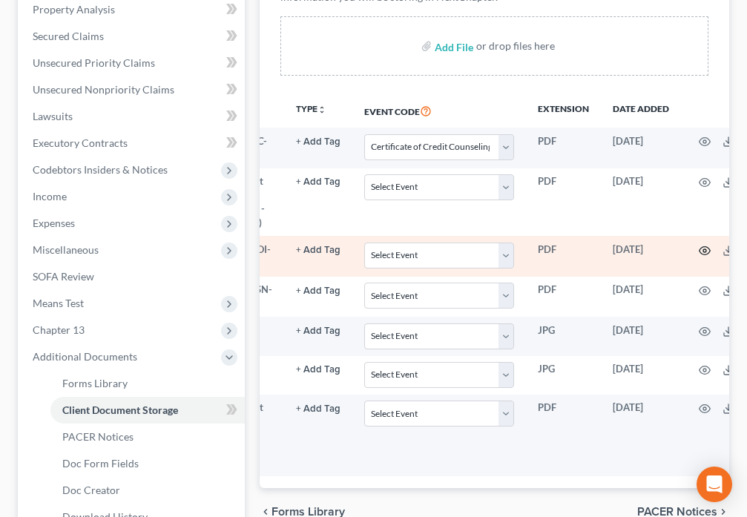
click at [706, 251] on icon "button" at bounding box center [705, 251] width 12 height 12
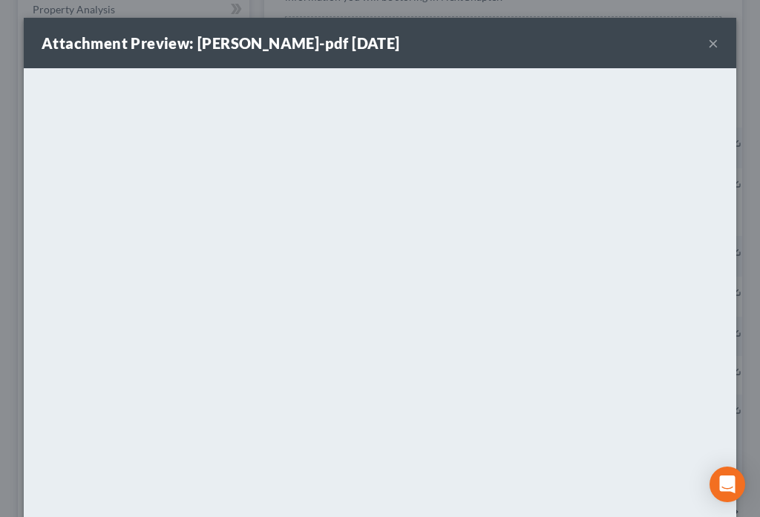
click at [699, 42] on div "Attachment Preview: [PERSON_NAME]-pdf [DATE] ×" at bounding box center [380, 43] width 712 height 50
click at [708, 44] on button "×" at bounding box center [713, 43] width 10 height 18
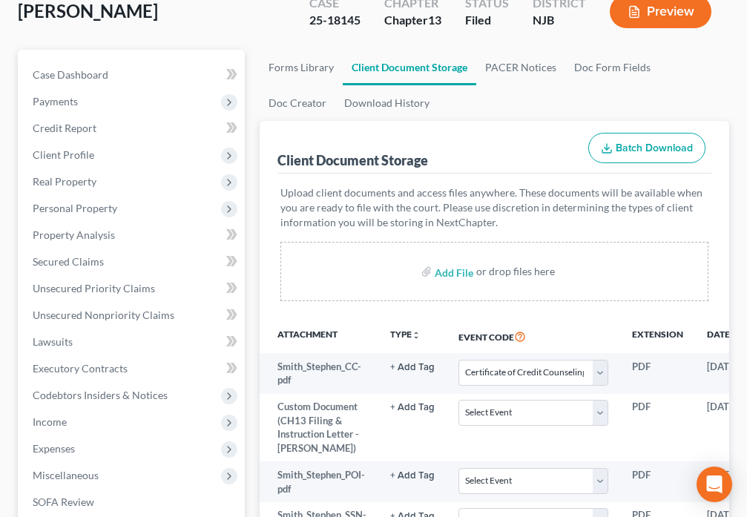
scroll to position [0, 0]
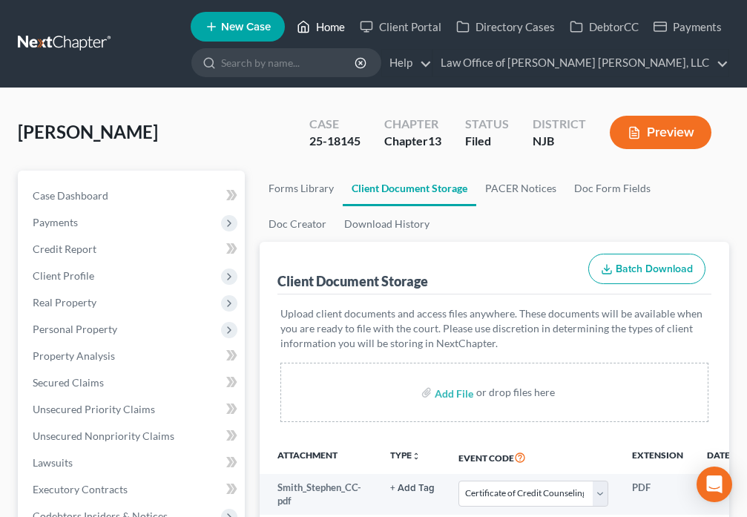
click at [306, 32] on polyline at bounding box center [304, 30] width 4 height 6
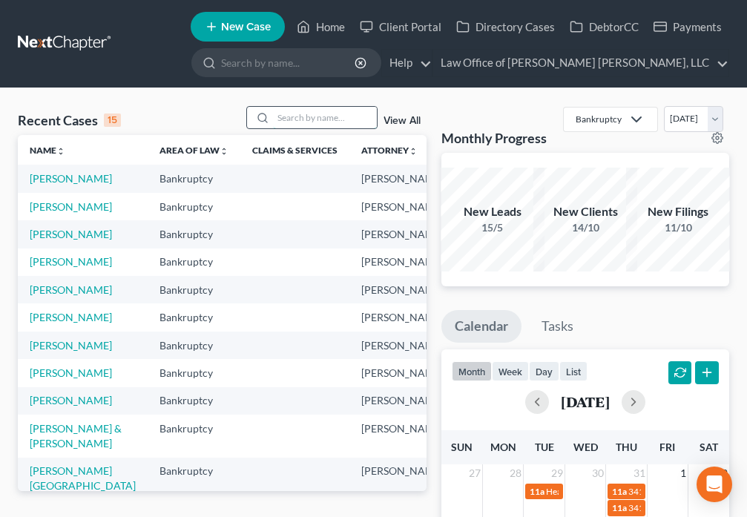
click at [309, 121] on input "search" at bounding box center [325, 118] width 104 height 22
click at [51, 240] on link "[PERSON_NAME]" at bounding box center [71, 234] width 82 height 13
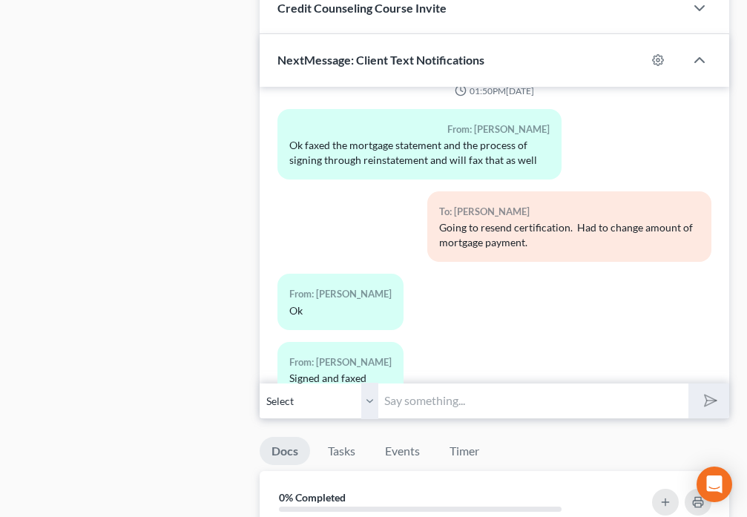
scroll to position [1212, 0]
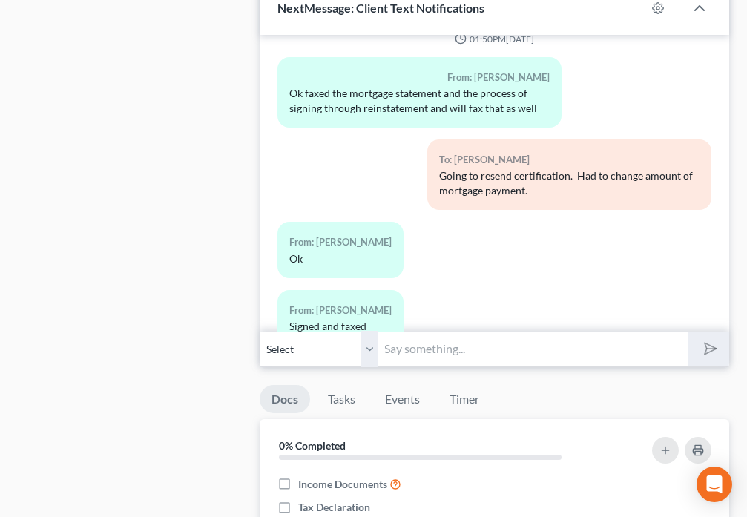
click at [407, 351] on input "text" at bounding box center [532, 349] width 309 height 36
type input "Received. Thank you."
click at [710, 352] on icon "submit" at bounding box center [708, 348] width 21 height 21
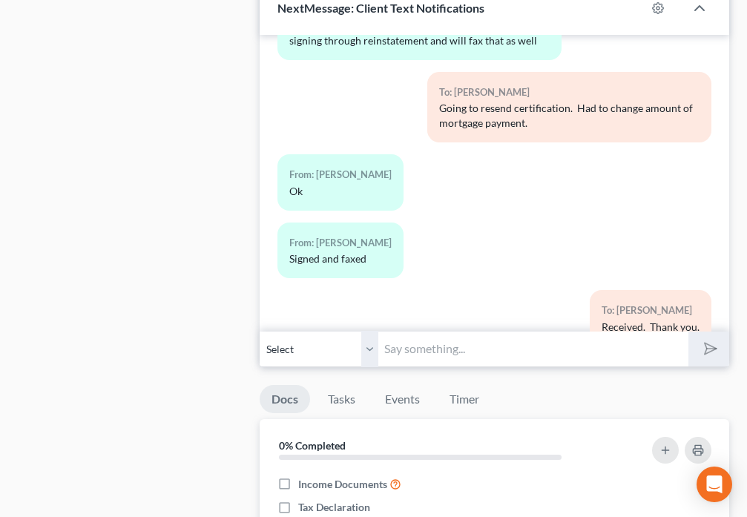
scroll to position [3734, 0]
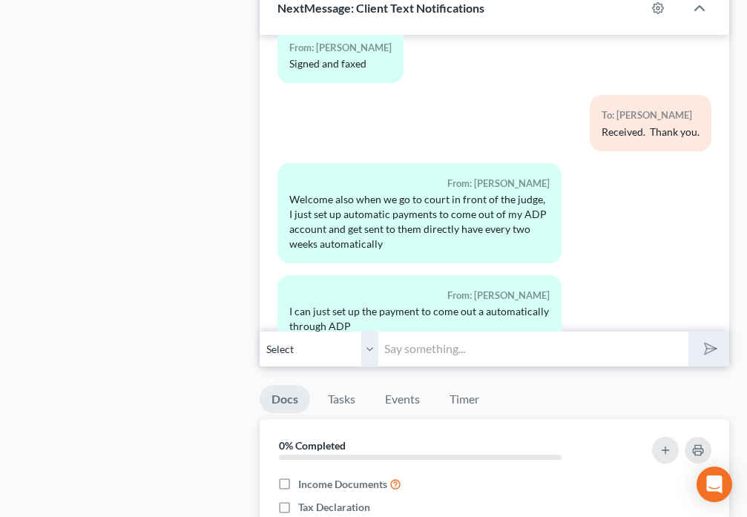
click at [442, 333] on input "text" at bounding box center [532, 349] width 309 height 36
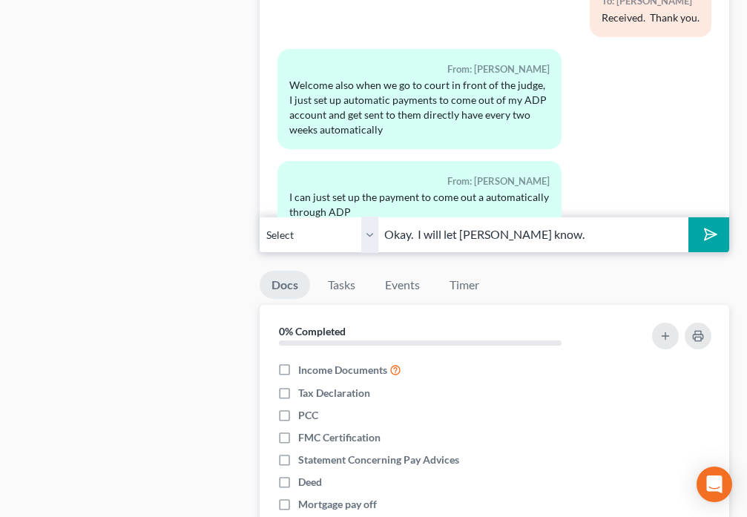
scroll to position [1351, 0]
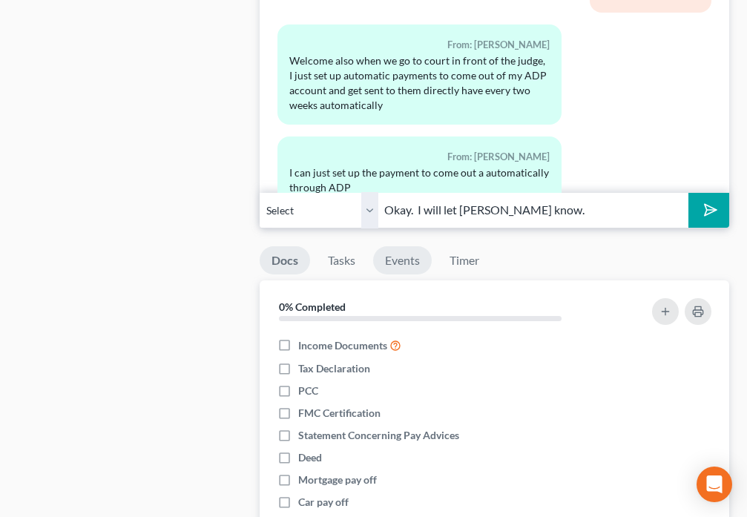
click at [409, 264] on link "Events" at bounding box center [402, 260] width 59 height 29
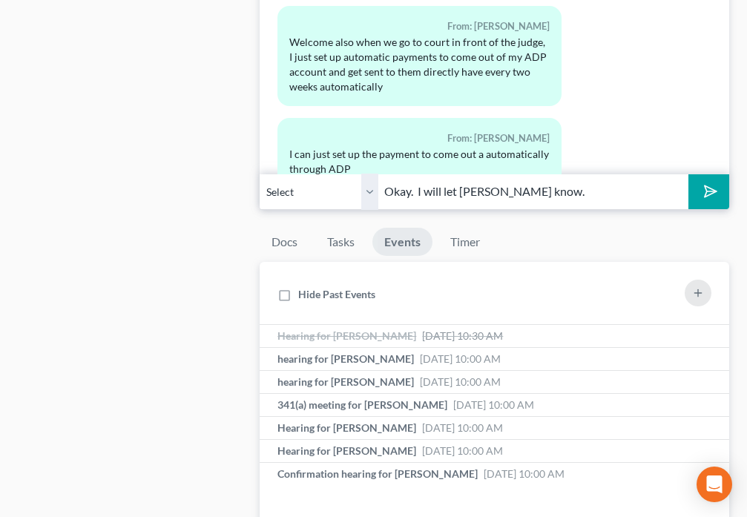
scroll to position [1368, 0]
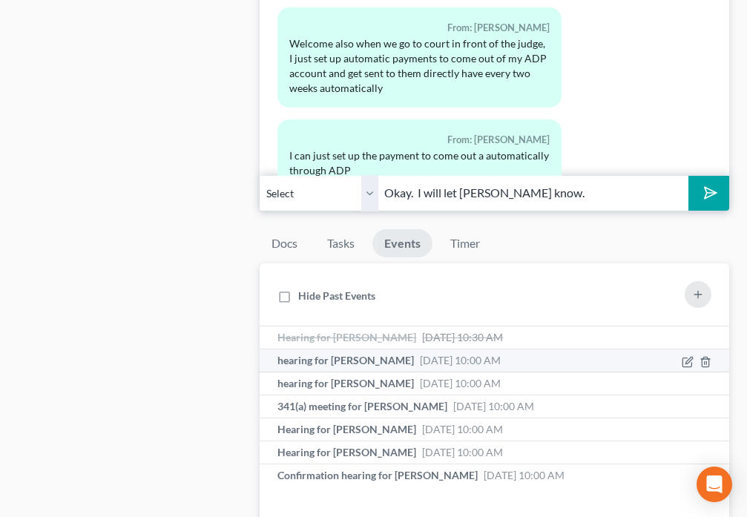
click at [401, 363] on span "hearing for [PERSON_NAME]" at bounding box center [346, 360] width 137 height 13
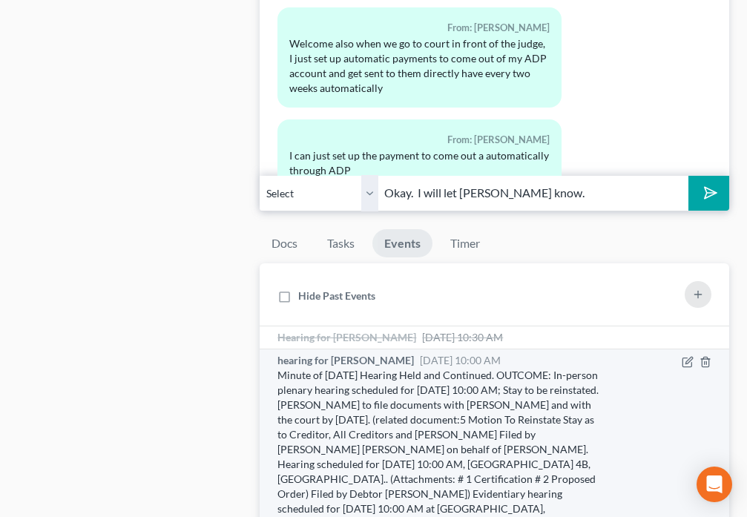
click at [406, 361] on span "hearing for [PERSON_NAME]" at bounding box center [346, 360] width 137 height 13
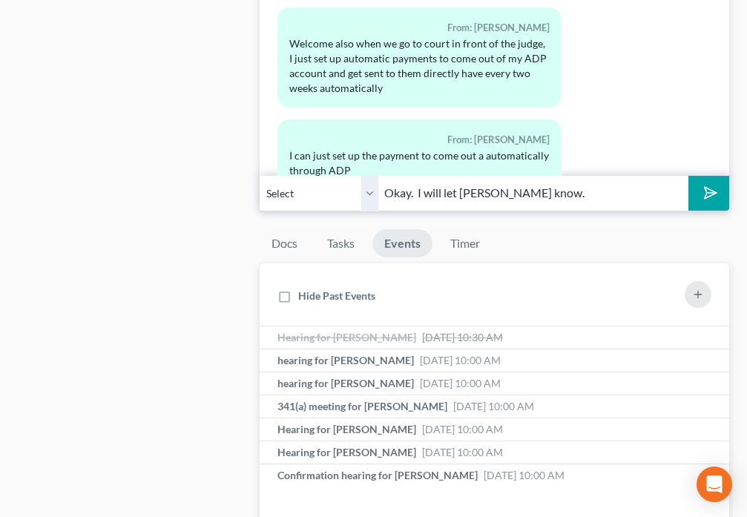
click at [547, 198] on input "Okay. I will let [PERSON_NAME] know." at bounding box center [532, 193] width 309 height 36
type input "Okay. I will let [PERSON_NAME] know. Court is scheduled for [DATE] 10:00 a.m."
click at [707, 192] on polygon "submit" at bounding box center [708, 193] width 18 height 18
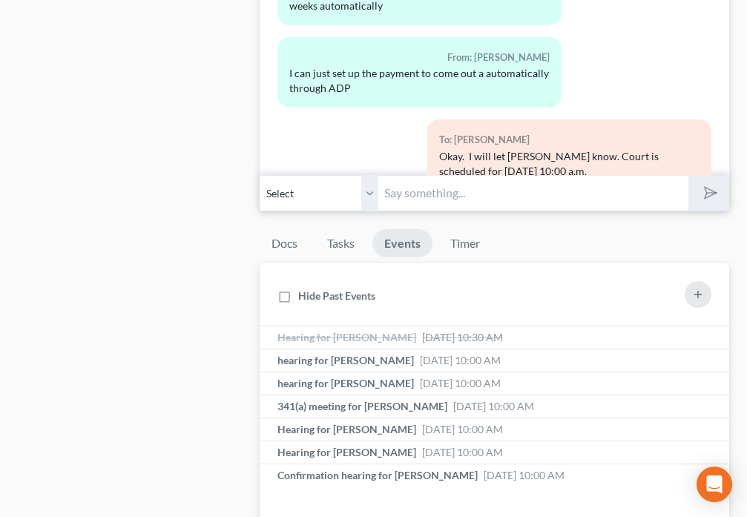
scroll to position [3900, 0]
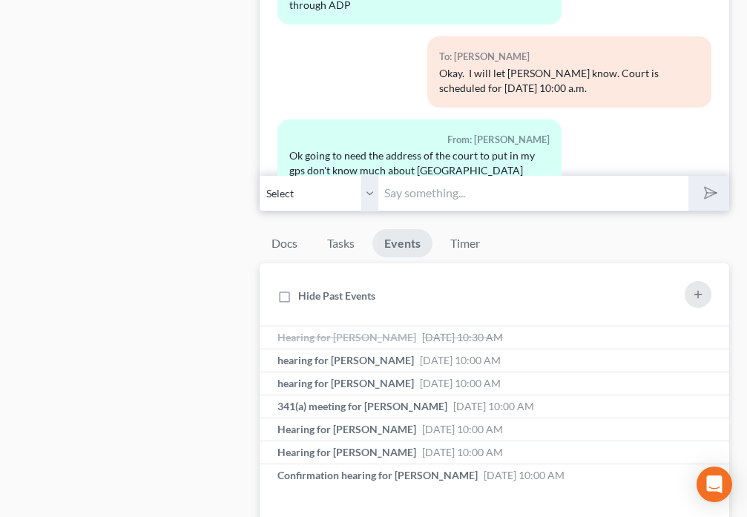
click at [451, 209] on input "text" at bounding box center [532, 193] width 309 height 36
paste input "[PERSON_NAME] U.S. Courthouse [STREET_ADDRESS][PERSON_NAME] 08101 Courtroom 4B"
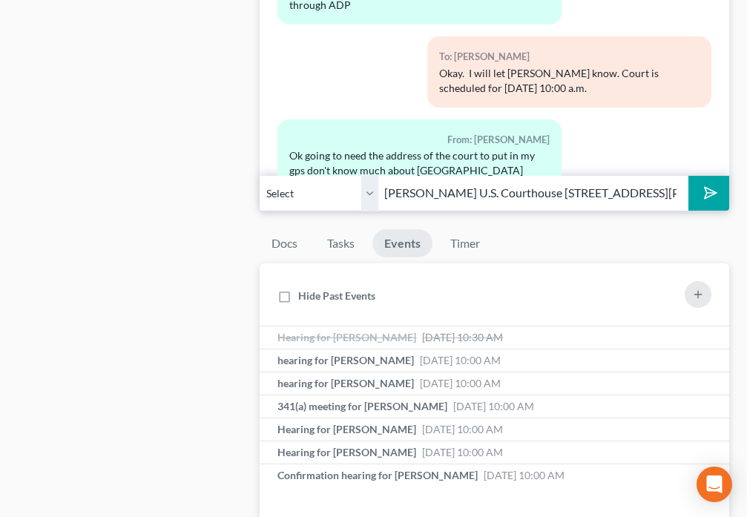
scroll to position [0, 223]
type input "[PERSON_NAME] U.S. Courthouse [STREET_ADDRESS][PERSON_NAME] 08101 Courtroom 4B"
click at [704, 197] on icon "submit" at bounding box center [708, 193] width 21 height 21
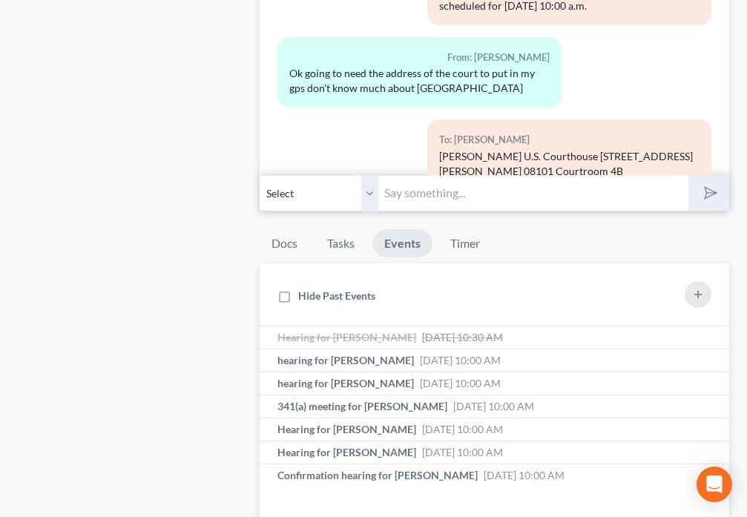
scroll to position [4064, 0]
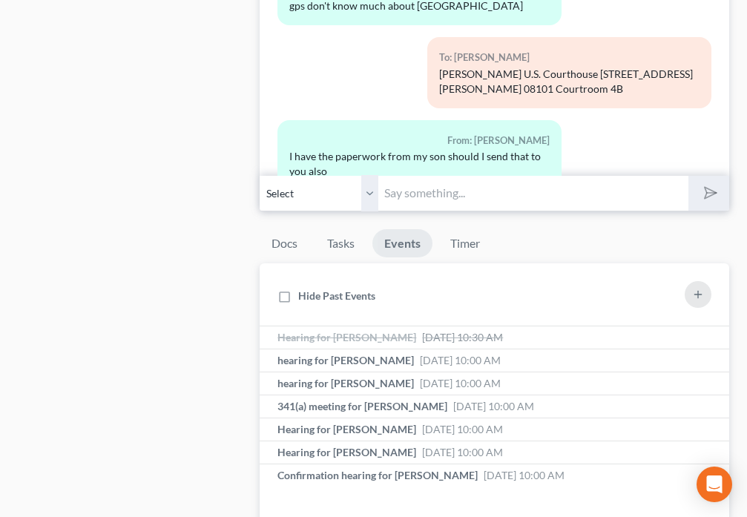
click at [446, 198] on input "text" at bounding box center [532, 193] width 309 height 36
type input "Yes"
click at [705, 194] on icon "submit" at bounding box center [708, 193] width 21 height 21
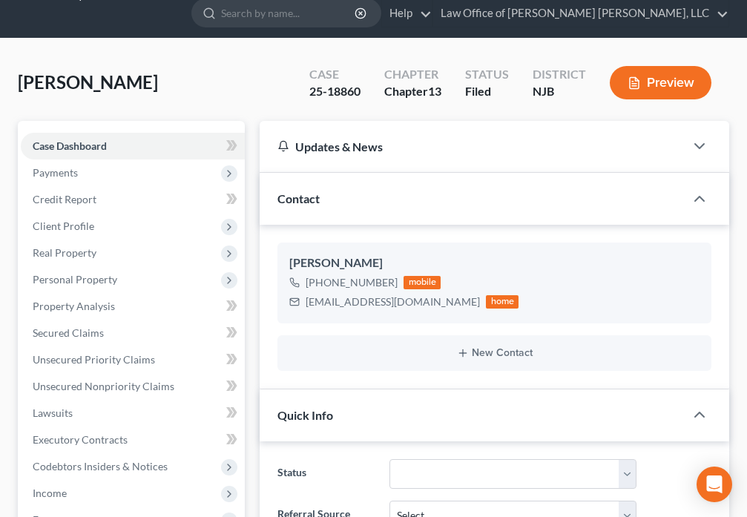
scroll to position [0, 0]
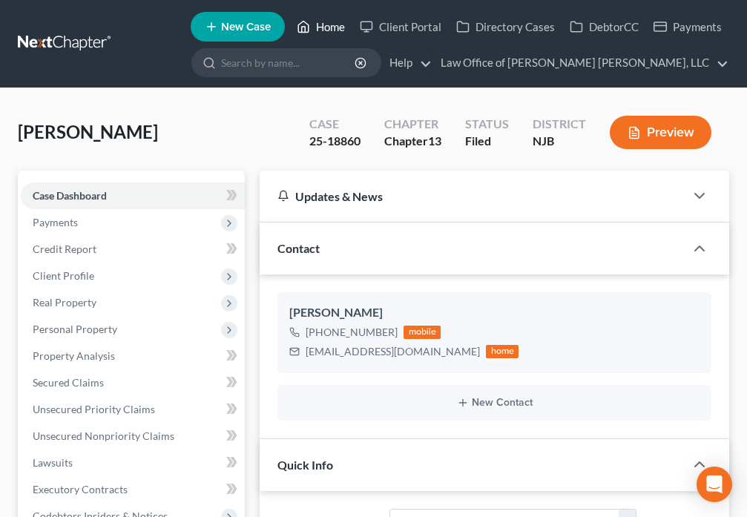
click at [324, 26] on link "Home" at bounding box center [320, 26] width 63 height 27
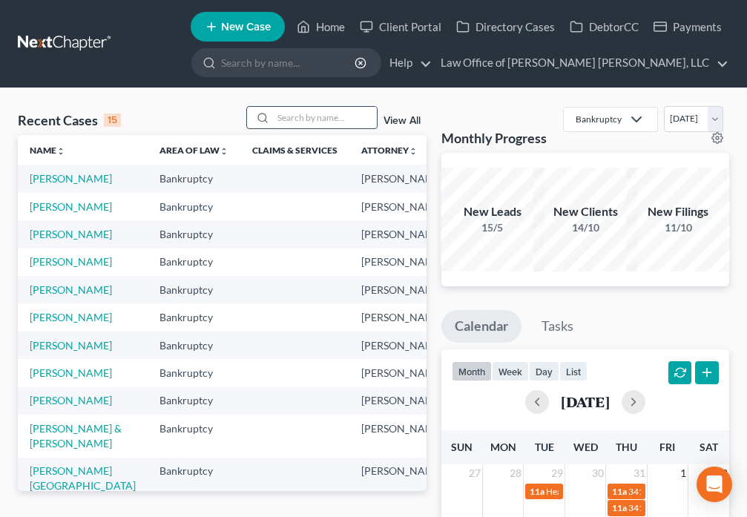
click at [283, 118] on input "search" at bounding box center [325, 118] width 104 height 22
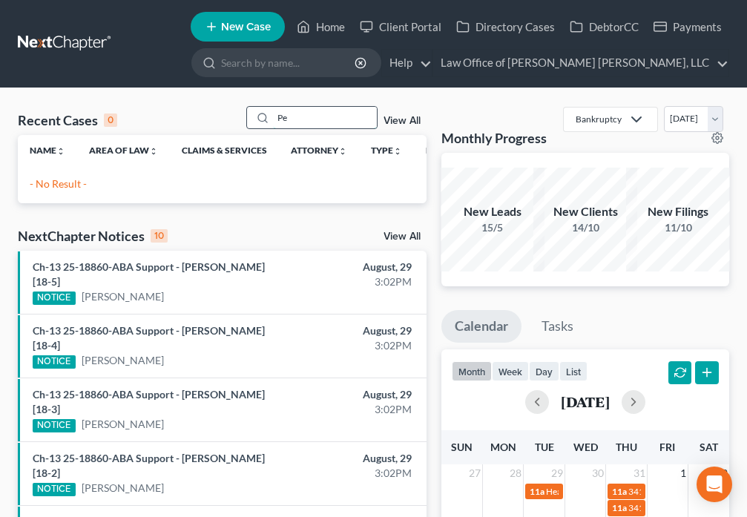
type input "P"
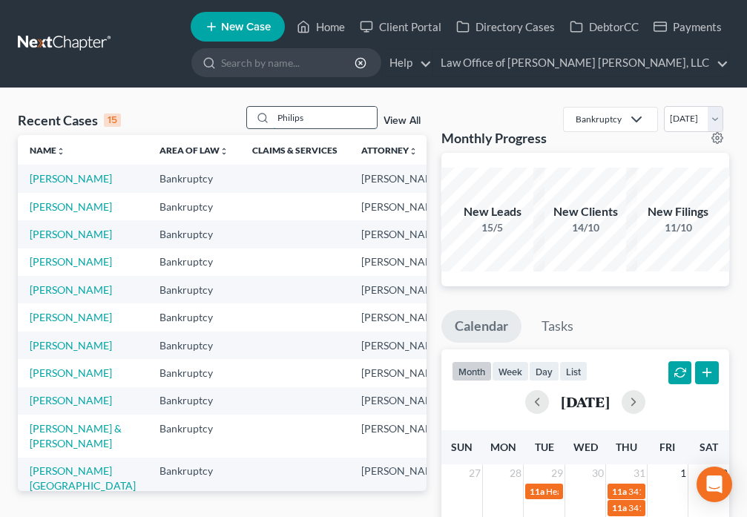
type input "Philips"
